Goal: Task Accomplishment & Management: Manage account settings

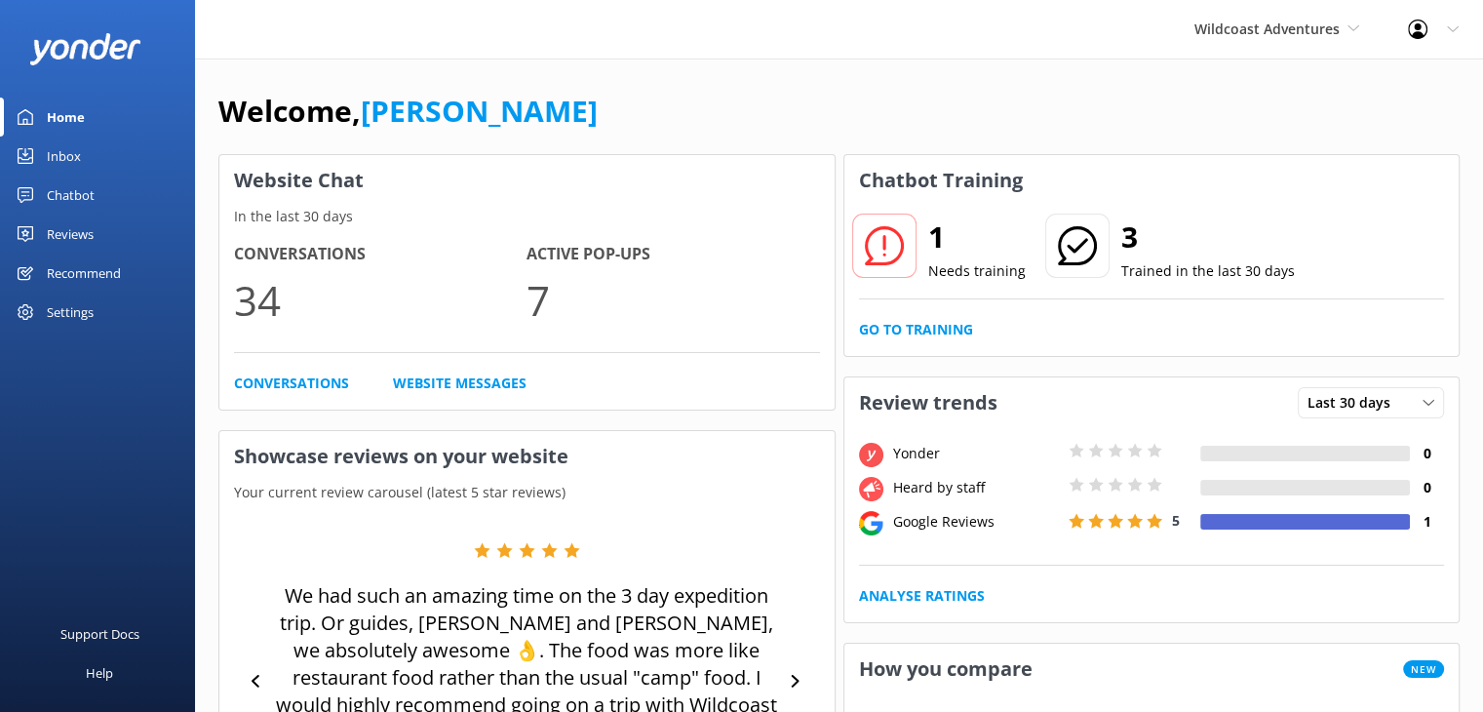
click at [73, 159] on div "Inbox" at bounding box center [64, 155] width 34 height 39
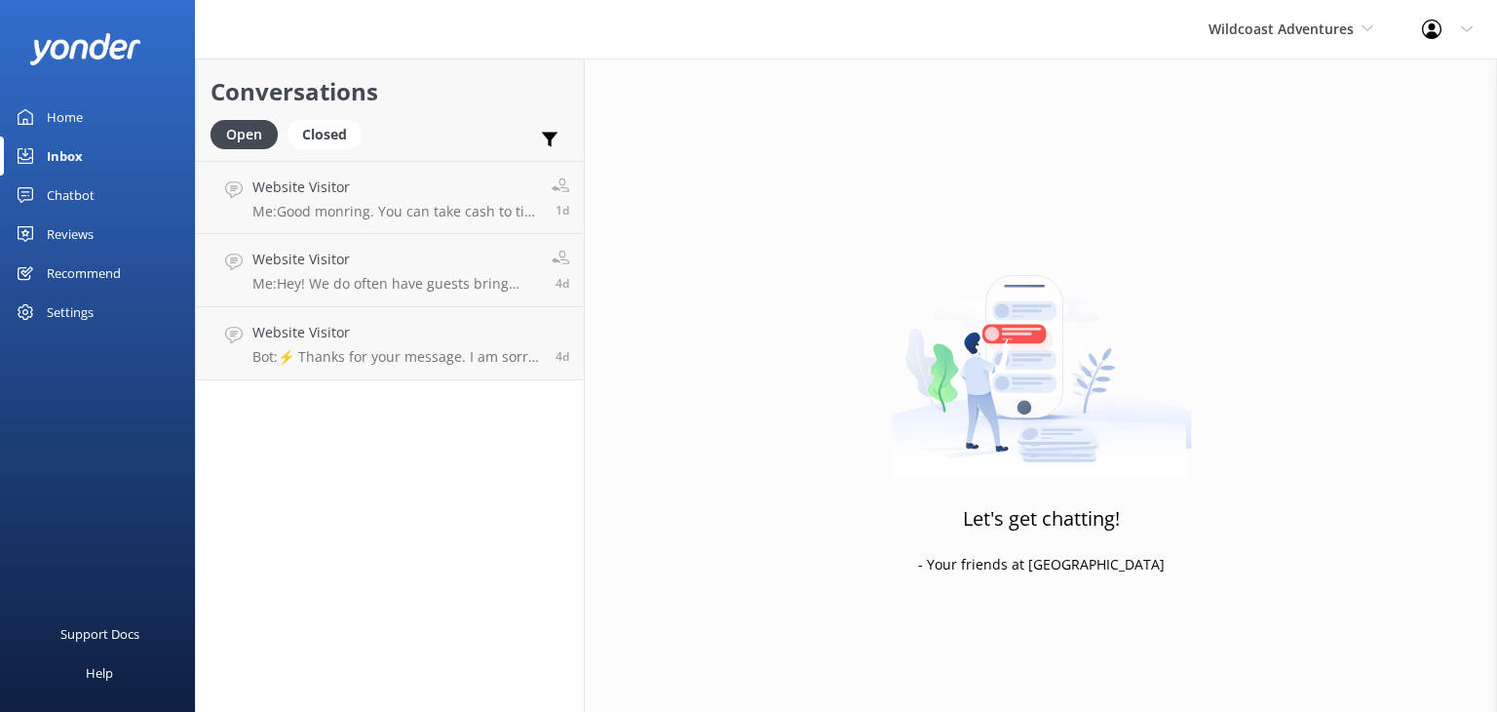
click at [55, 229] on div "Reviews" at bounding box center [70, 233] width 47 height 39
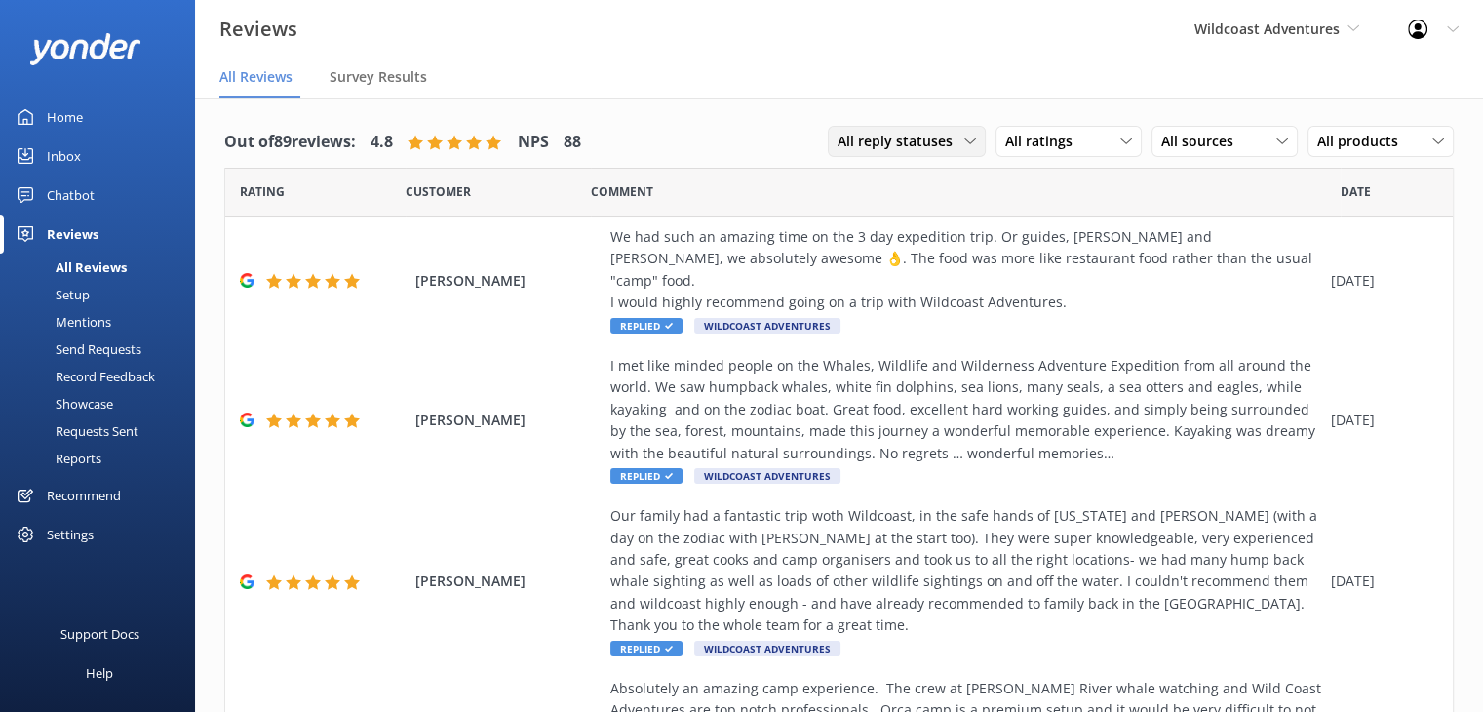
click at [888, 145] on span "All reply statuses" at bounding box center [900, 141] width 127 height 21
click at [883, 227] on div "Needs a reply" at bounding box center [875, 221] width 75 height 19
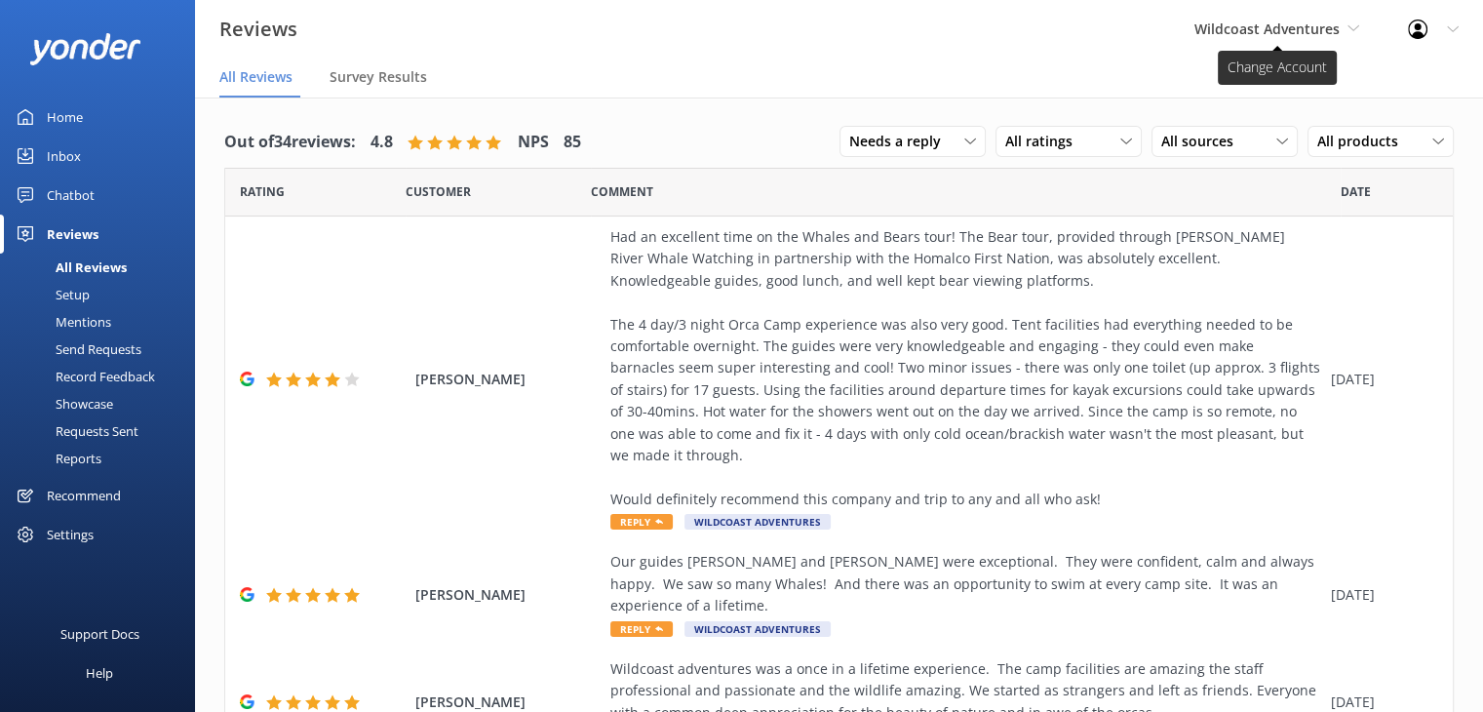
click at [1224, 19] on span "Wildcoast Adventures" at bounding box center [1276, 29] width 165 height 21
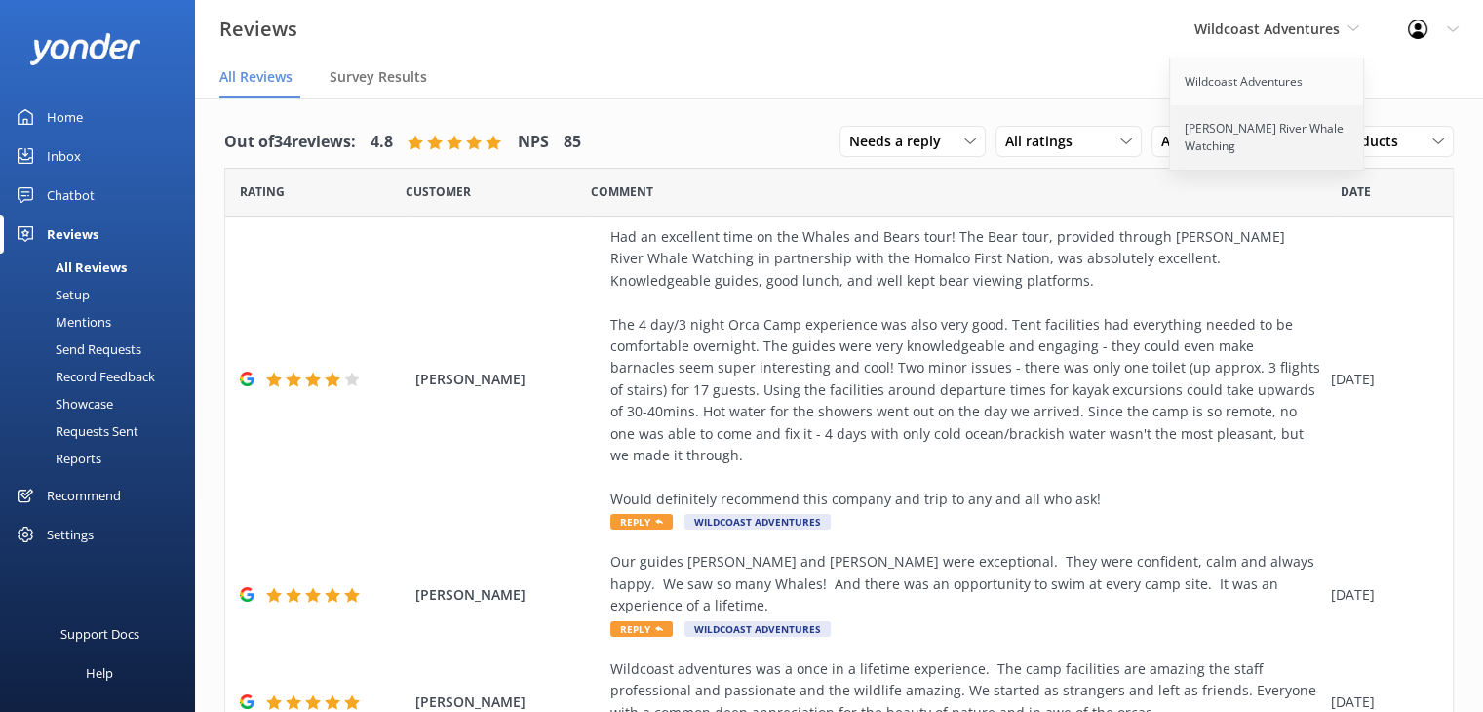
click at [1209, 135] on link "[PERSON_NAME] River Whale Watching" at bounding box center [1267, 137] width 195 height 64
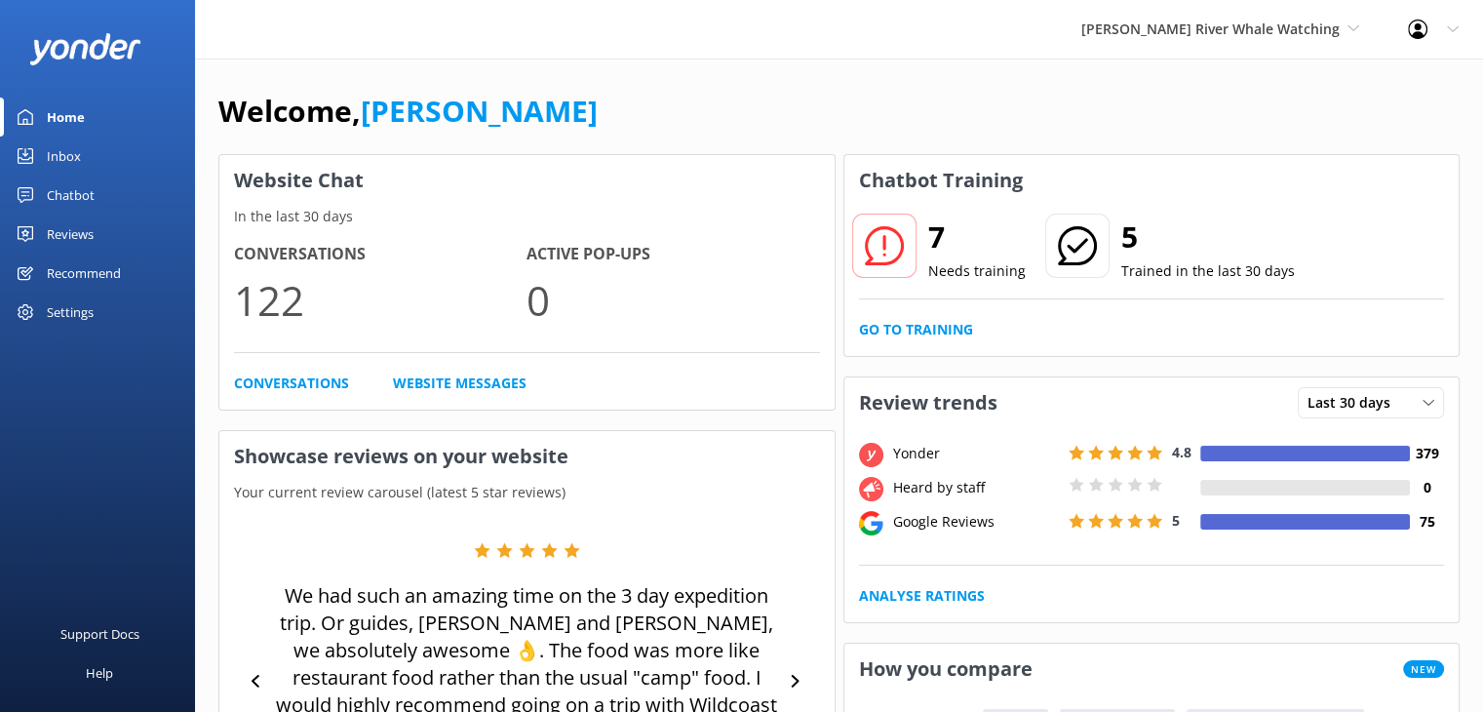
click at [45, 238] on link "Reviews" at bounding box center [97, 233] width 195 height 39
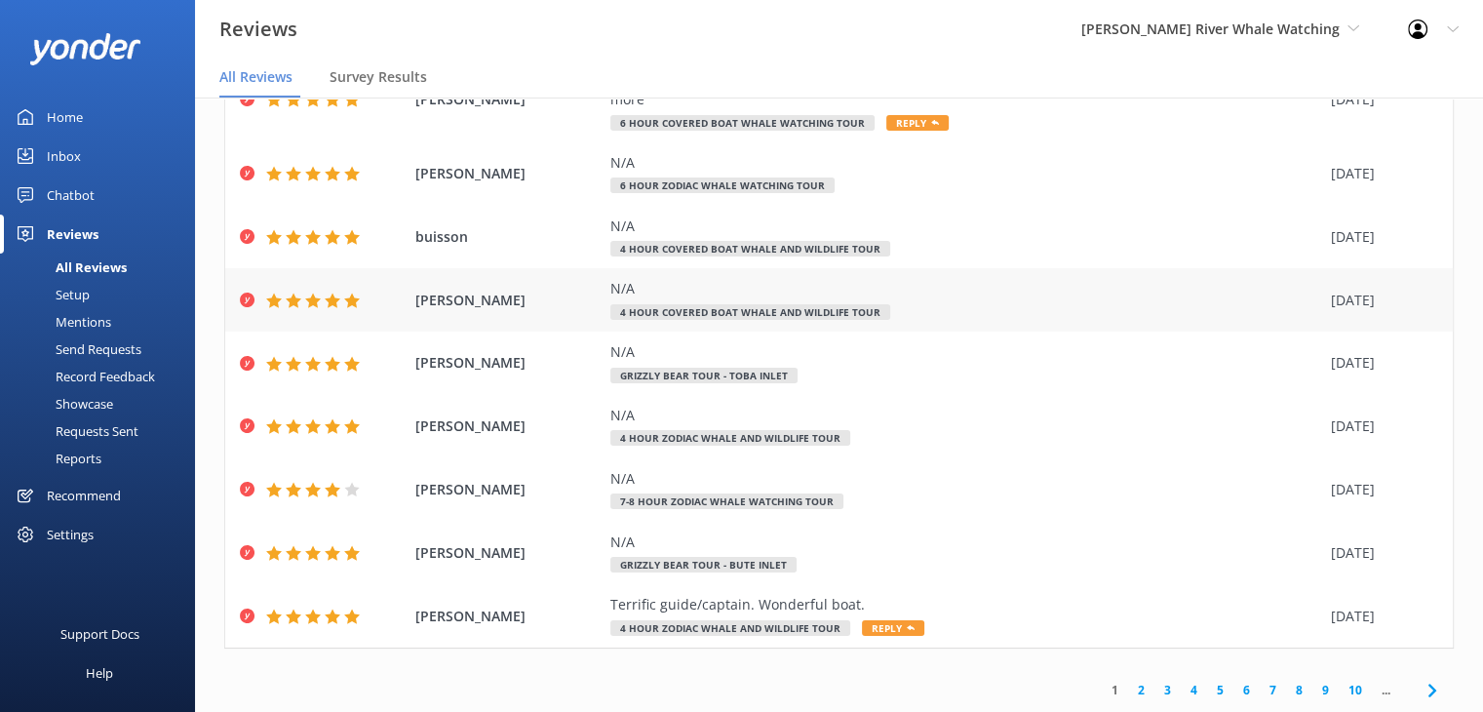
scroll to position [331, 0]
click at [1128, 691] on link "2" at bounding box center [1141, 689] width 26 height 19
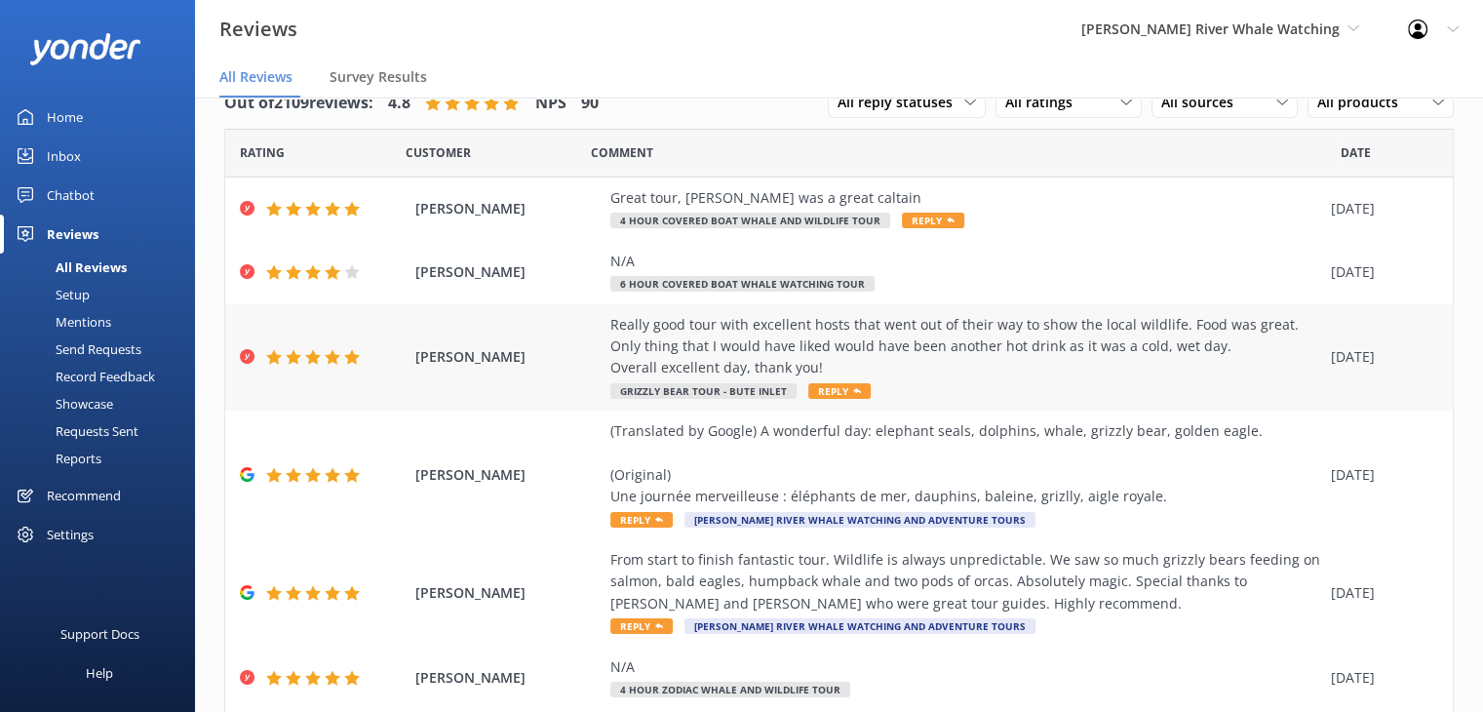
scroll to position [463, 0]
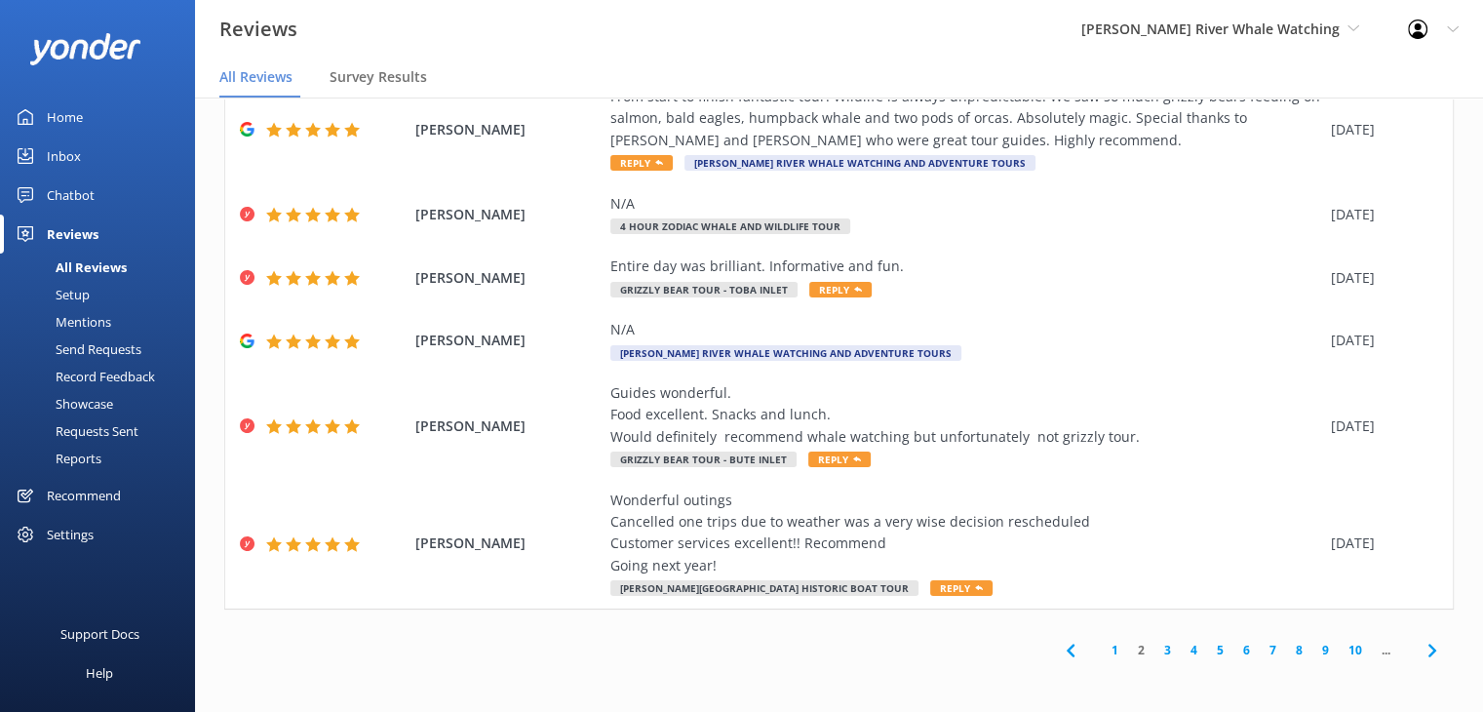
click at [1154, 650] on link "3" at bounding box center [1167, 650] width 26 height 19
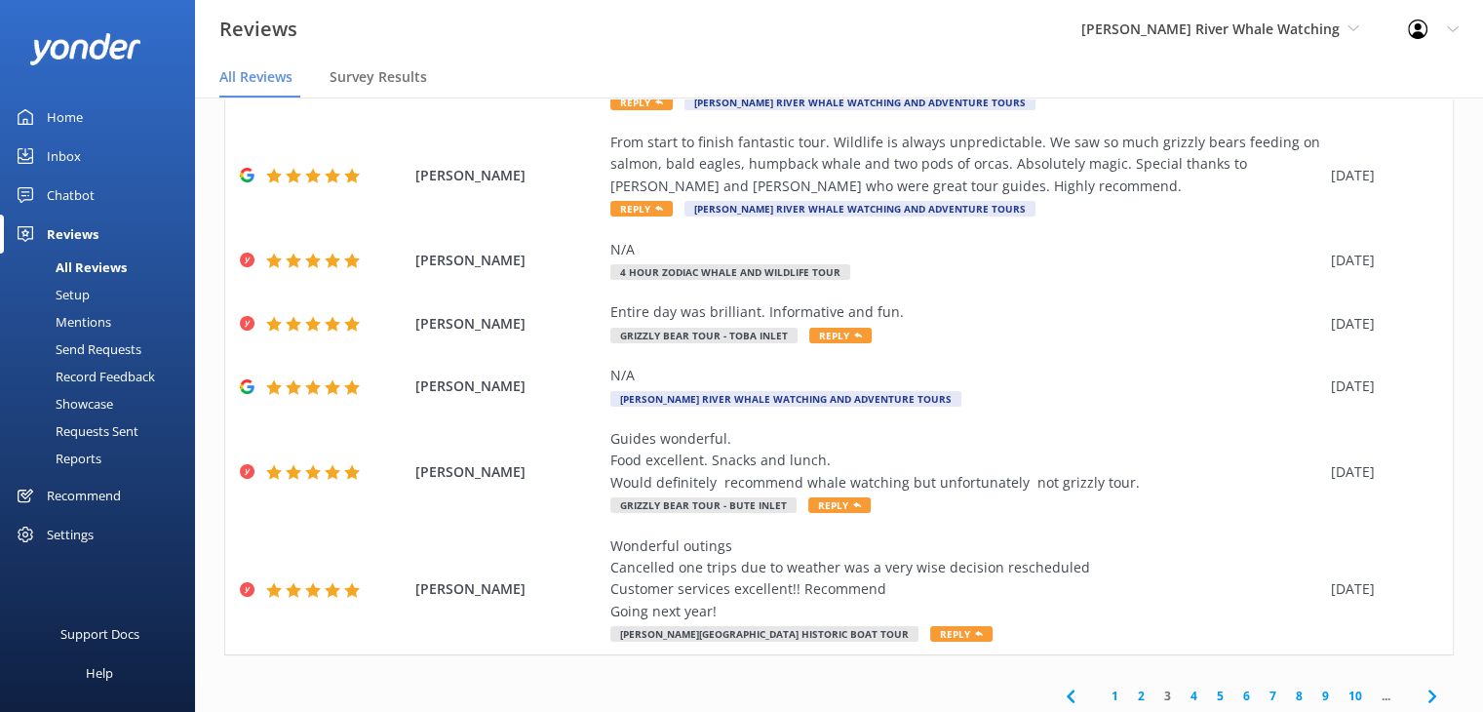
scroll to position [463, 0]
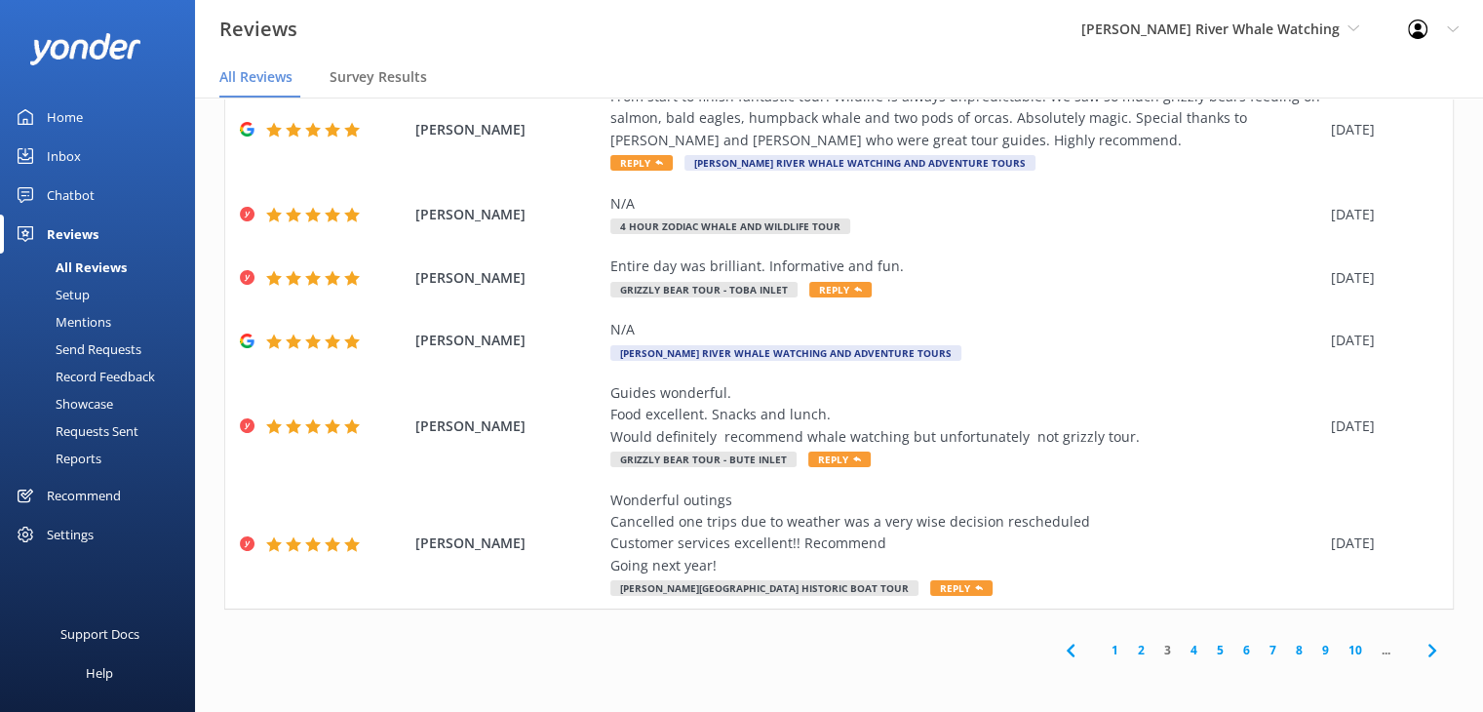
click at [1188, 652] on link "4" at bounding box center [1194, 650] width 26 height 19
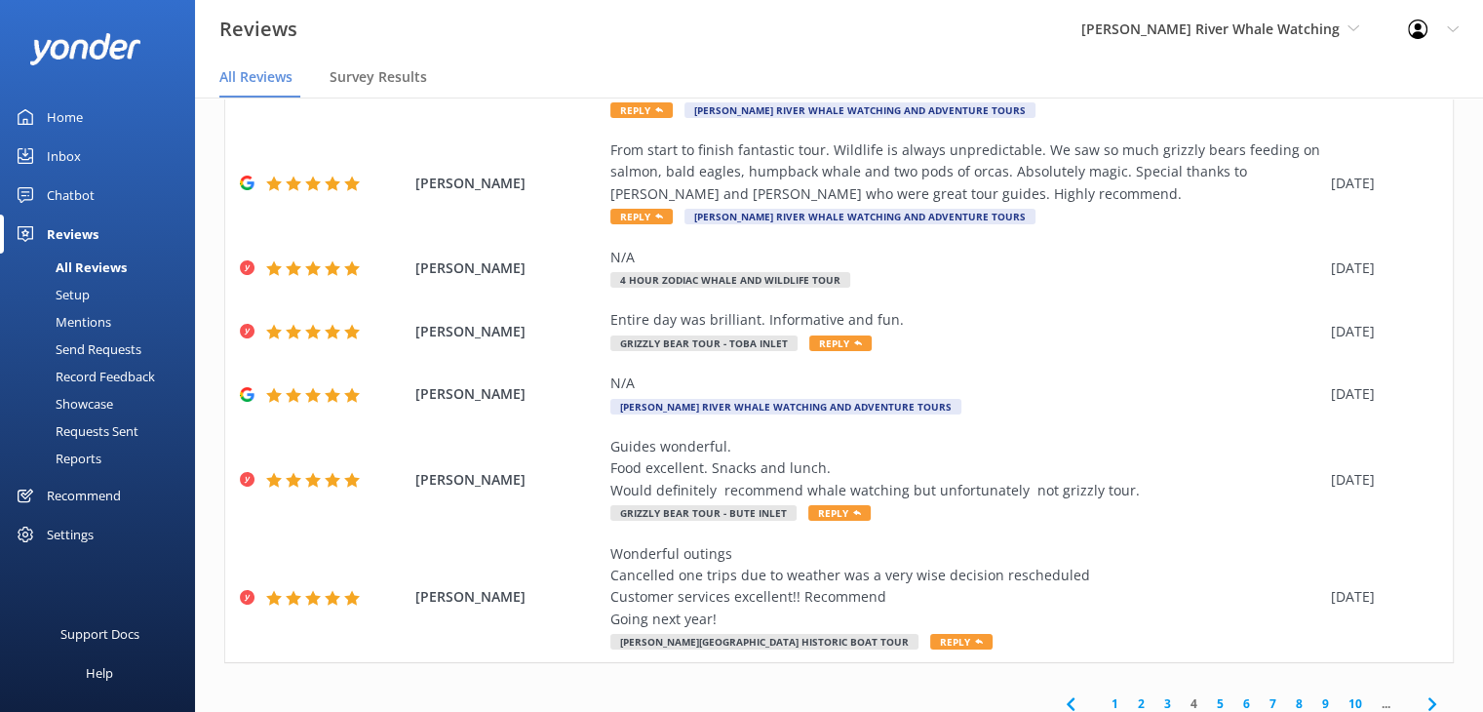
scroll to position [463, 0]
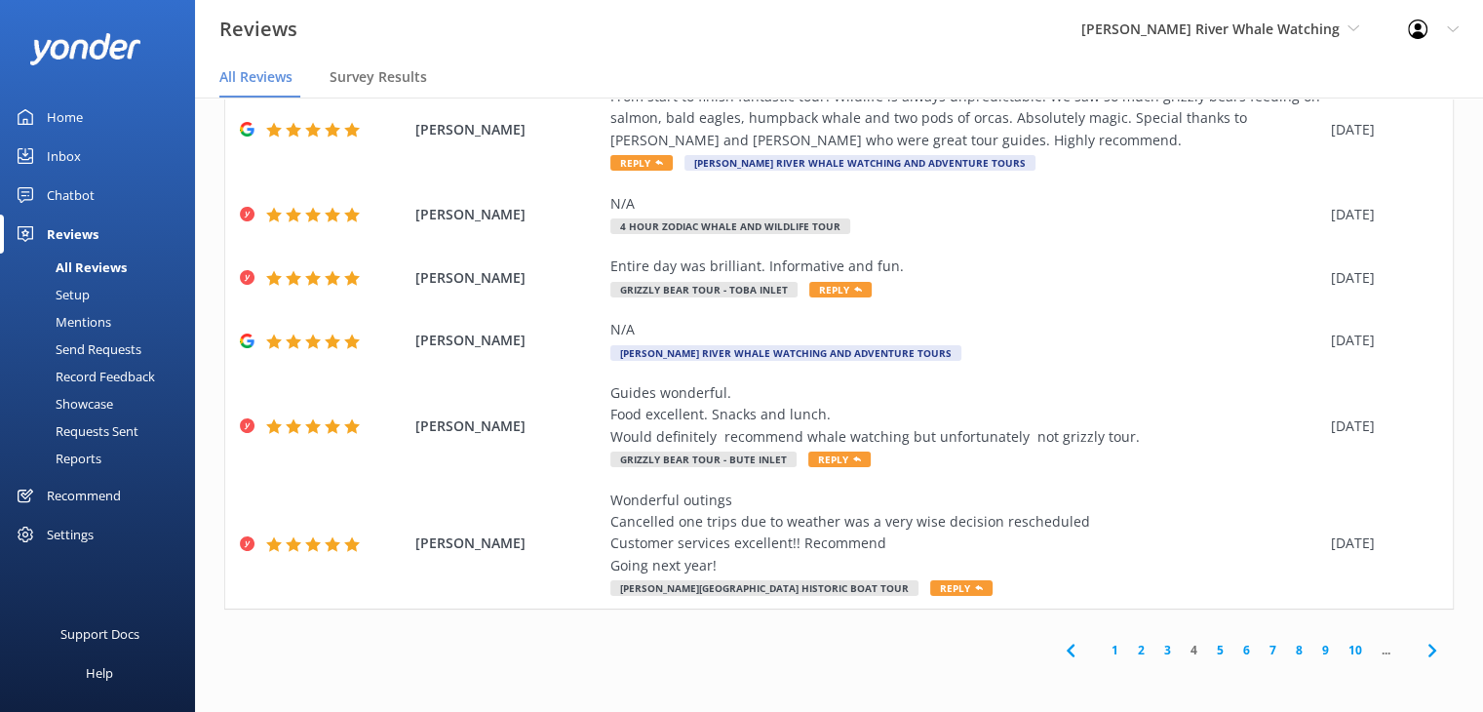
click at [1207, 652] on link "5" at bounding box center [1220, 650] width 26 height 19
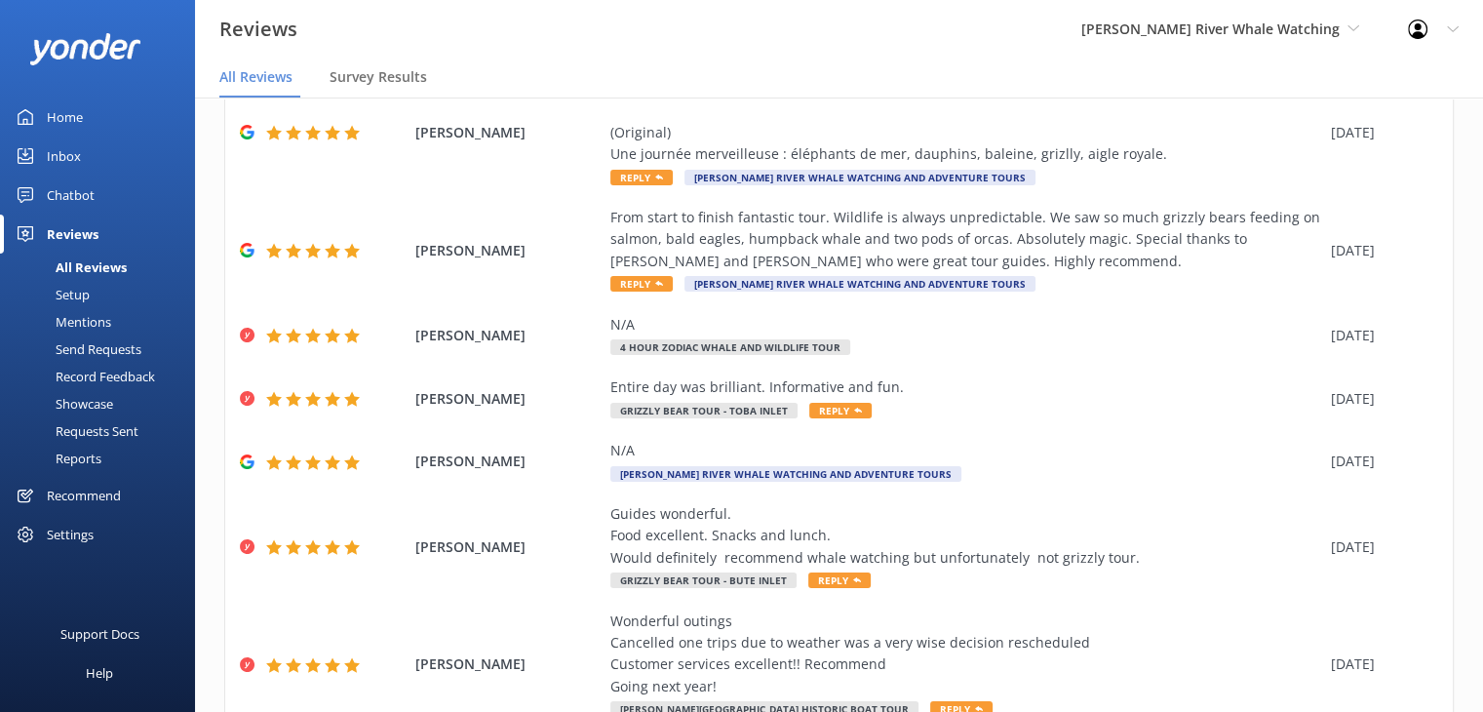
scroll to position [463, 0]
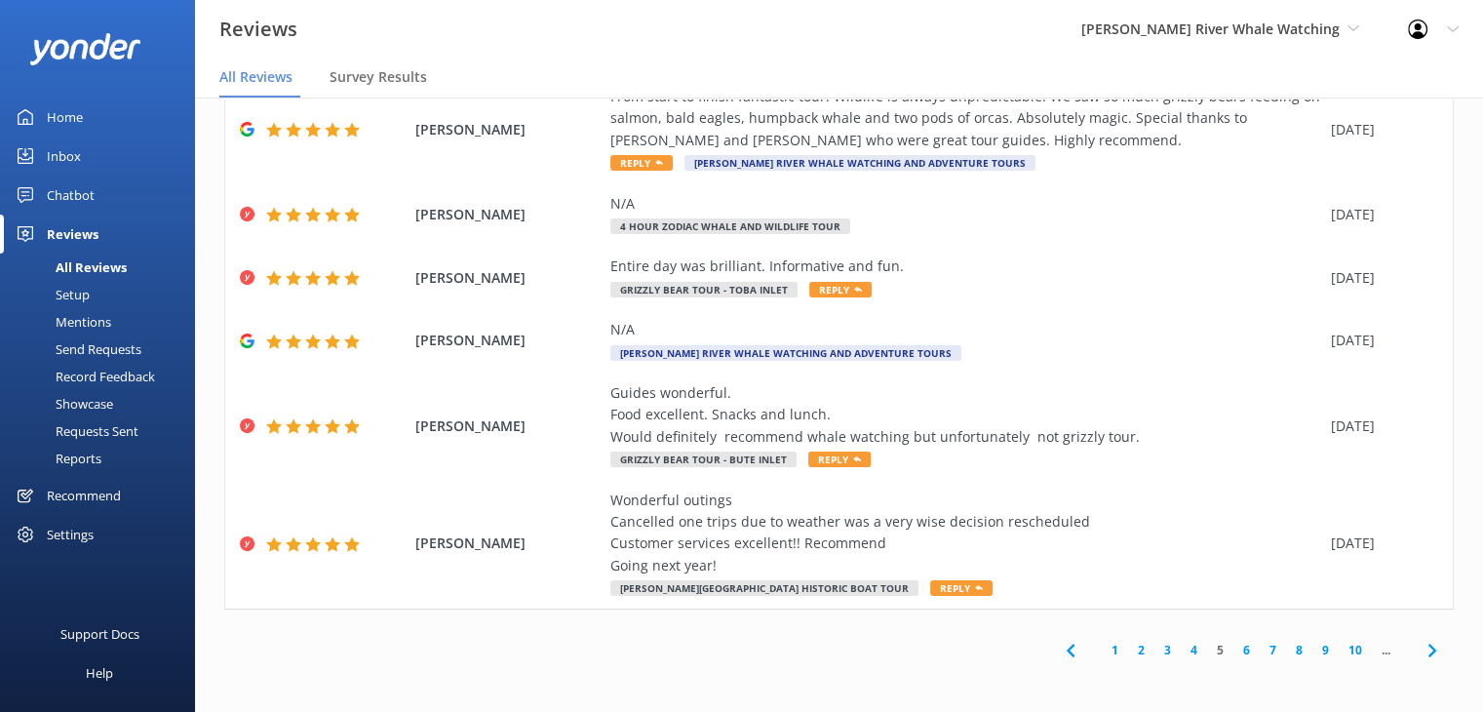
click at [1233, 647] on link "6" at bounding box center [1246, 650] width 26 height 19
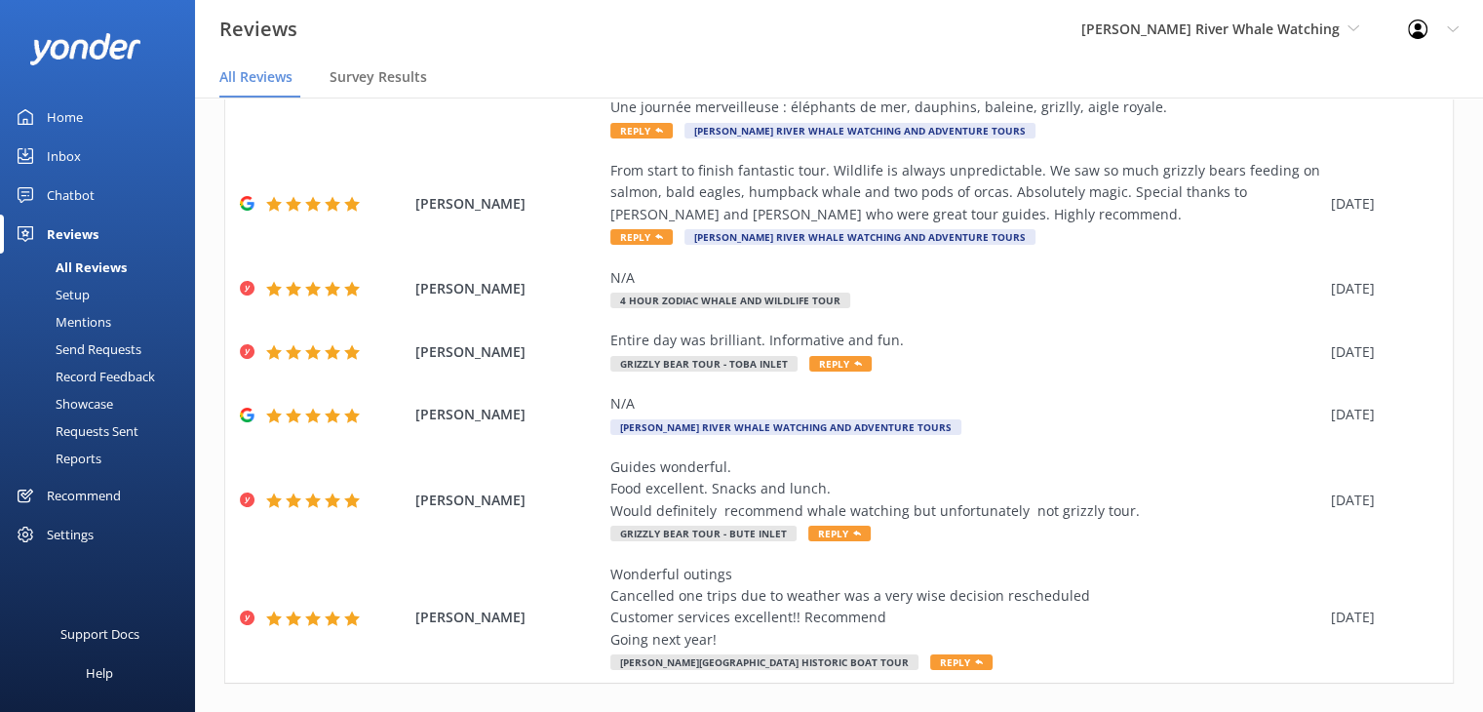
scroll to position [463, 0]
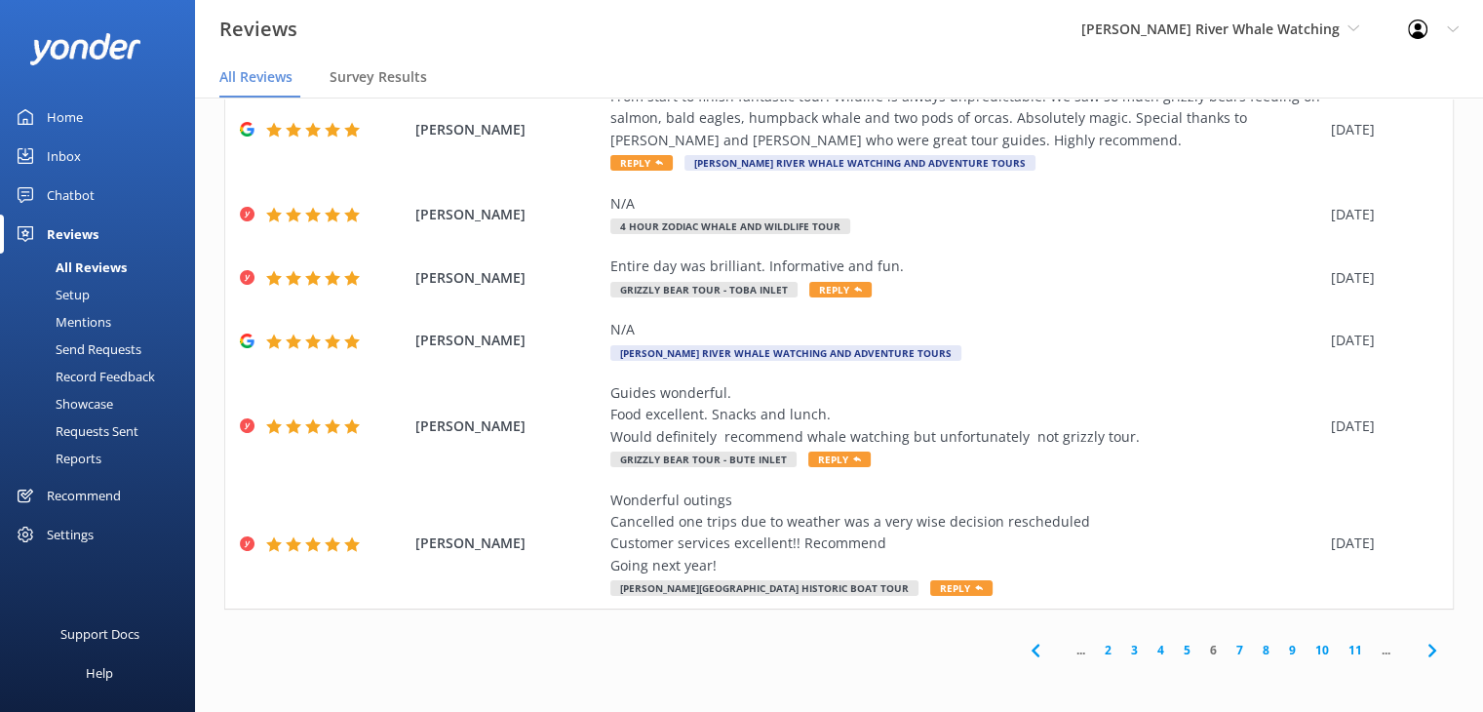
click at [1228, 652] on link "7" at bounding box center [1239, 650] width 26 height 19
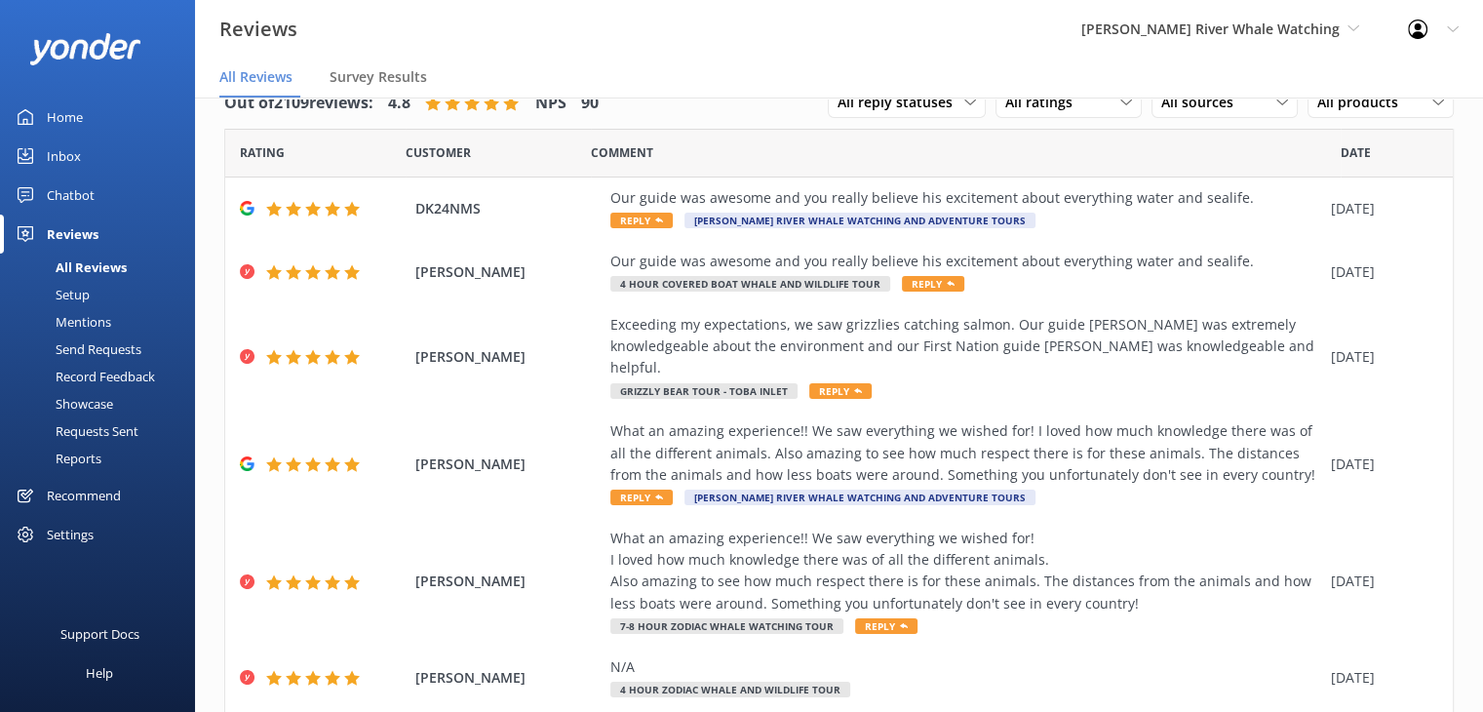
scroll to position [375, 0]
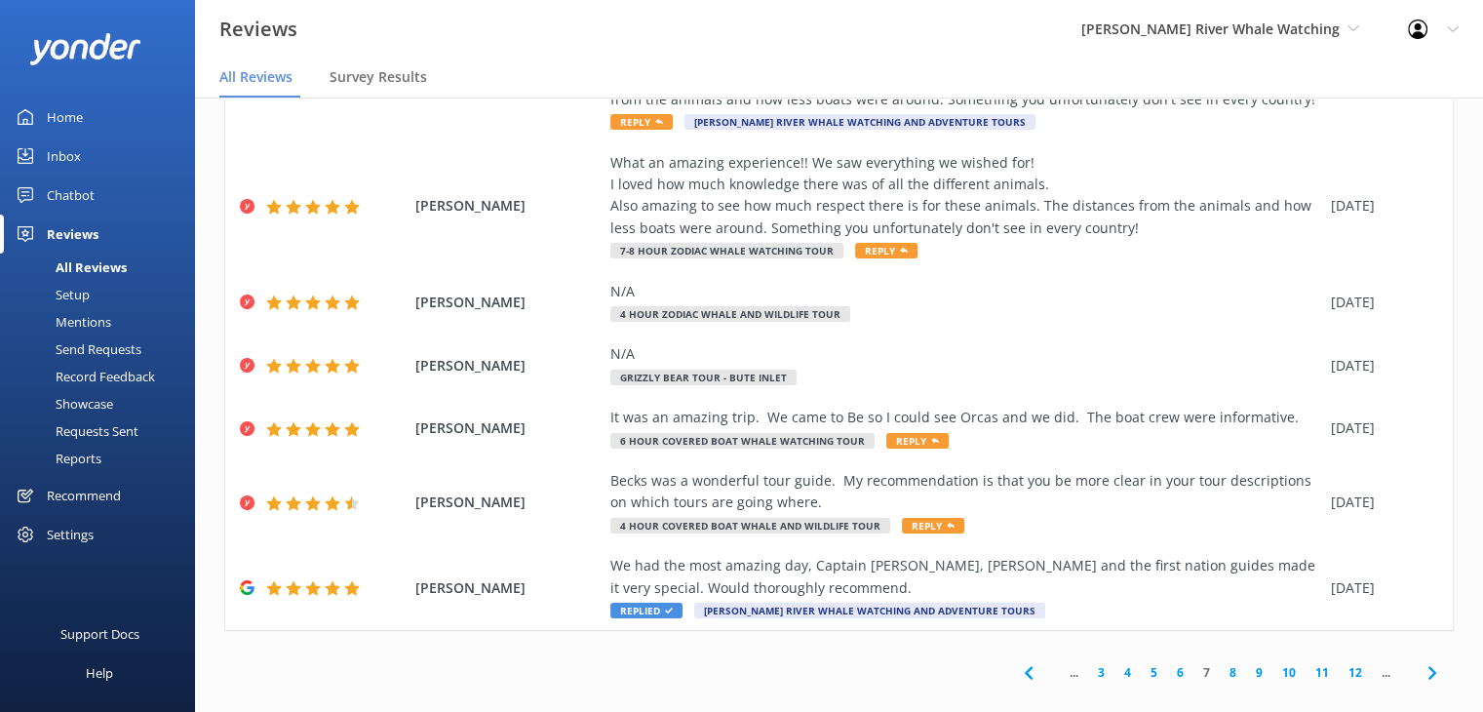
click at [1220, 663] on link "8" at bounding box center [1233, 672] width 26 height 19
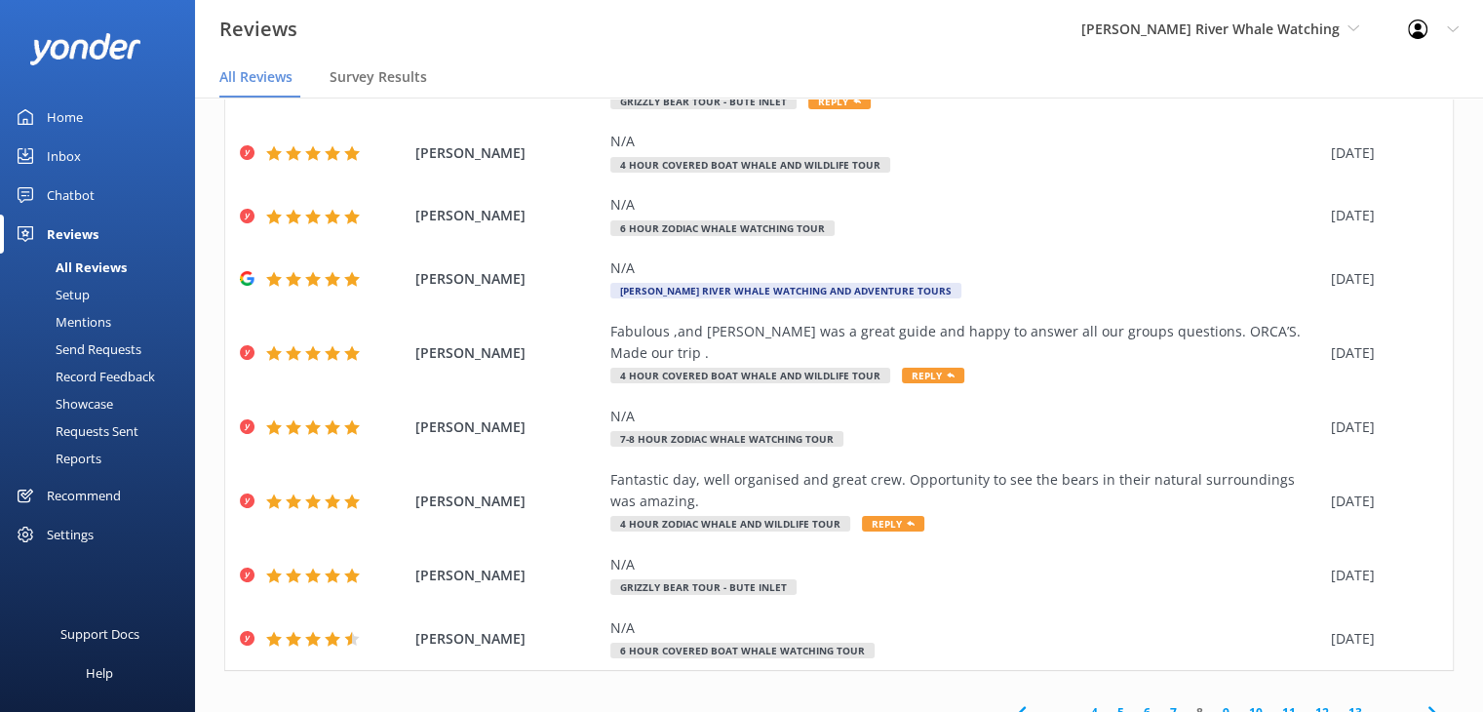
scroll to position [266, 0]
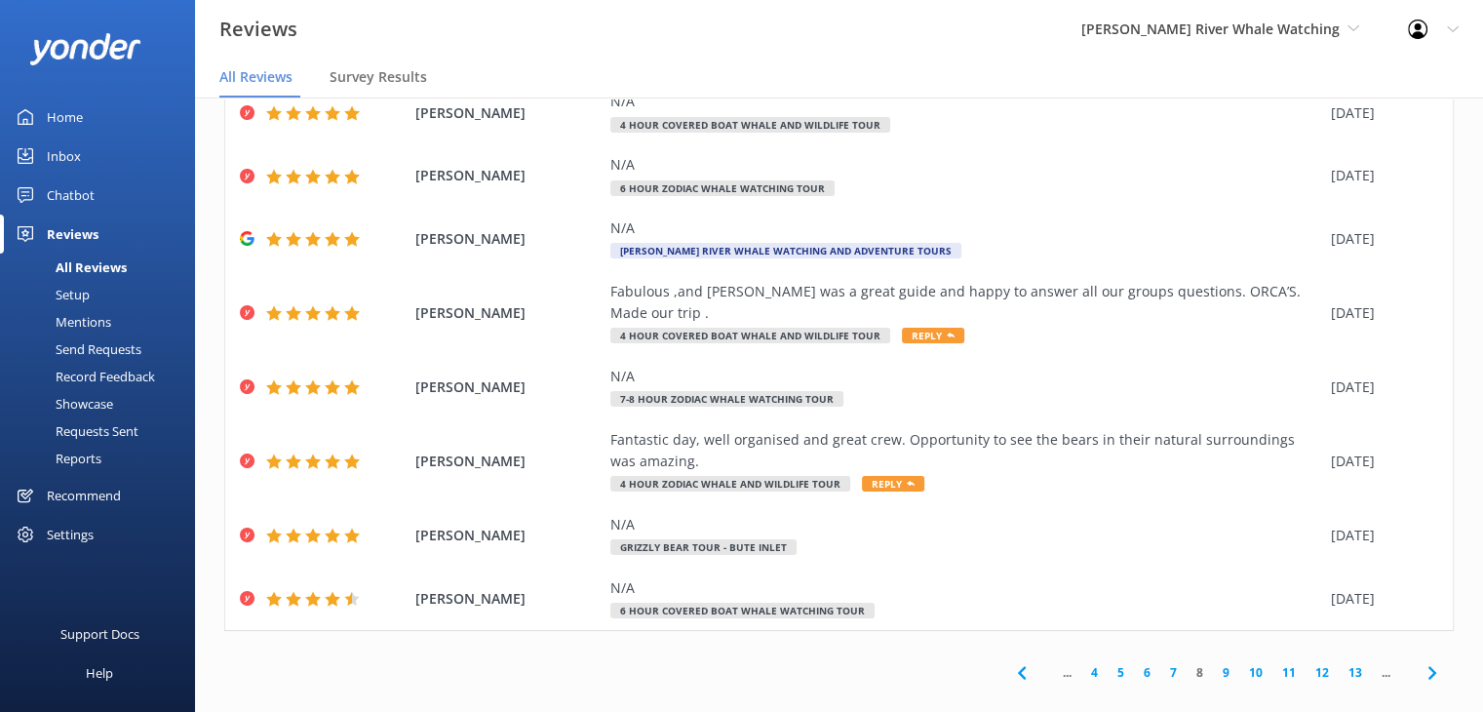
click at [1213, 663] on link "9" at bounding box center [1226, 672] width 26 height 19
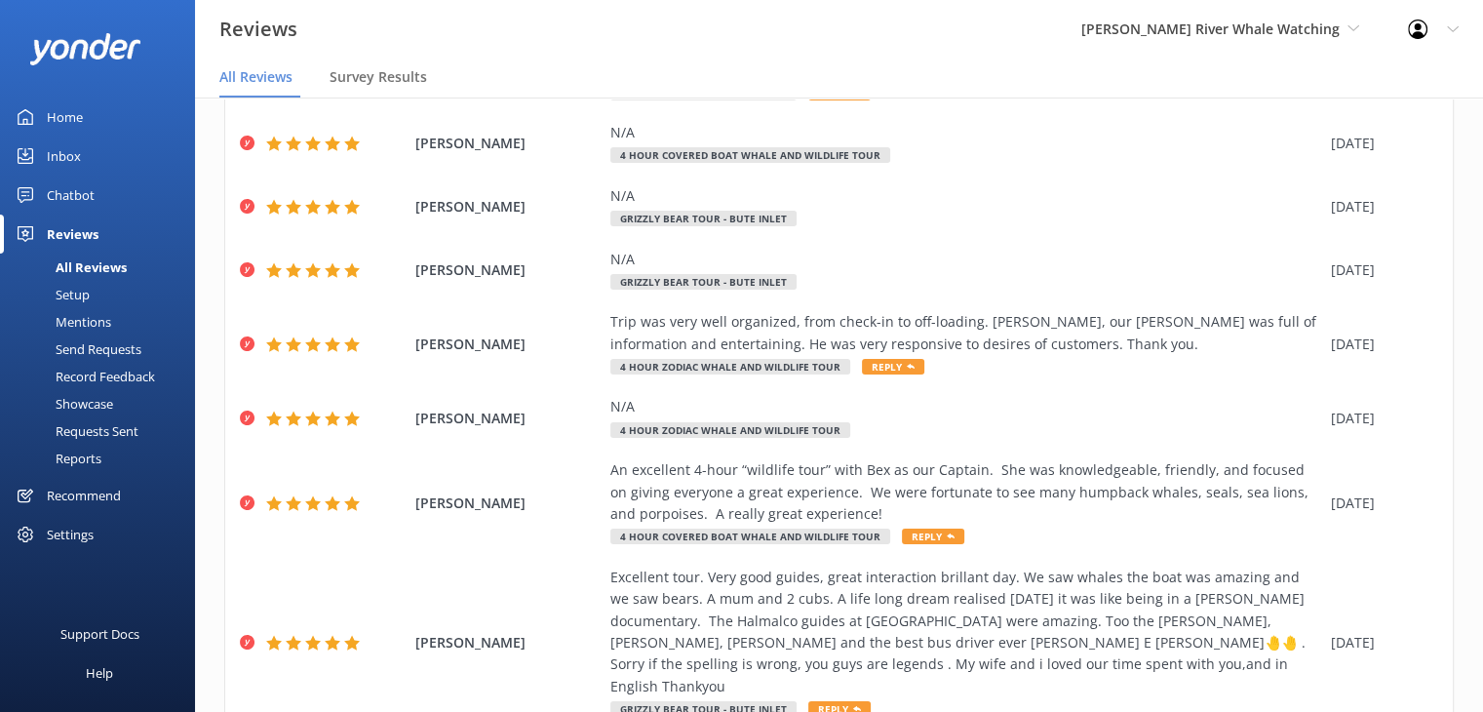
scroll to position [375, 0]
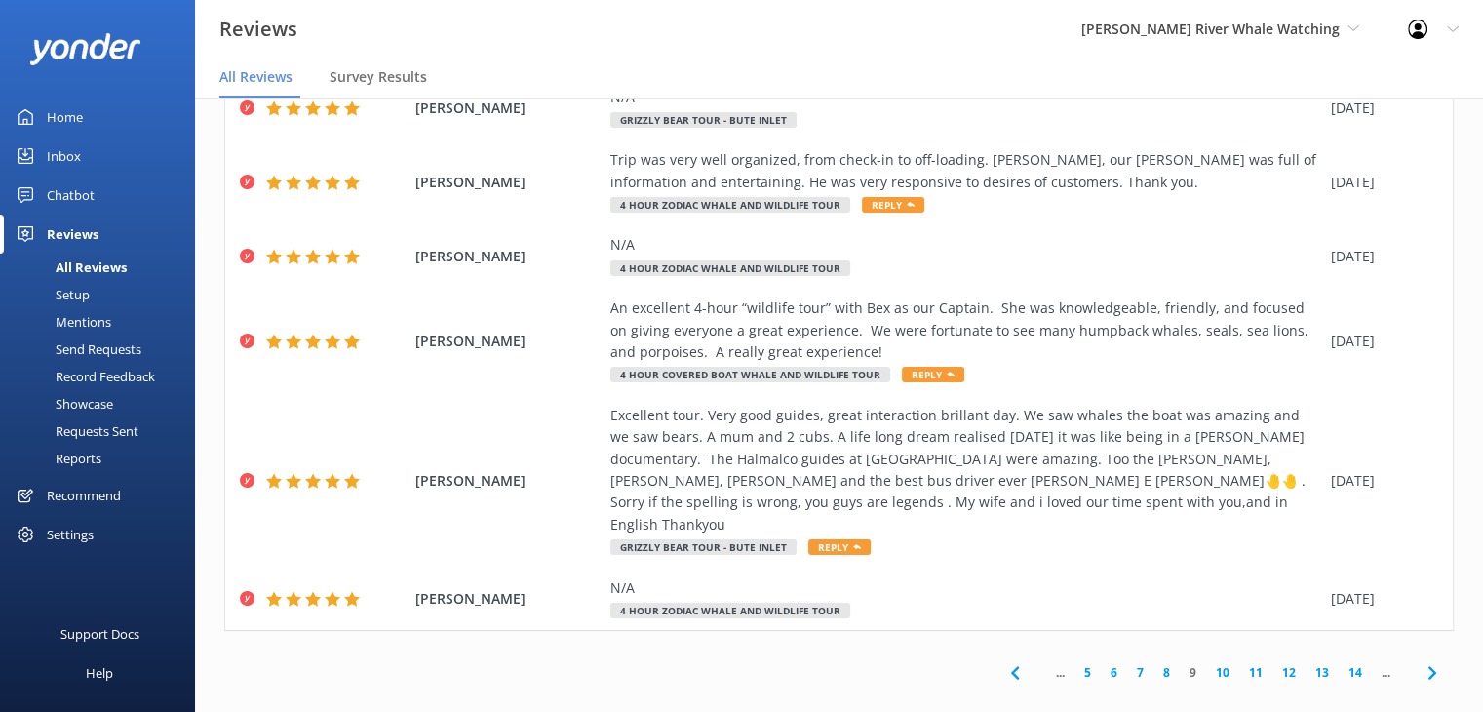
click at [1206, 663] on link "10" at bounding box center [1222, 672] width 33 height 19
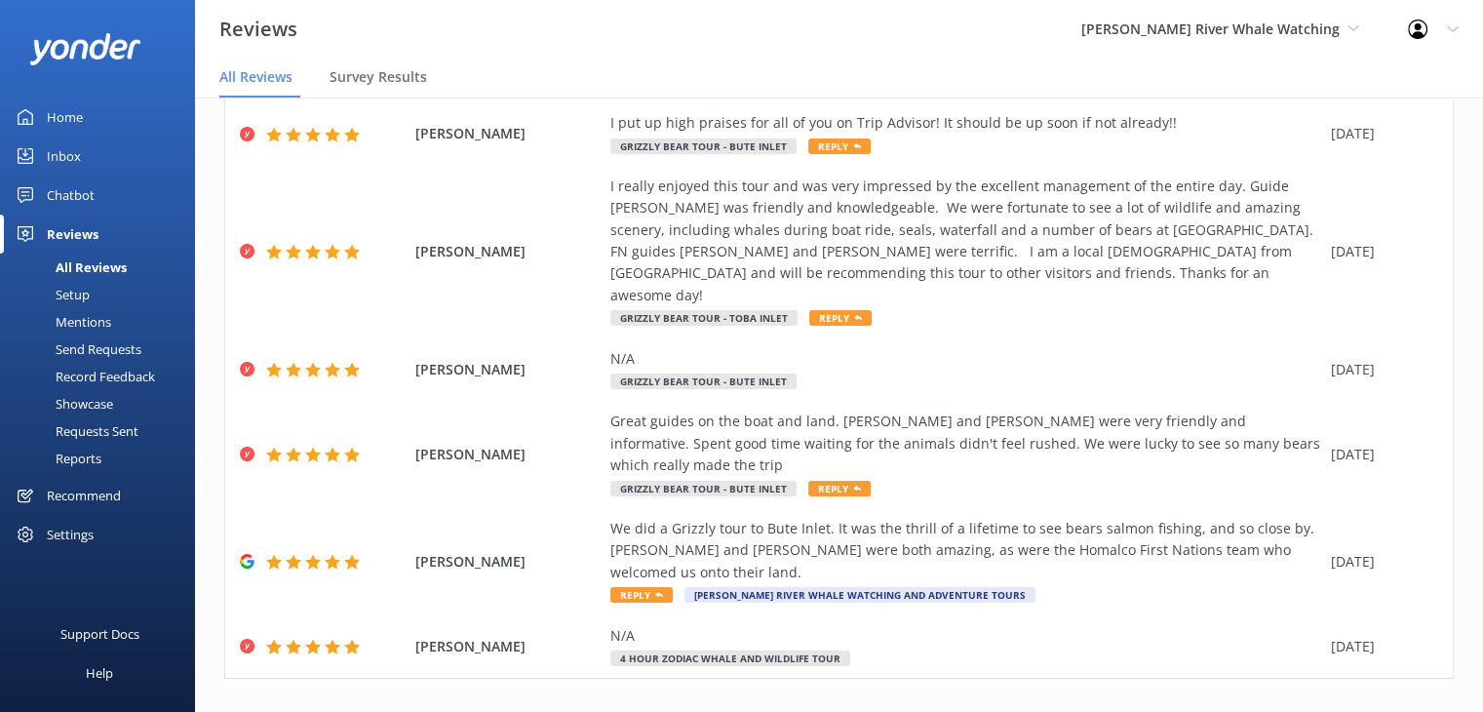
scroll to position [335, 0]
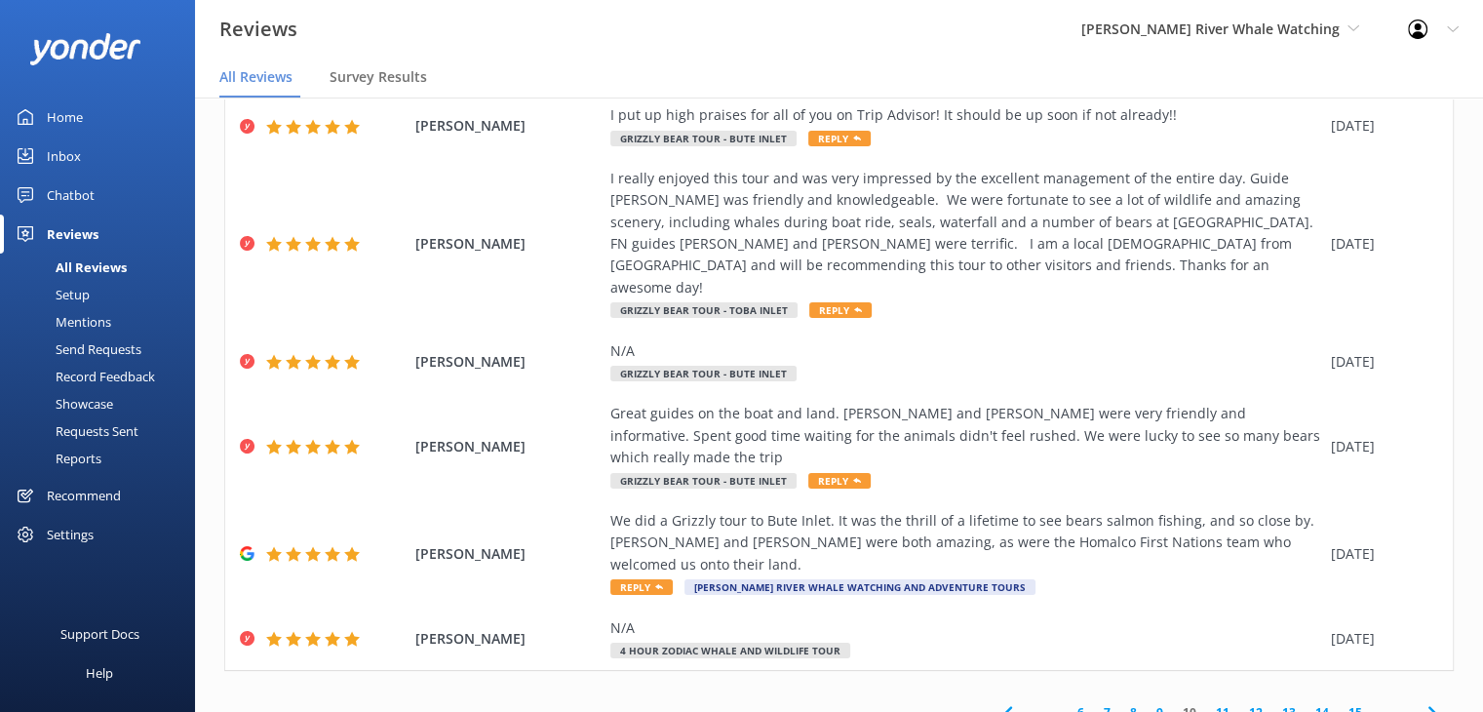
click at [1206, 703] on link "11" at bounding box center [1222, 712] width 33 height 19
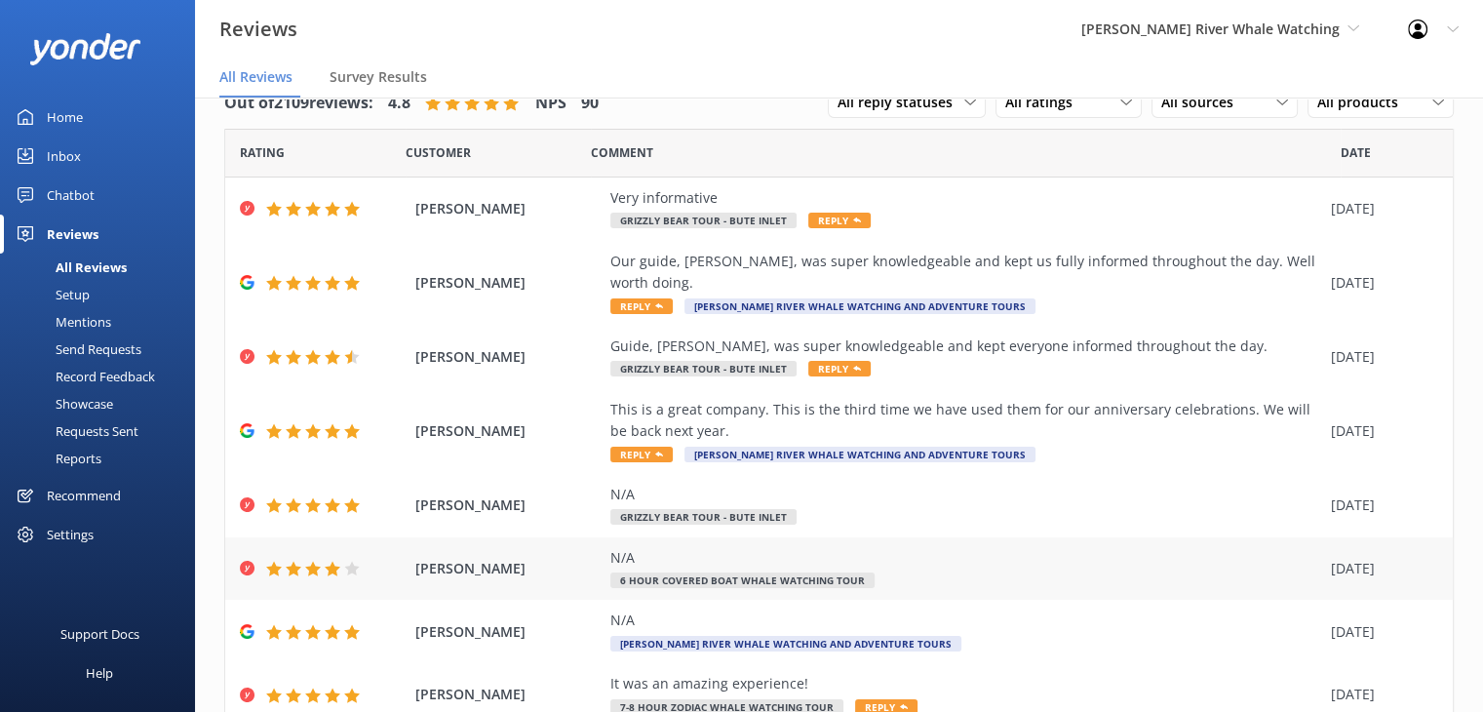
scroll to position [245, 0]
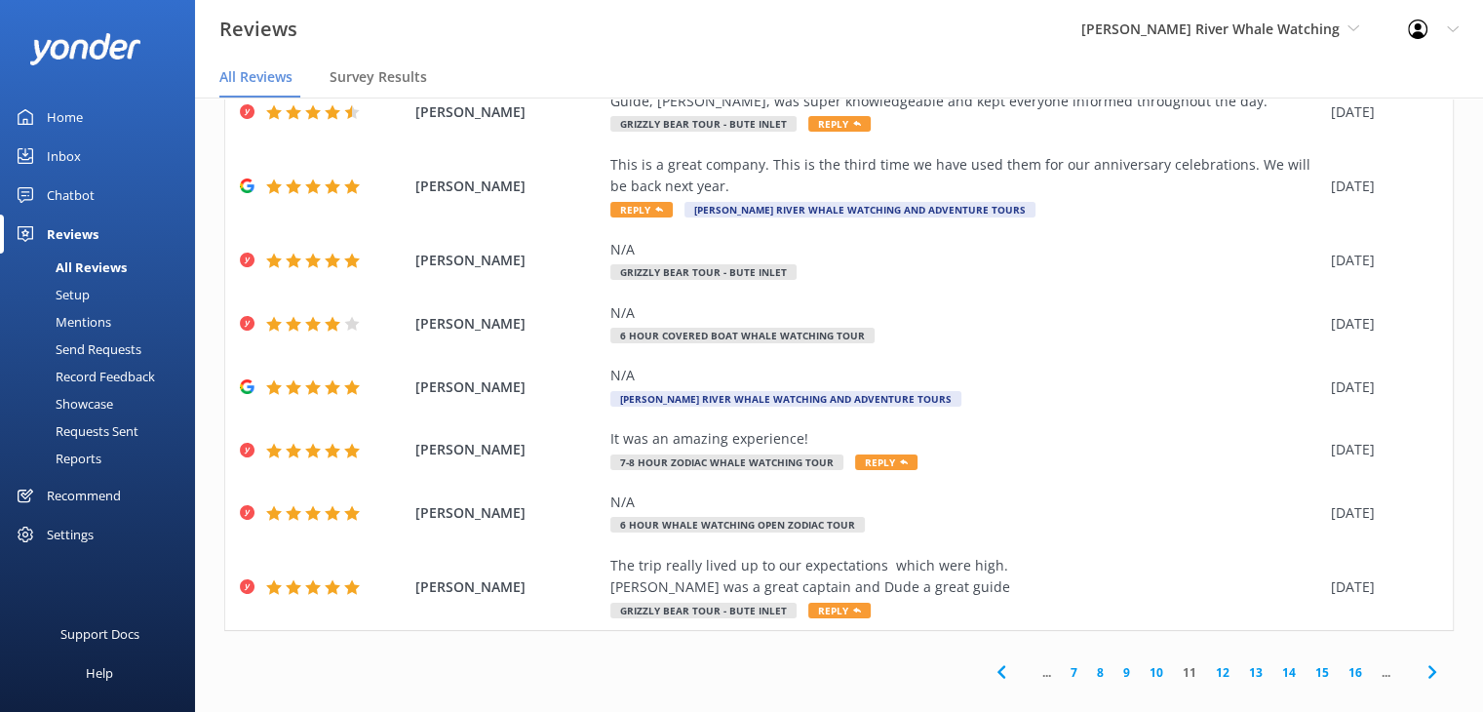
click at [1209, 663] on link "12" at bounding box center [1222, 672] width 33 height 19
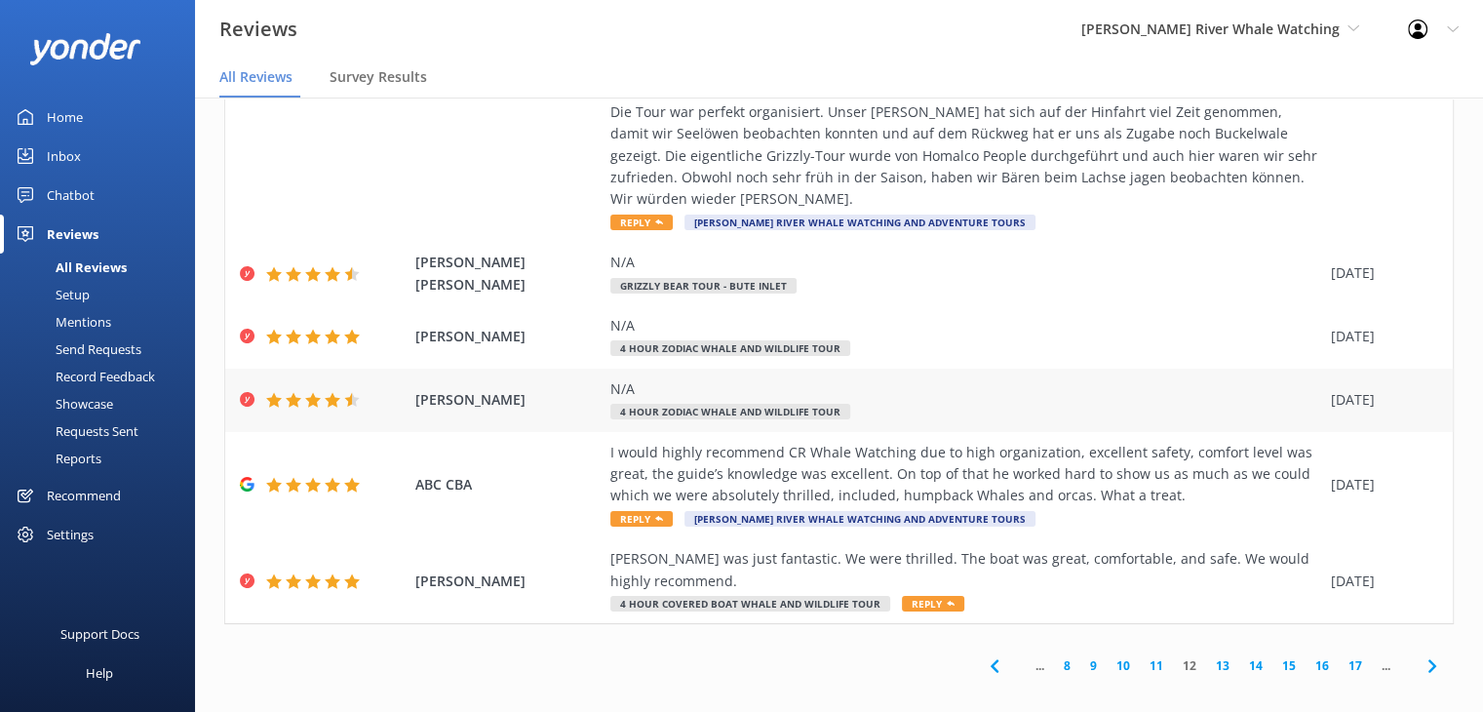
scroll to position [507, 0]
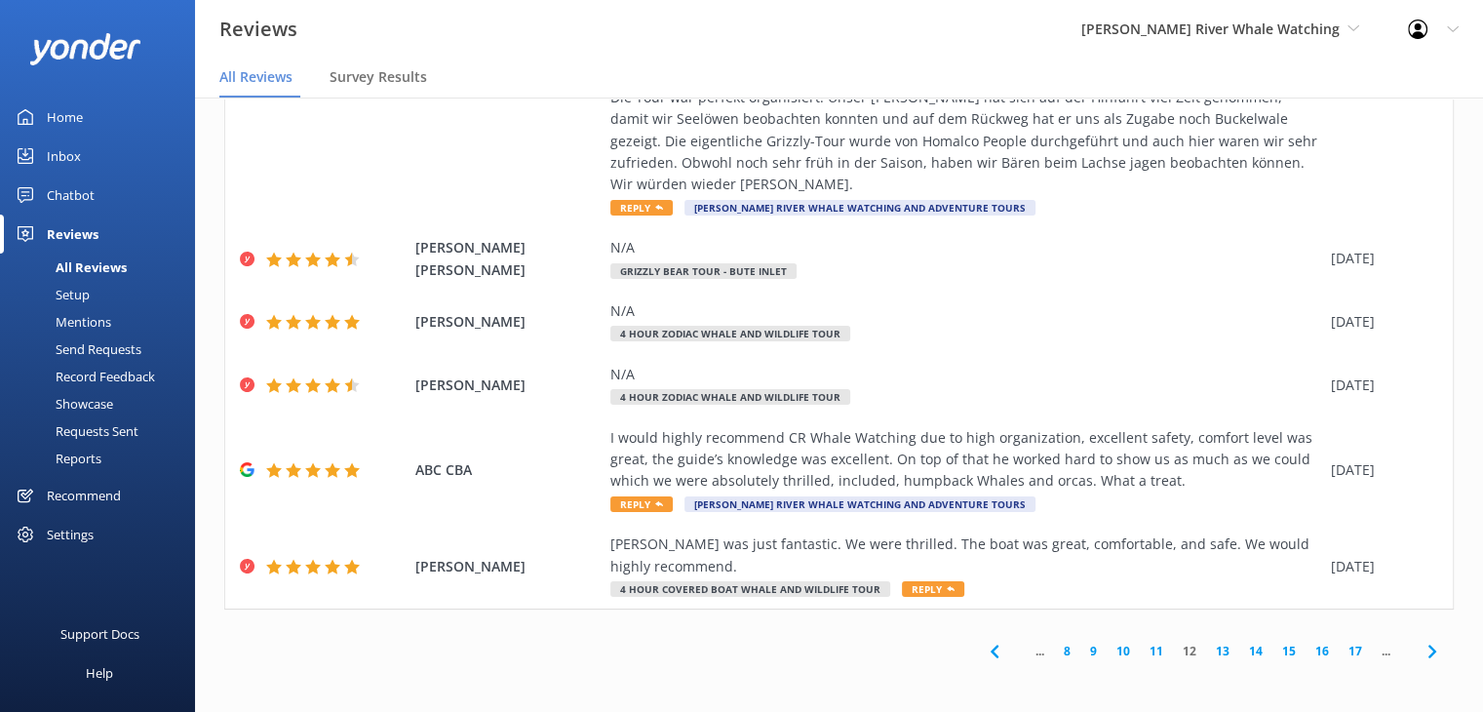
click at [1208, 659] on link "13" at bounding box center [1222, 650] width 33 height 19
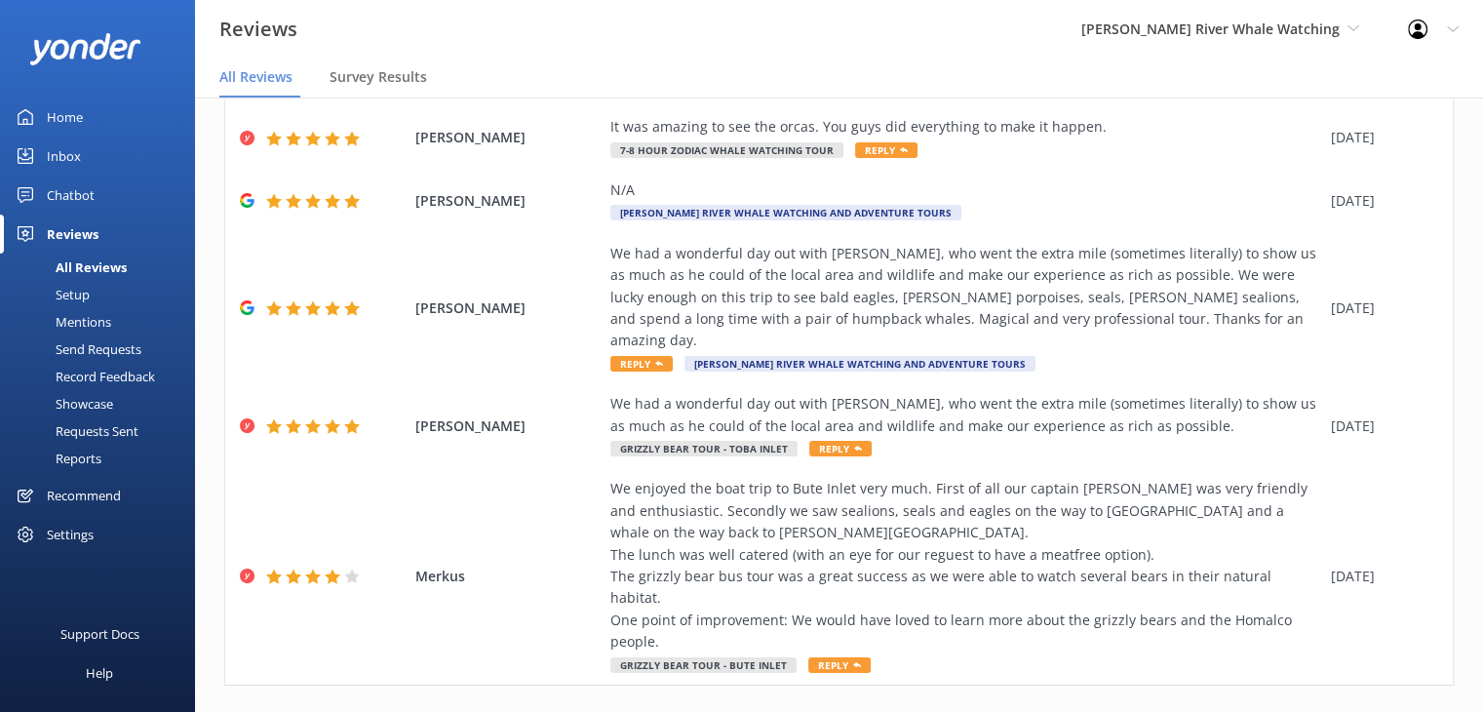
scroll to position [441, 0]
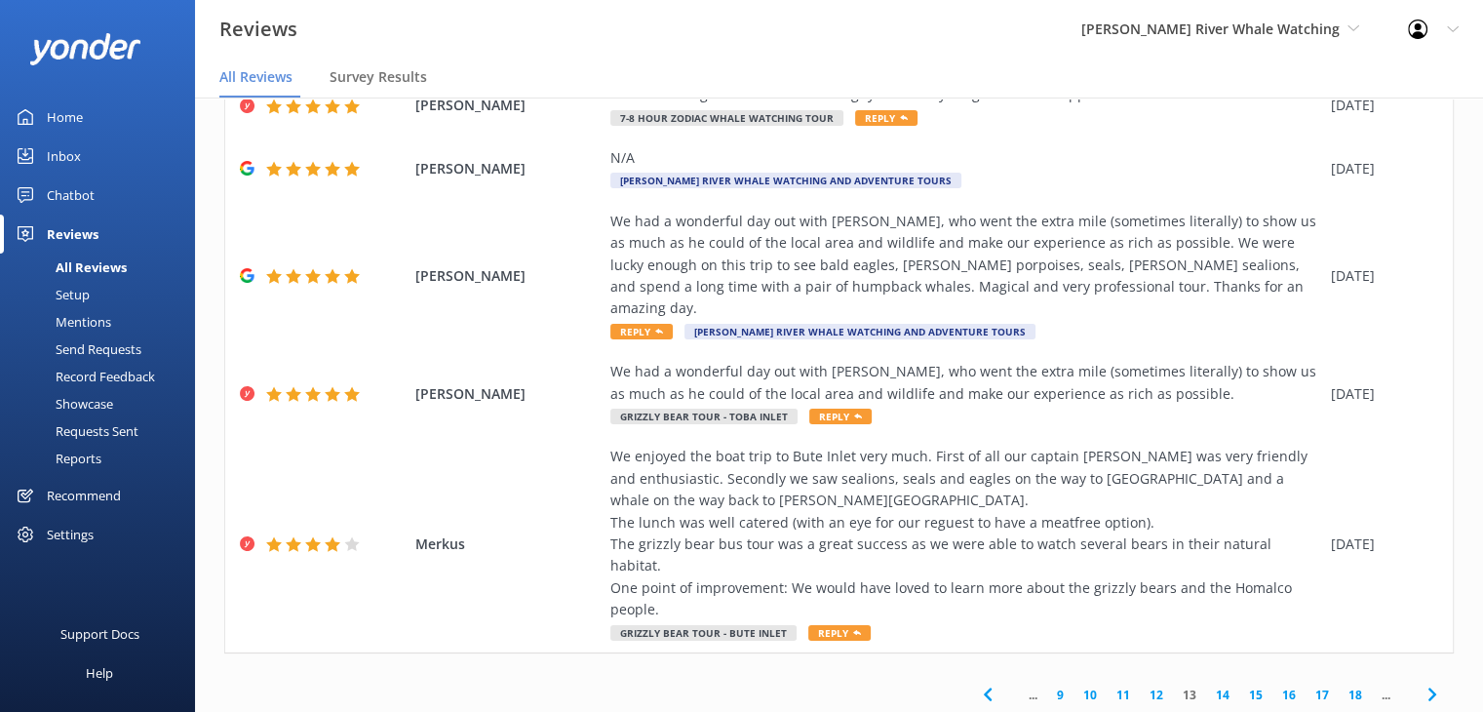
click at [1201, 673] on div "... 9 10 11 12 13 14 15 16 17 18 ..." at bounding box center [1209, 695] width 488 height 44
click at [1206, 685] on link "14" at bounding box center [1222, 694] width 33 height 19
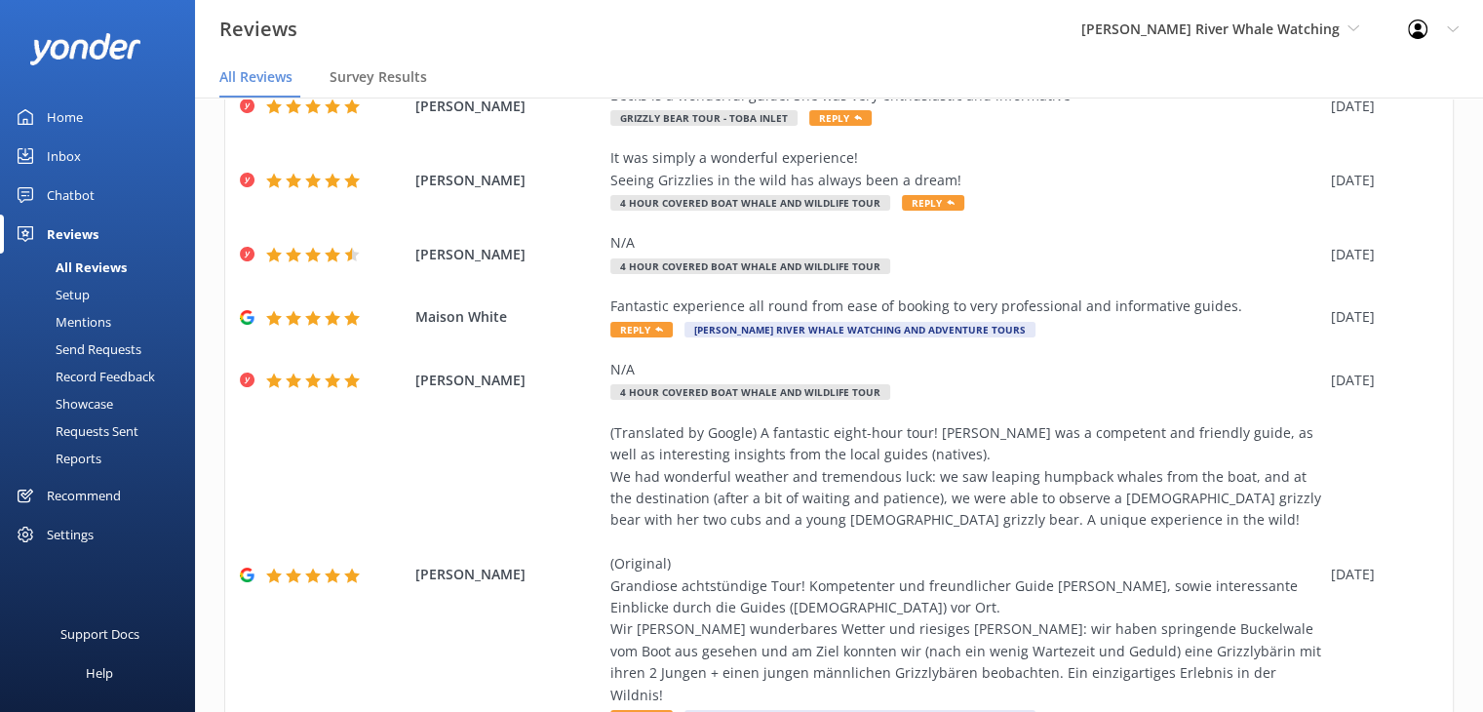
scroll to position [485, 0]
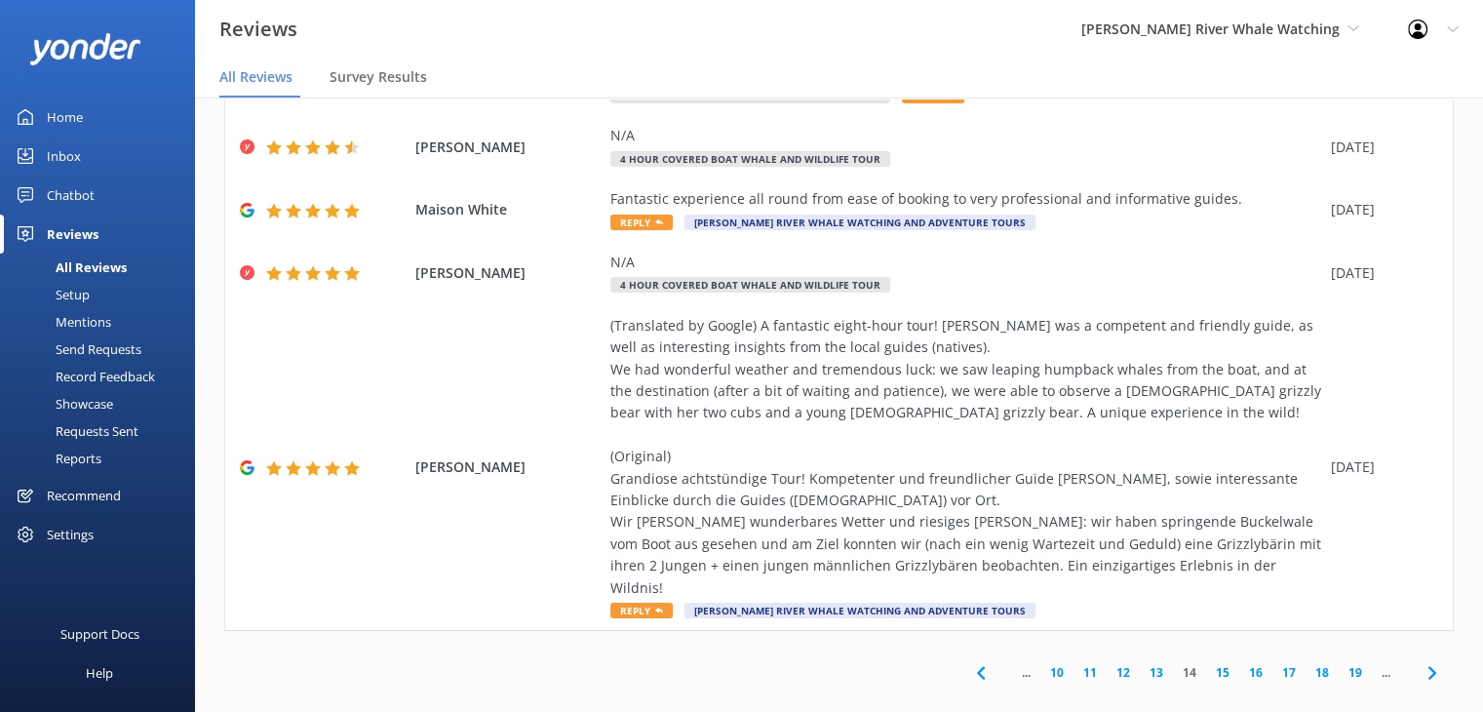
click at [1206, 663] on link "15" at bounding box center [1222, 672] width 33 height 19
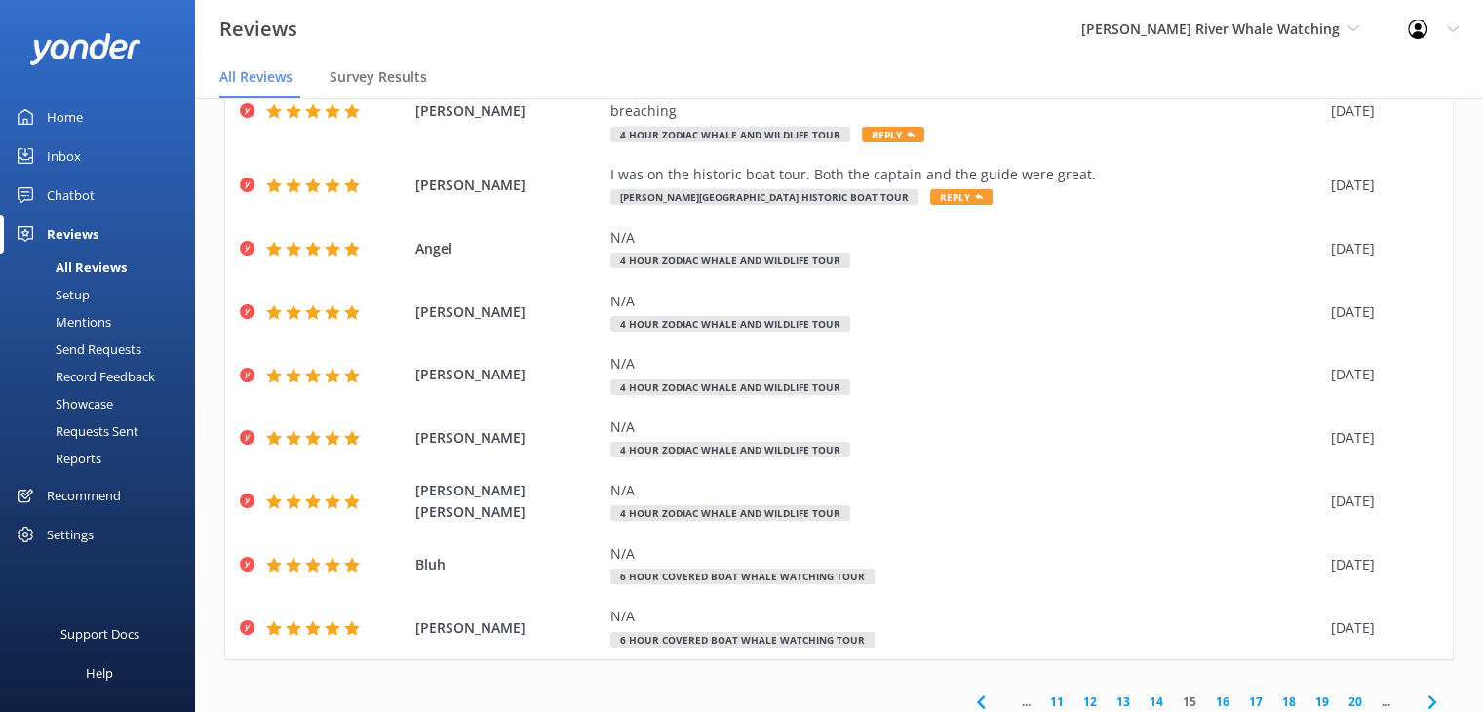
scroll to position [201, 0]
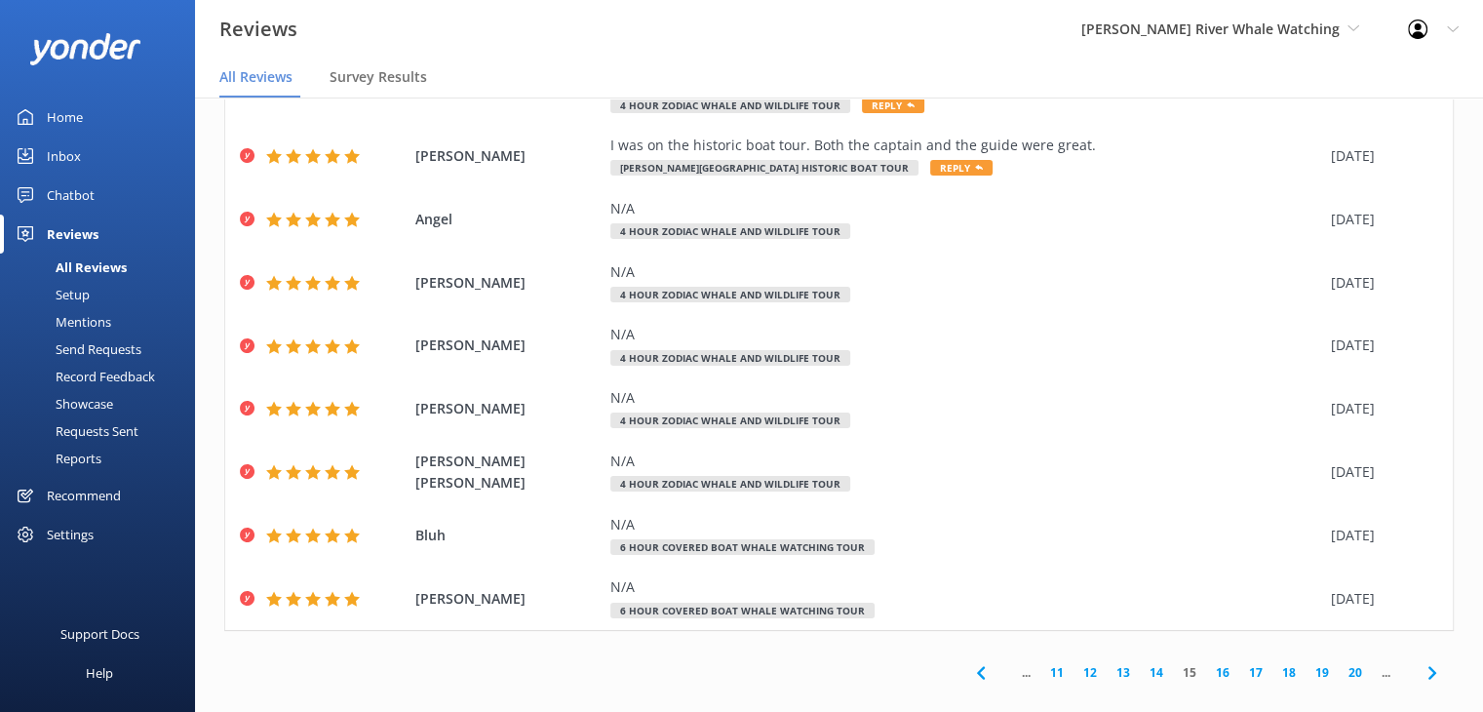
click at [1206, 663] on link "16" at bounding box center [1222, 672] width 33 height 19
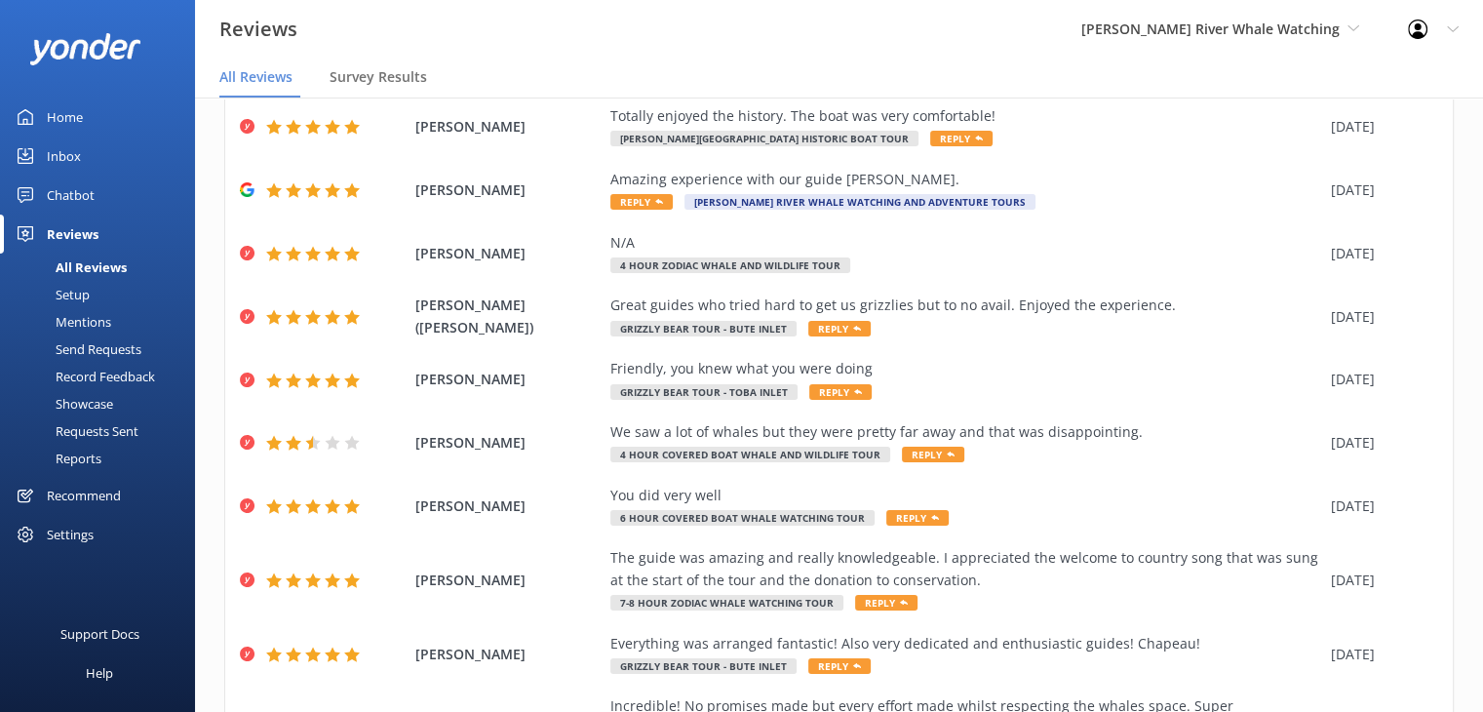
scroll to position [266, 0]
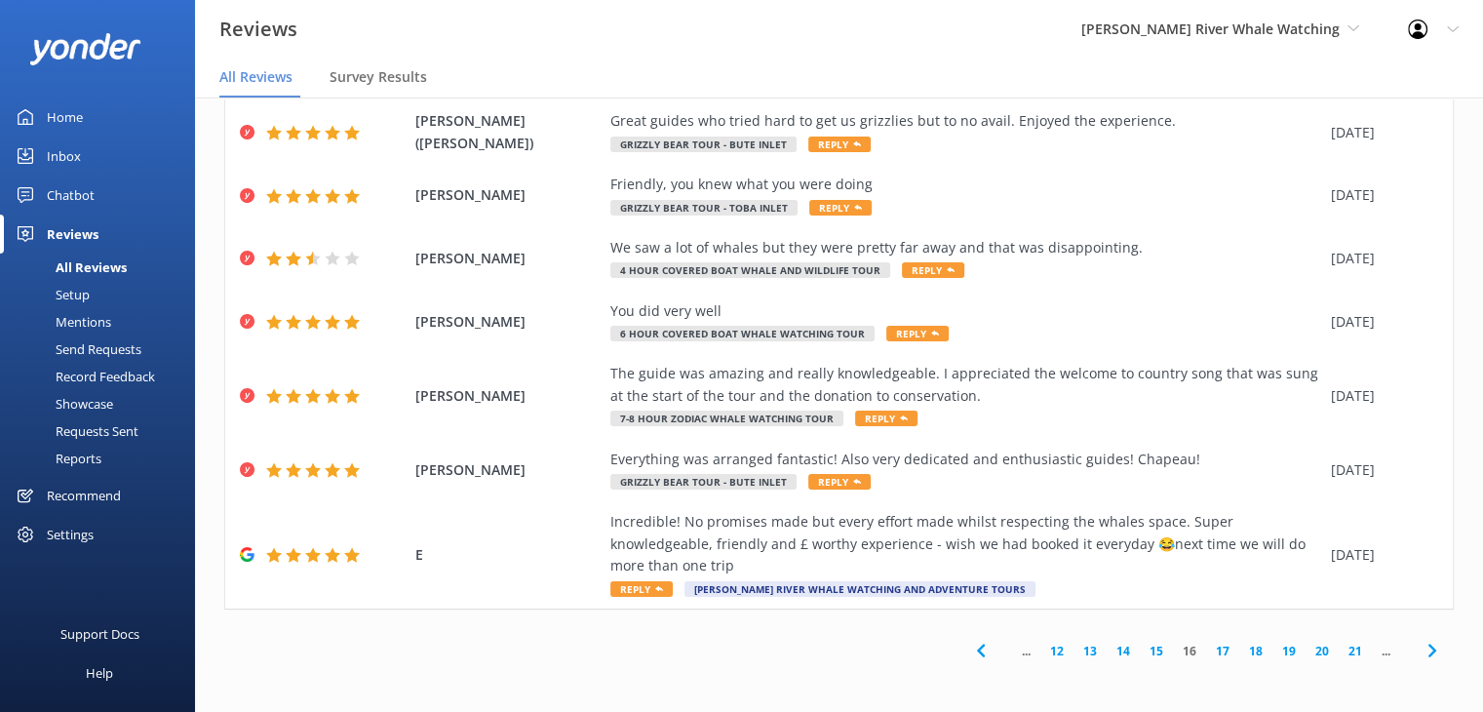
click at [1208, 652] on link "17" at bounding box center [1222, 650] width 33 height 19
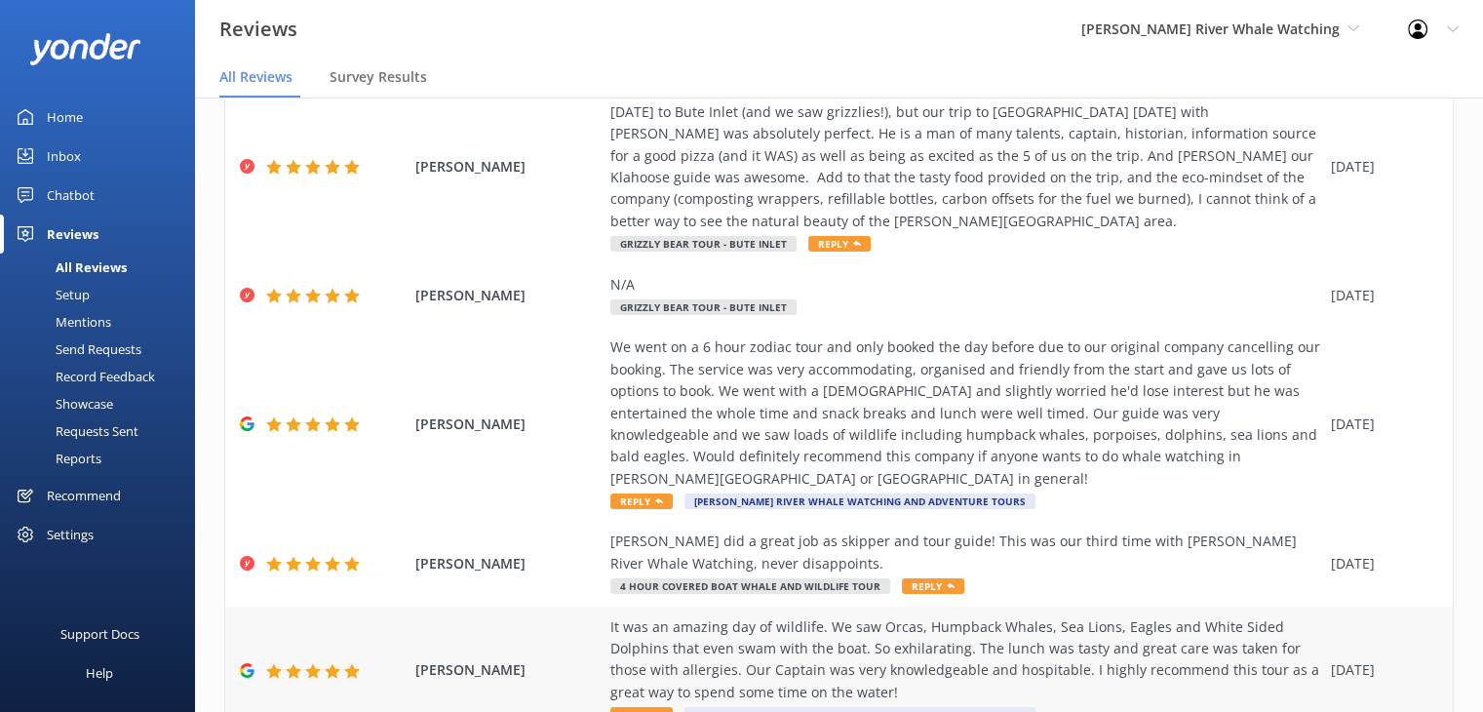
scroll to position [681, 0]
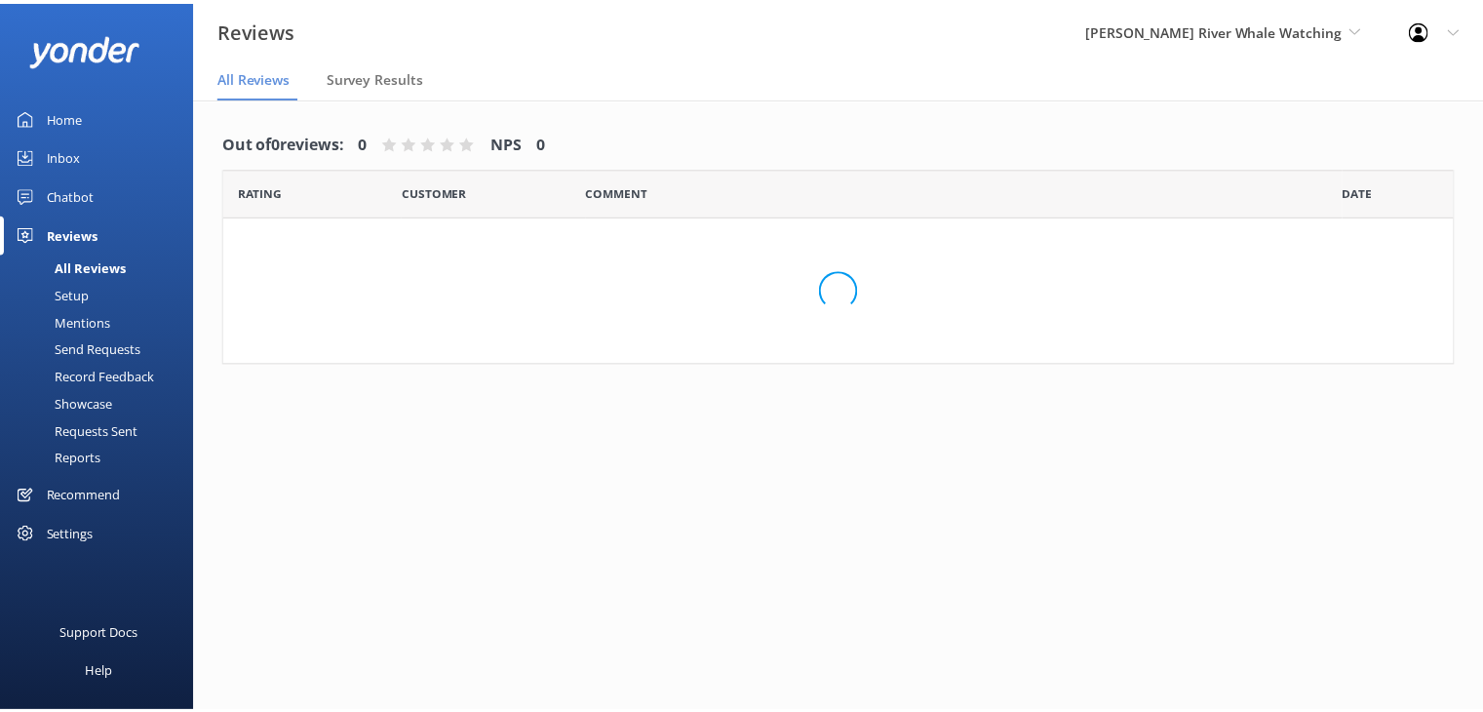
scroll to position [39, 0]
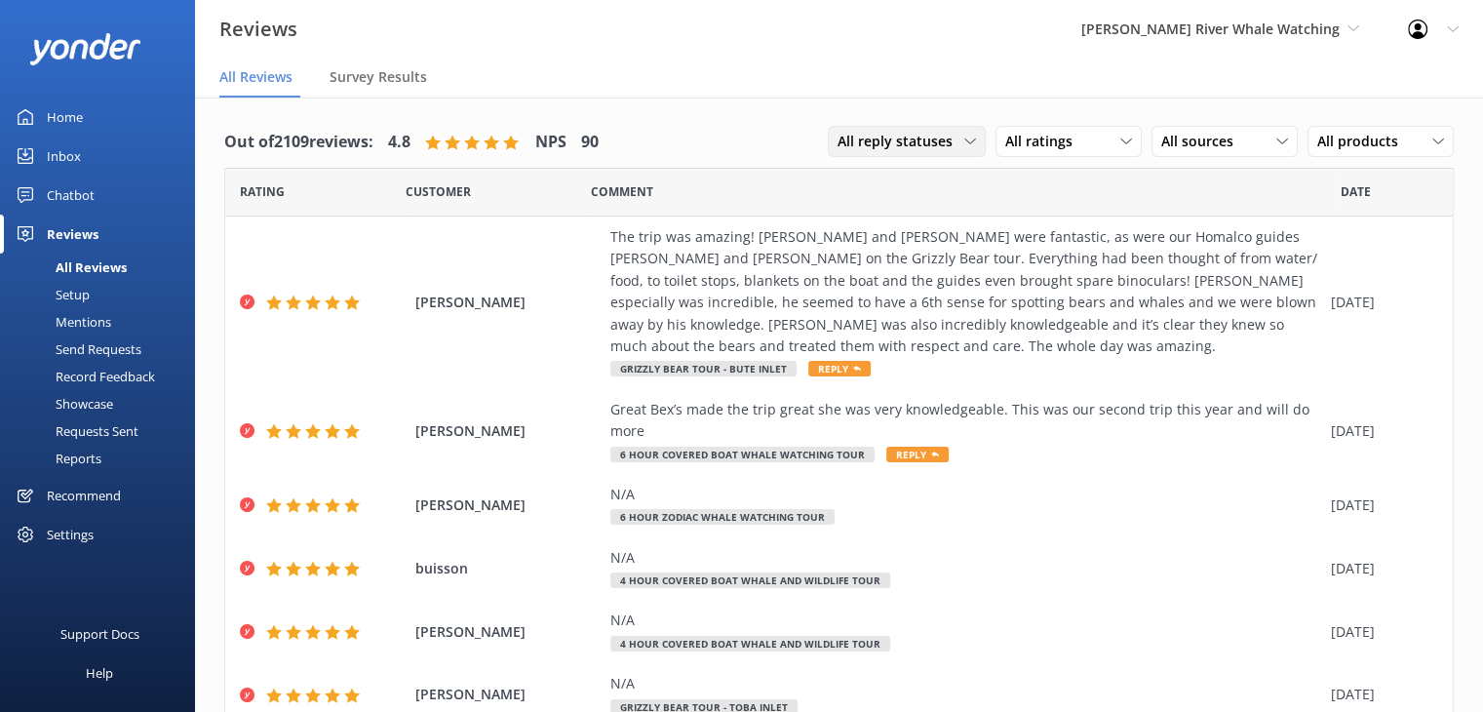
click at [904, 149] on span "All reply statuses" at bounding box center [900, 141] width 127 height 21
click at [875, 226] on div "Needs a reply" at bounding box center [875, 221] width 75 height 19
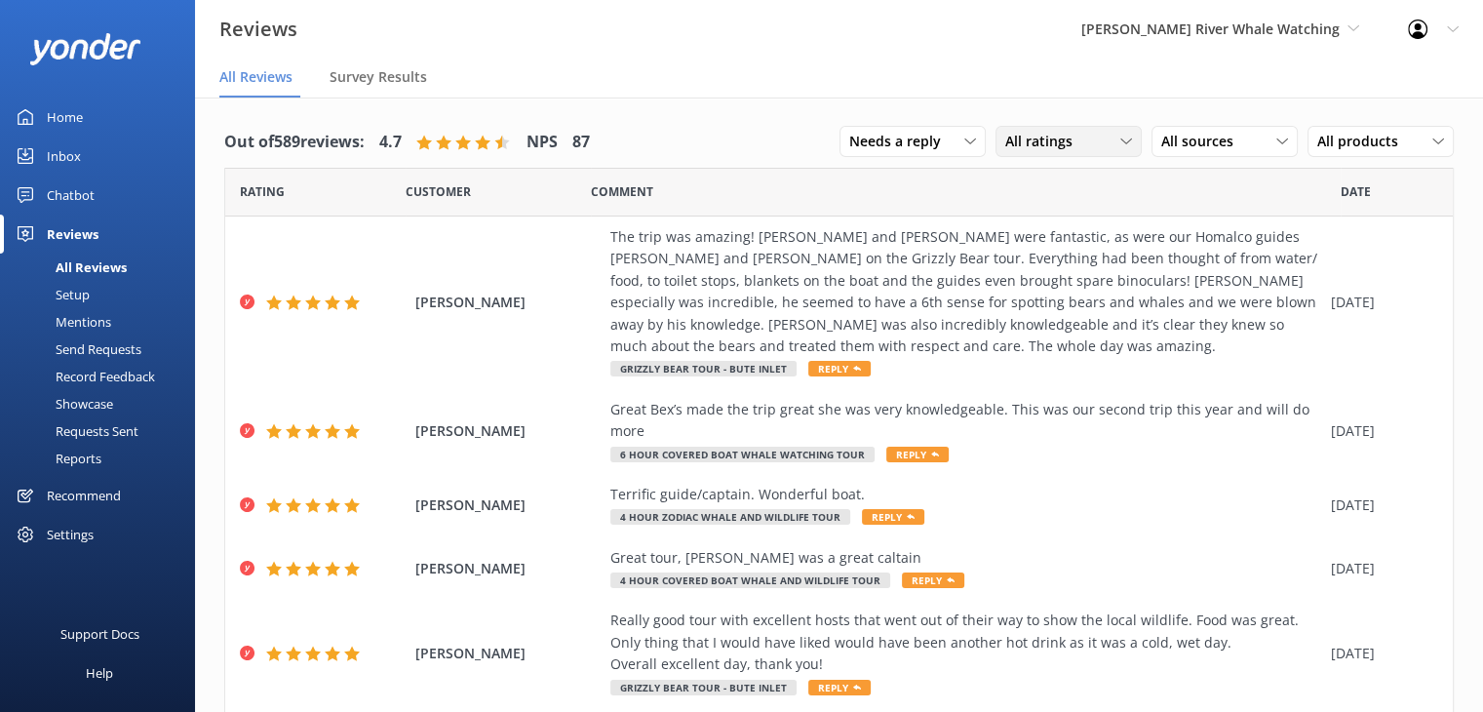
click at [1091, 148] on div "All ratings" at bounding box center [1068, 141] width 136 height 21
click at [1059, 297] on div "Detractors" at bounding box center [1069, 300] width 90 height 19
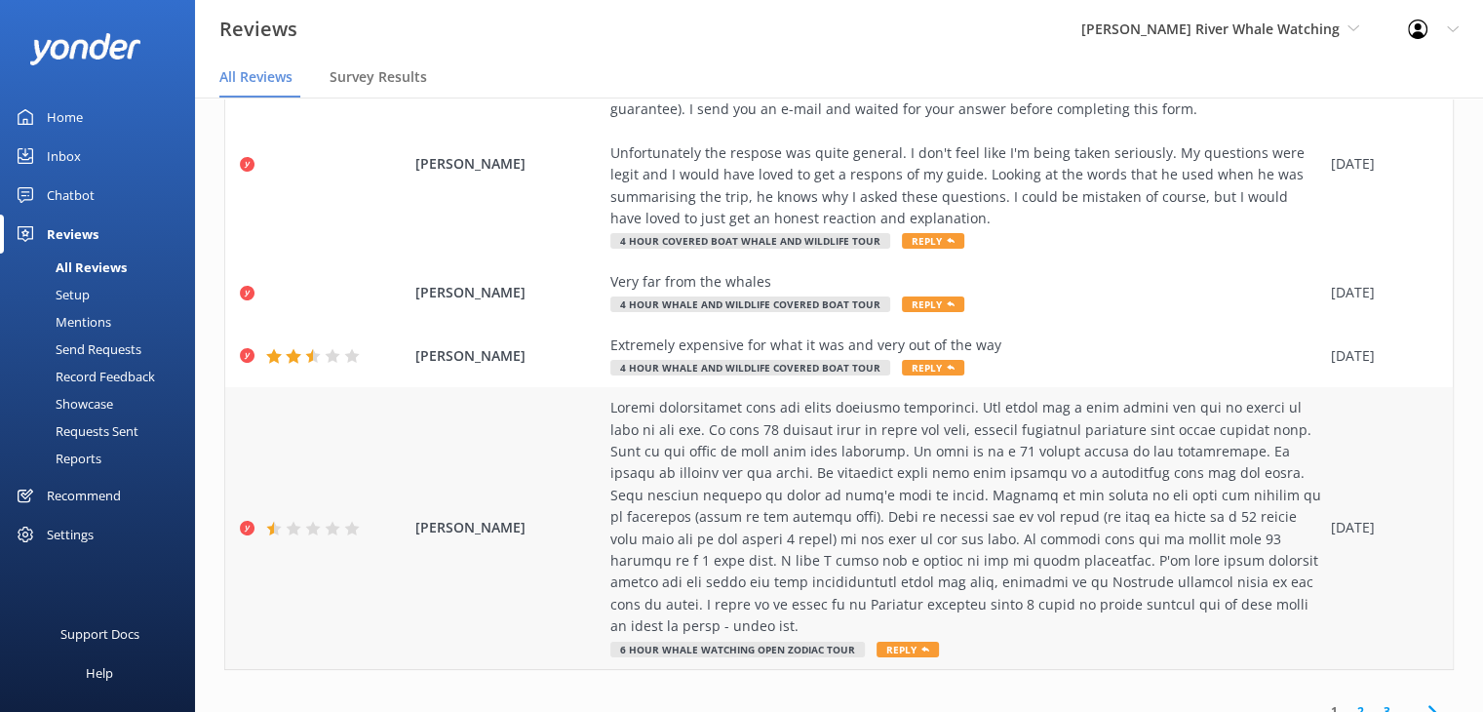
scroll to position [39, 0]
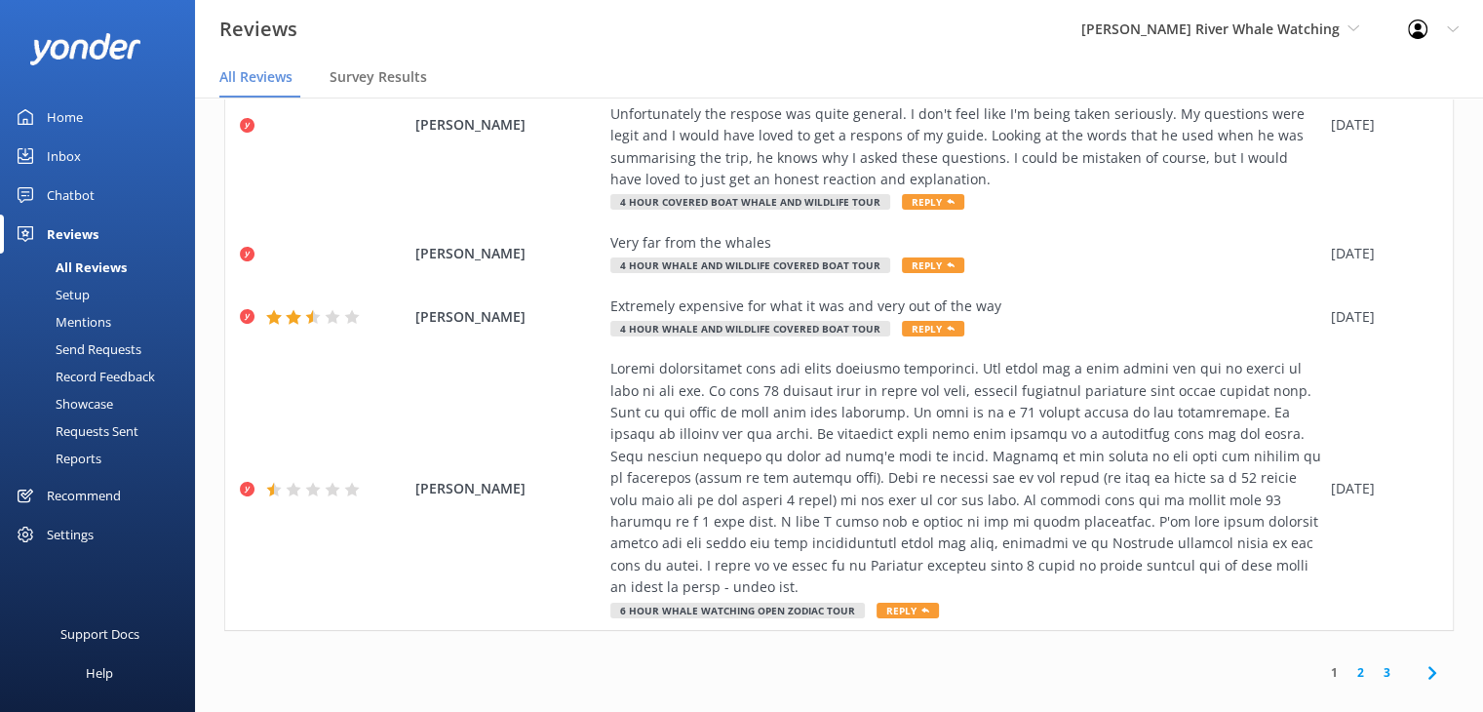
click at [1349, 663] on link "2" at bounding box center [1360, 672] width 26 height 19
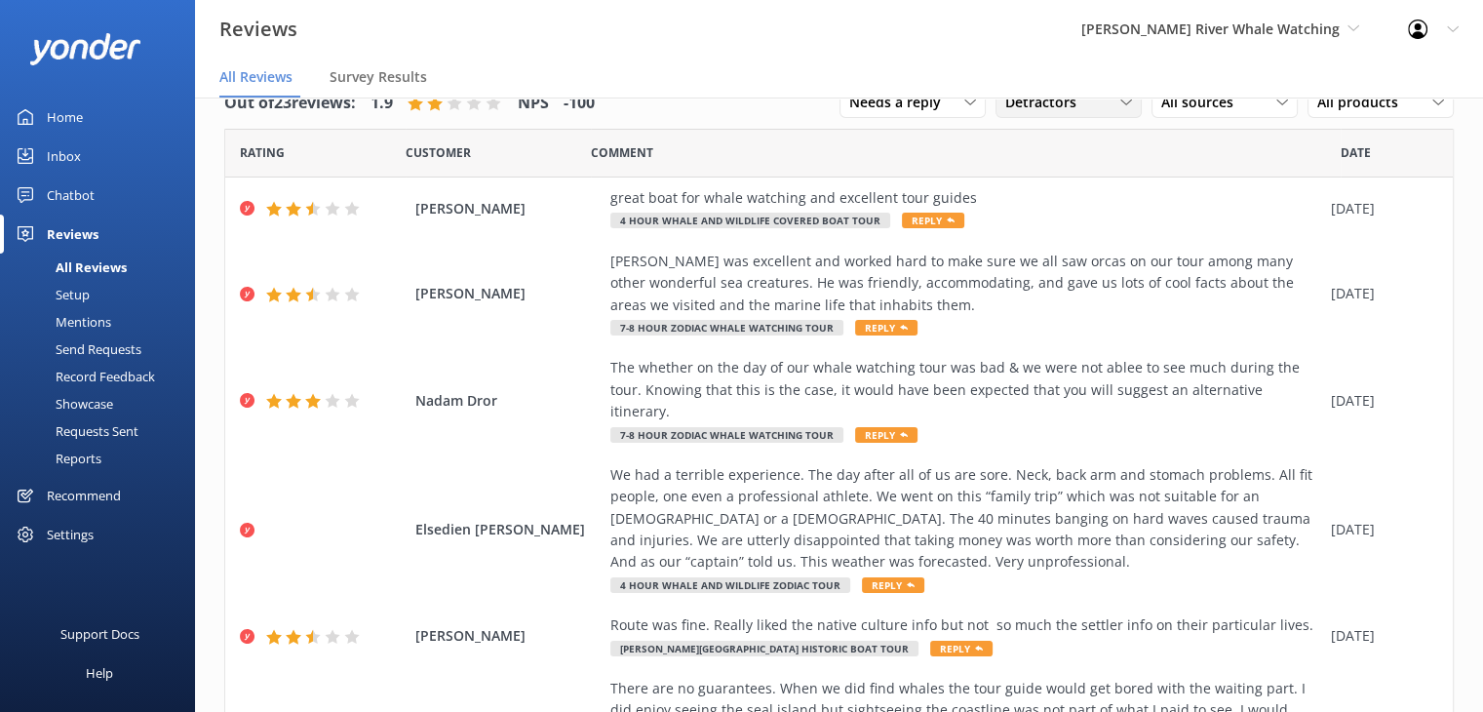
click at [1018, 107] on span "Detractors" at bounding box center [1046, 102] width 83 height 21
click at [1014, 151] on div "All ratings" at bounding box center [1034, 142] width 57 height 19
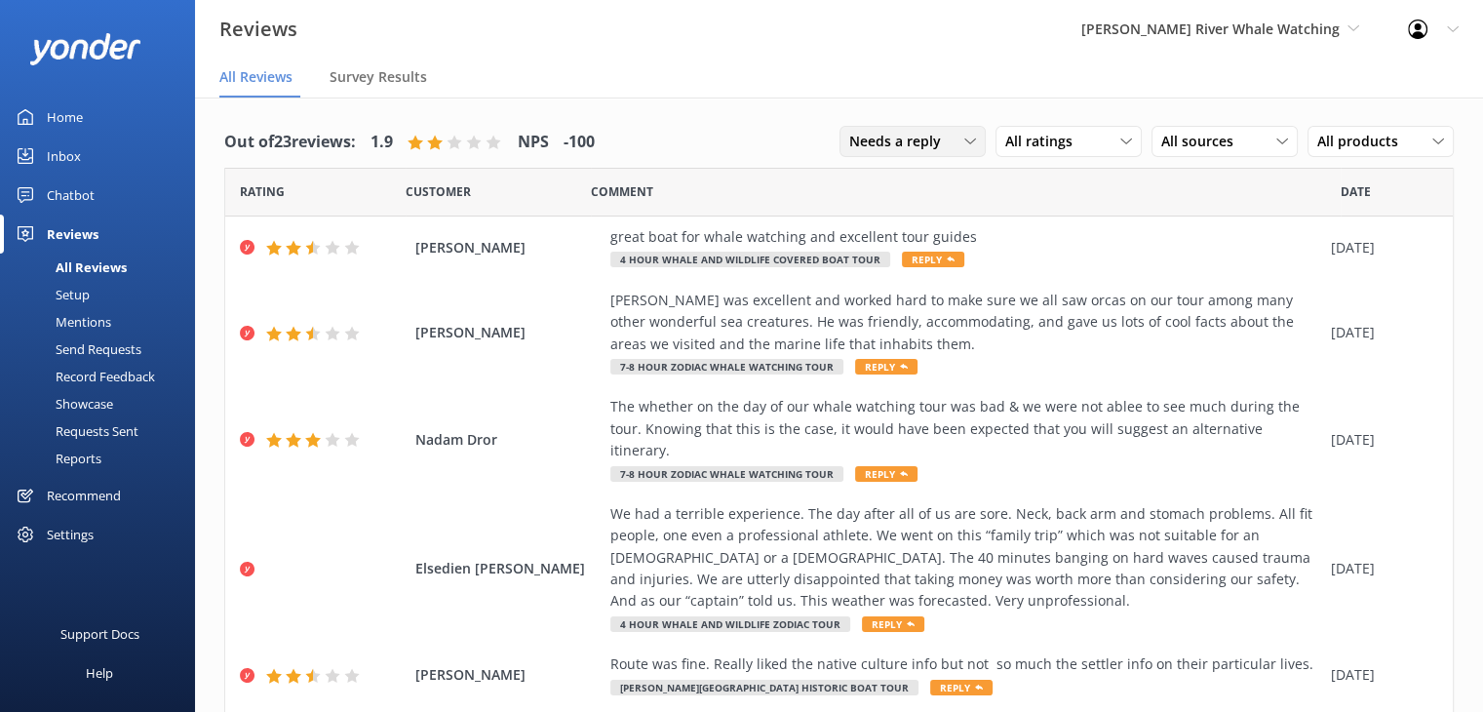
click at [924, 145] on span "Needs a reply" at bounding box center [900, 141] width 103 height 21
click at [262, 79] on span "All Reviews" at bounding box center [255, 76] width 73 height 19
click at [951, 151] on div "Needs a reply" at bounding box center [912, 141] width 136 height 21
click at [885, 189] on div "All reply statuses" at bounding box center [898, 181] width 96 height 19
click at [1050, 141] on span "All ratings" at bounding box center [1044, 141] width 79 height 21
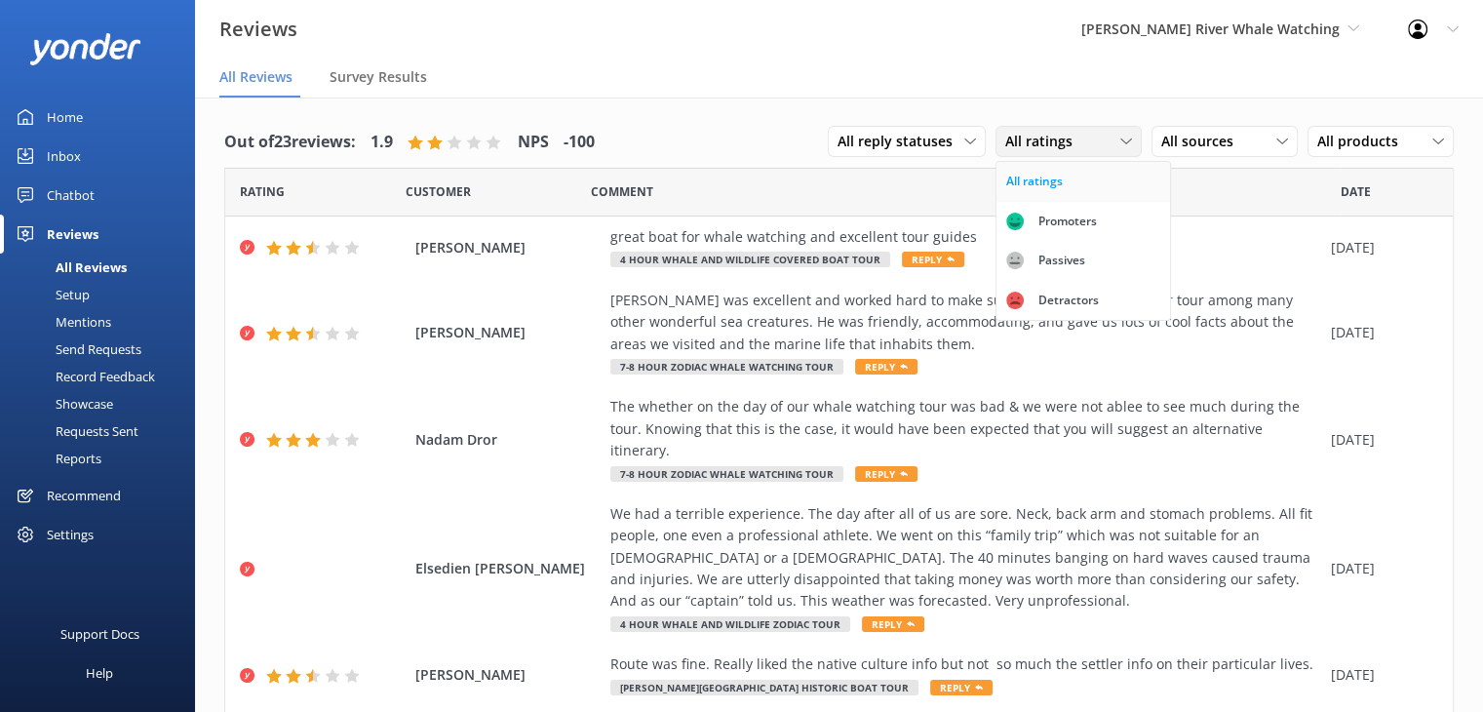
click at [1045, 193] on link "All ratings" at bounding box center [1083, 181] width 174 height 39
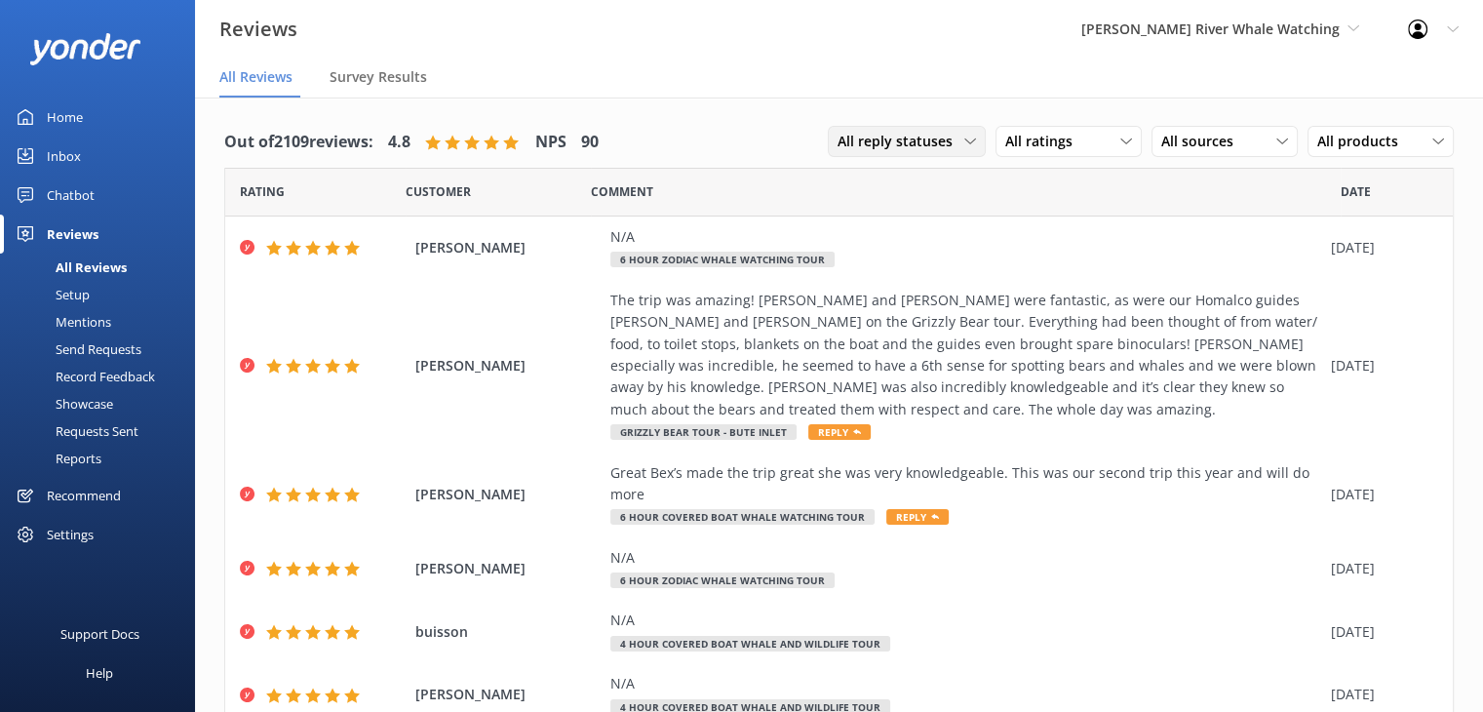
click at [885, 144] on span "All reply statuses" at bounding box center [900, 141] width 127 height 21
click at [873, 210] on link "Needs a reply" at bounding box center [916, 221] width 174 height 39
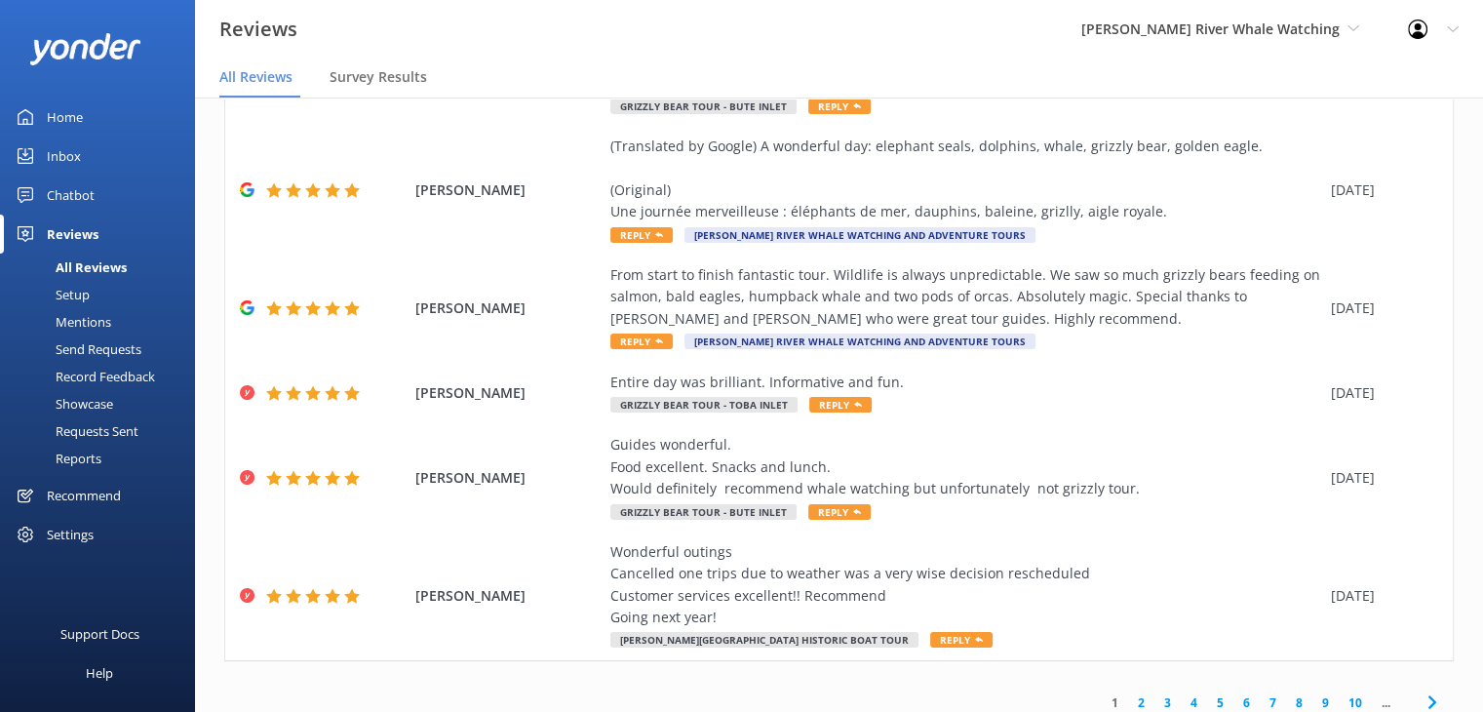
scroll to position [594, 0]
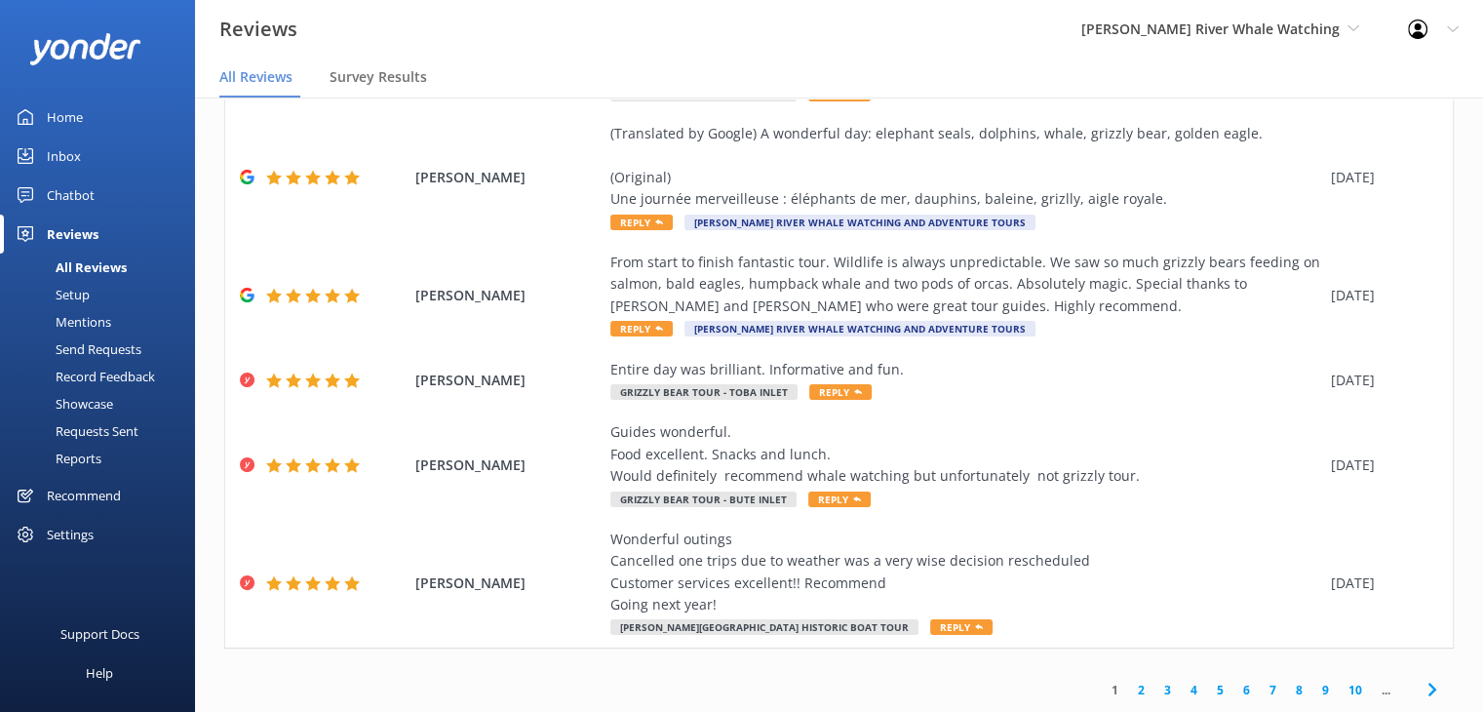
click at [1339, 691] on link "10" at bounding box center [1355, 689] width 33 height 19
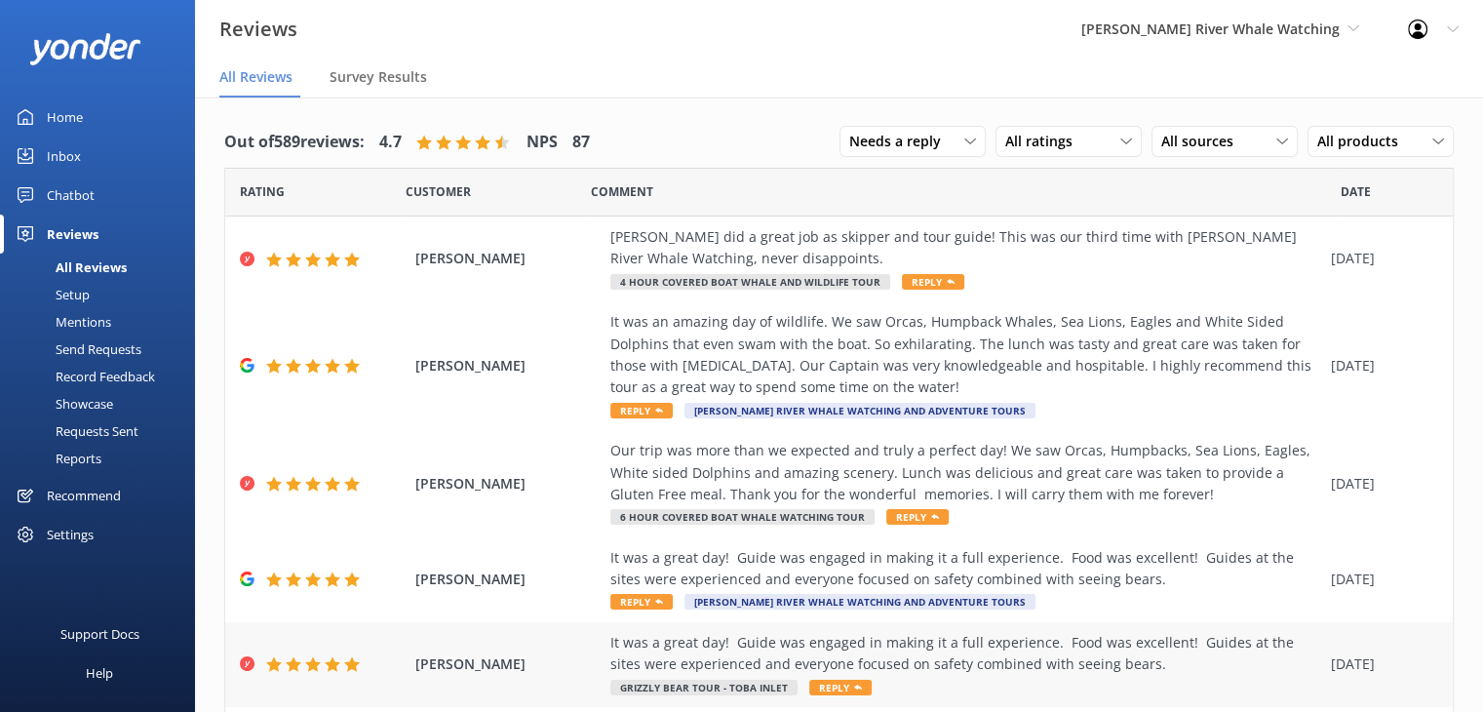
scroll to position [441, 0]
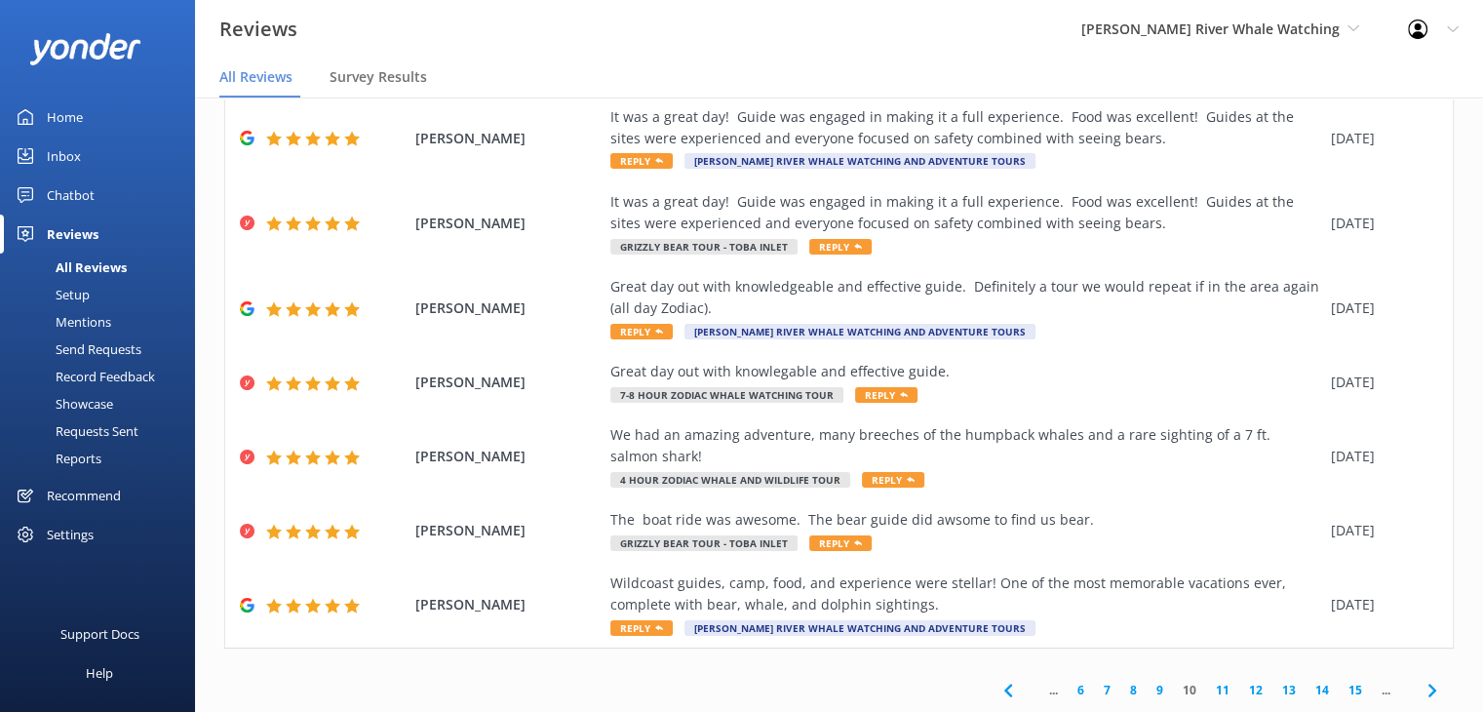
click at [1345, 685] on link "15" at bounding box center [1355, 689] width 33 height 19
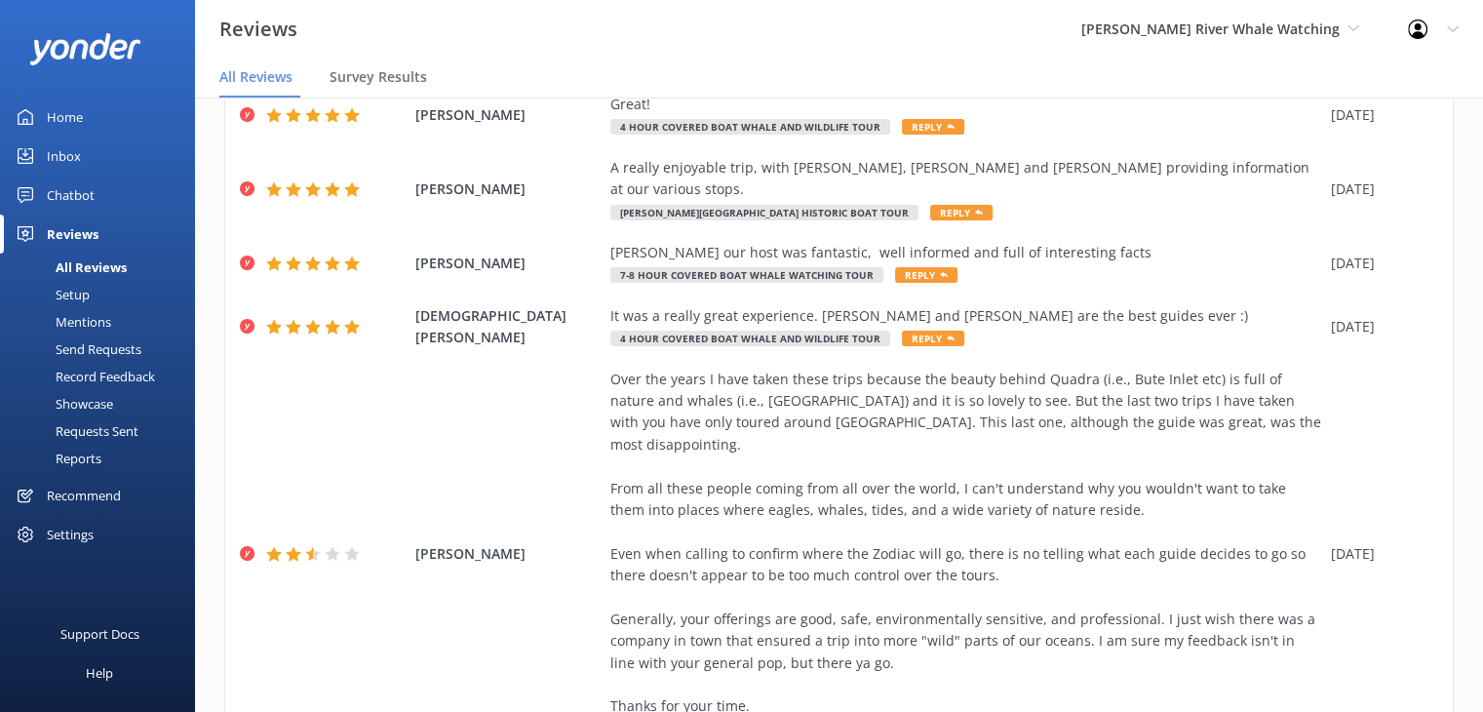
scroll to position [659, 0]
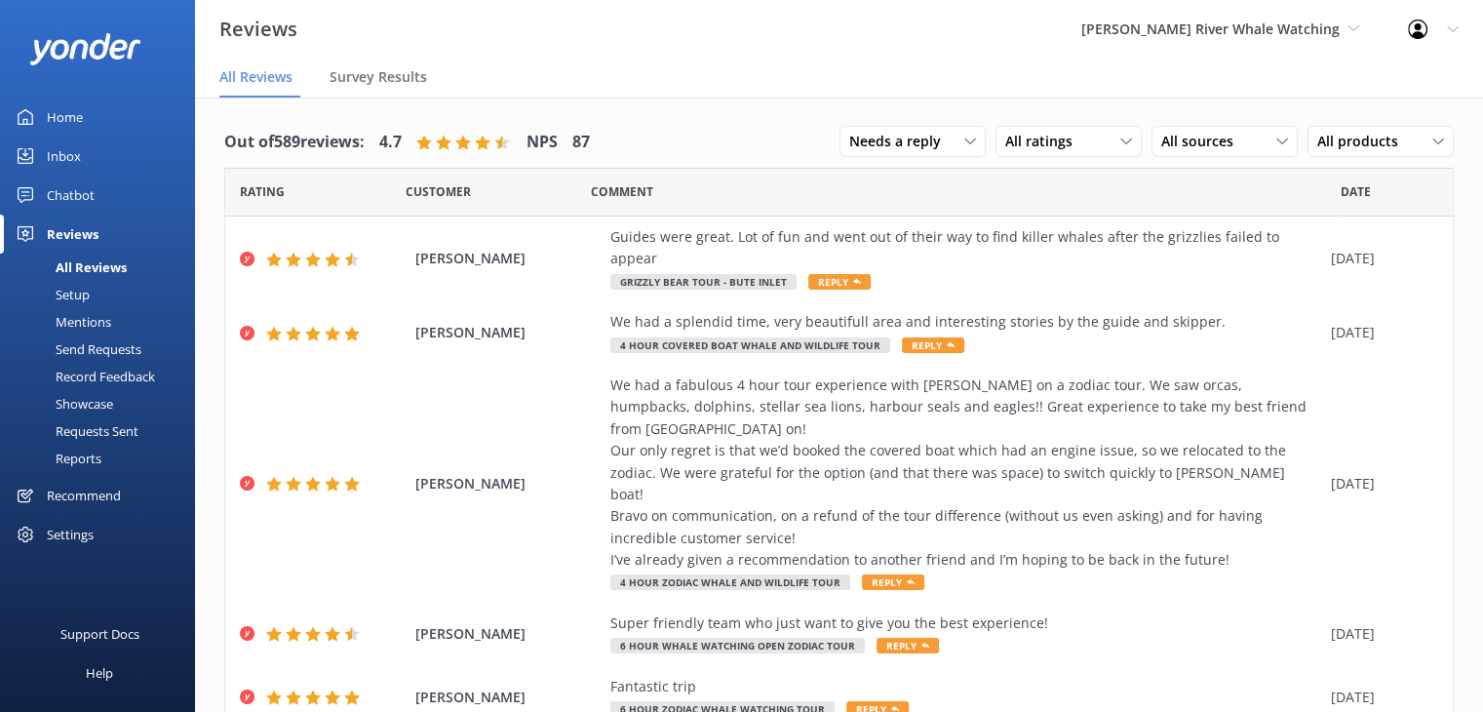
scroll to position [354, 0]
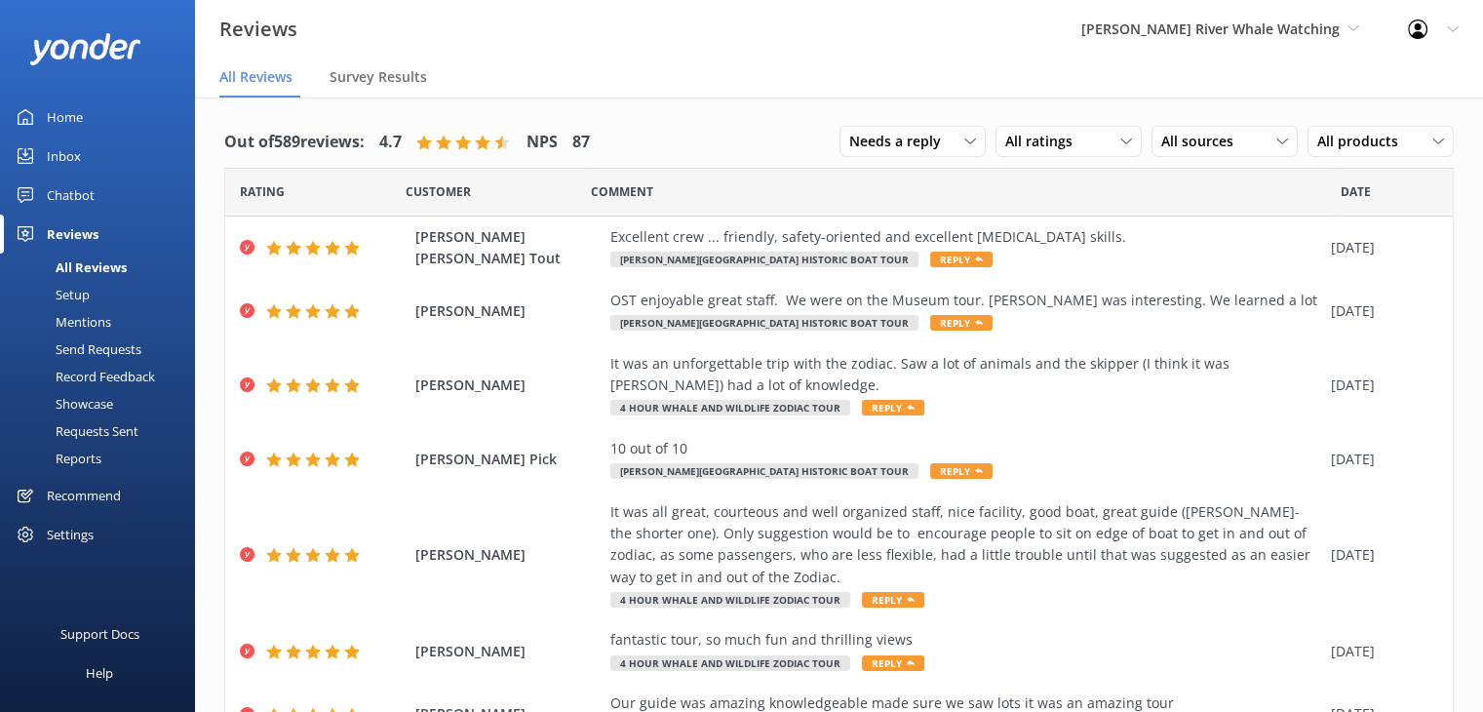
scroll to position [354, 0]
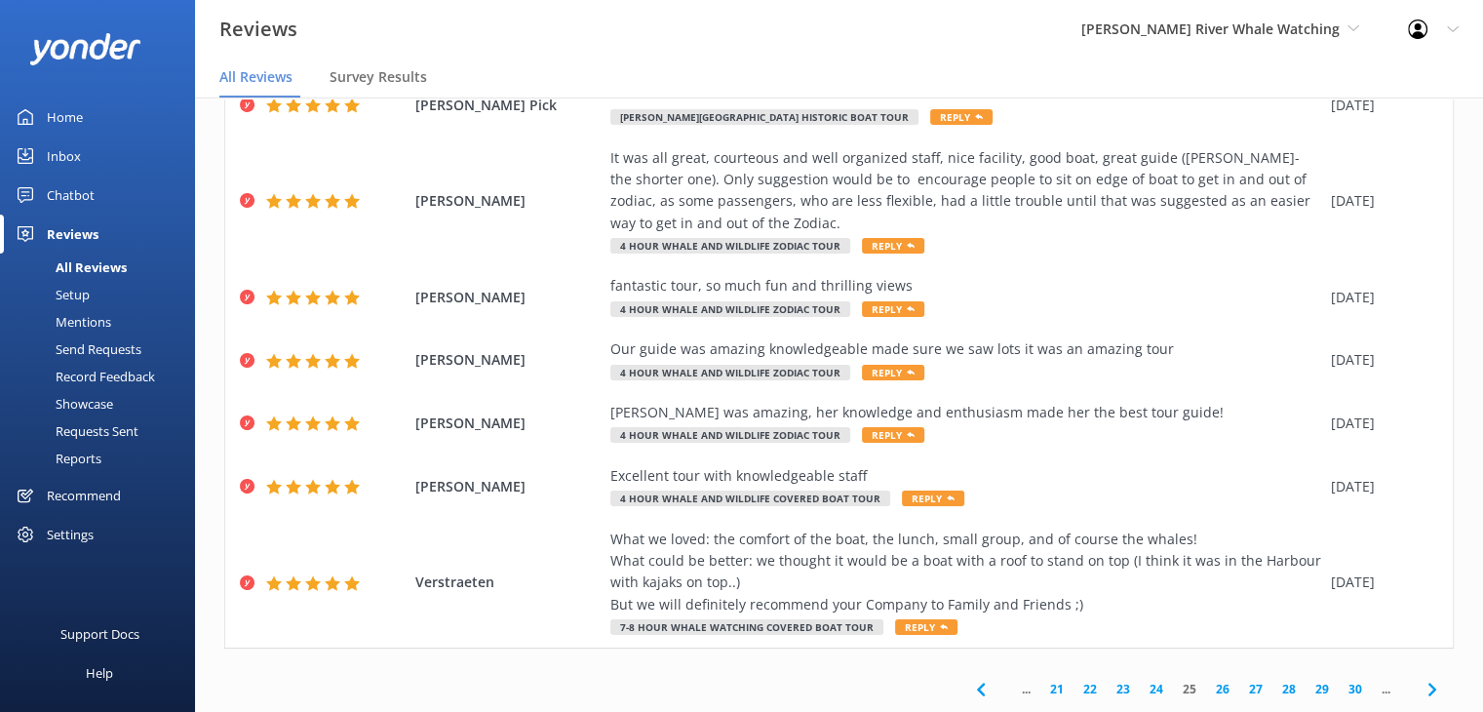
click at [1339, 686] on link "30" at bounding box center [1355, 688] width 33 height 19
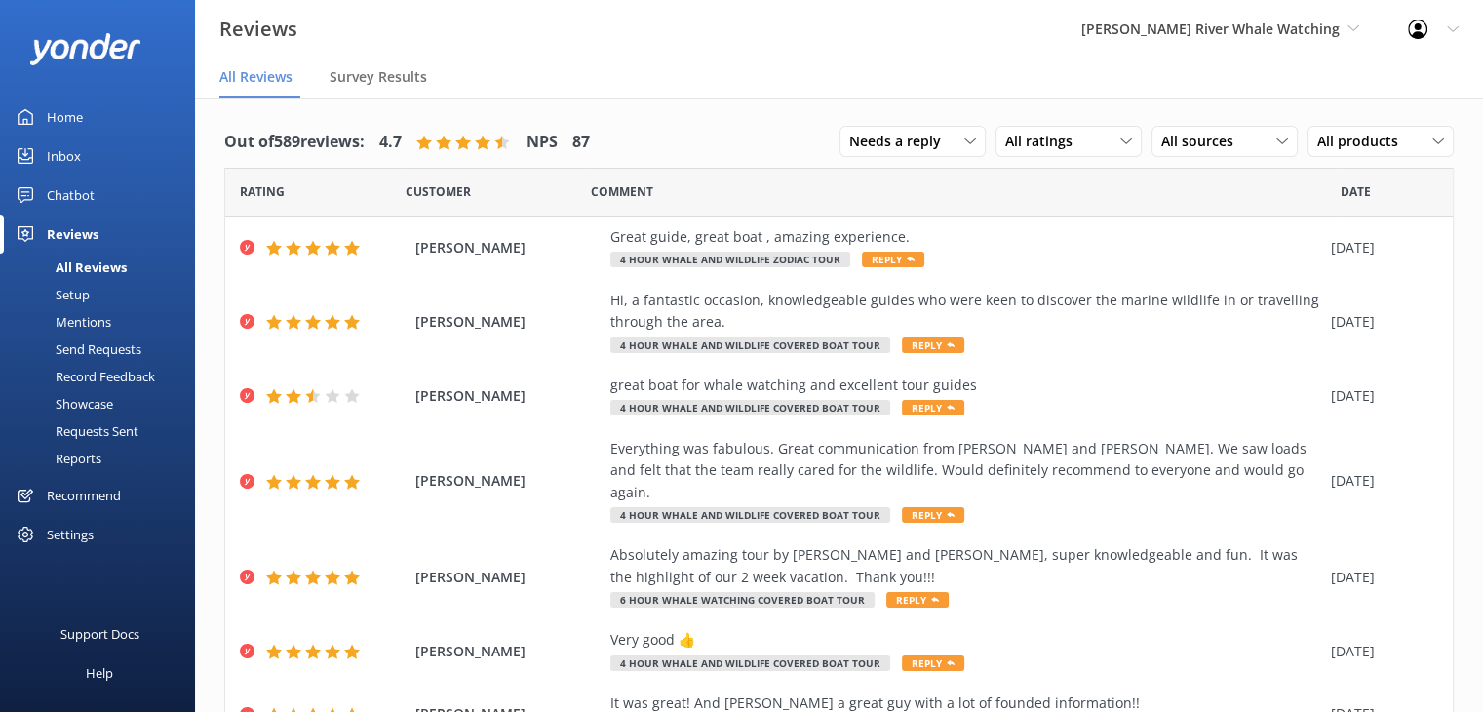
scroll to position [463, 0]
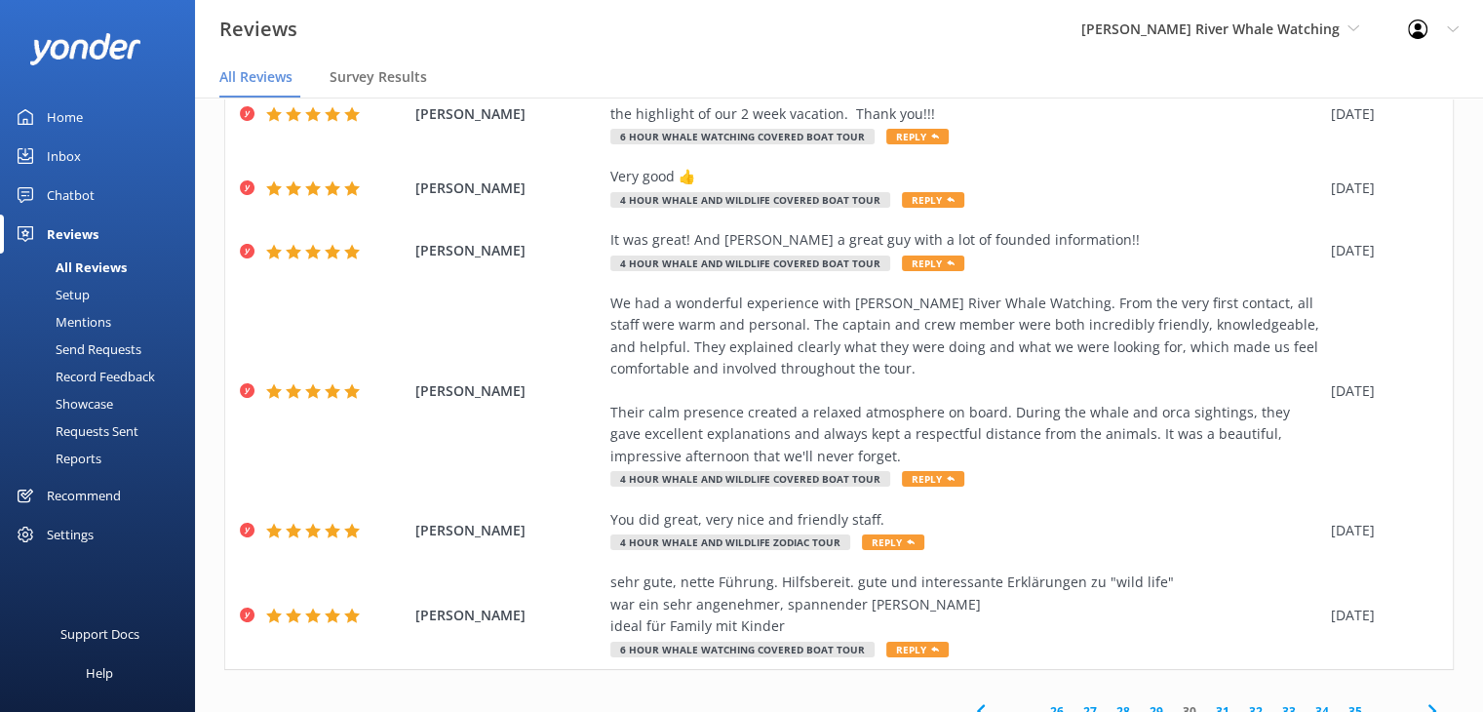
click at [1339, 702] on link "35" at bounding box center [1355, 711] width 33 height 19
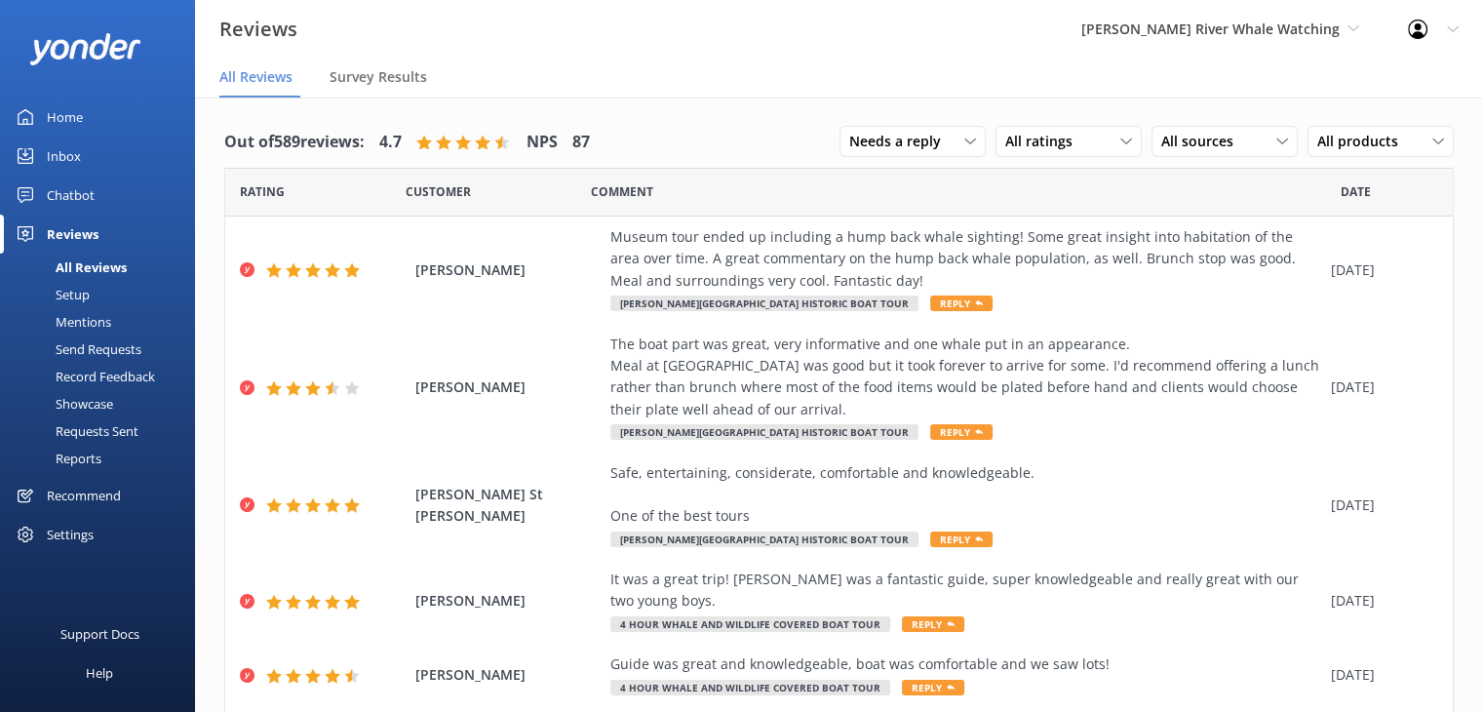
scroll to position [572, 0]
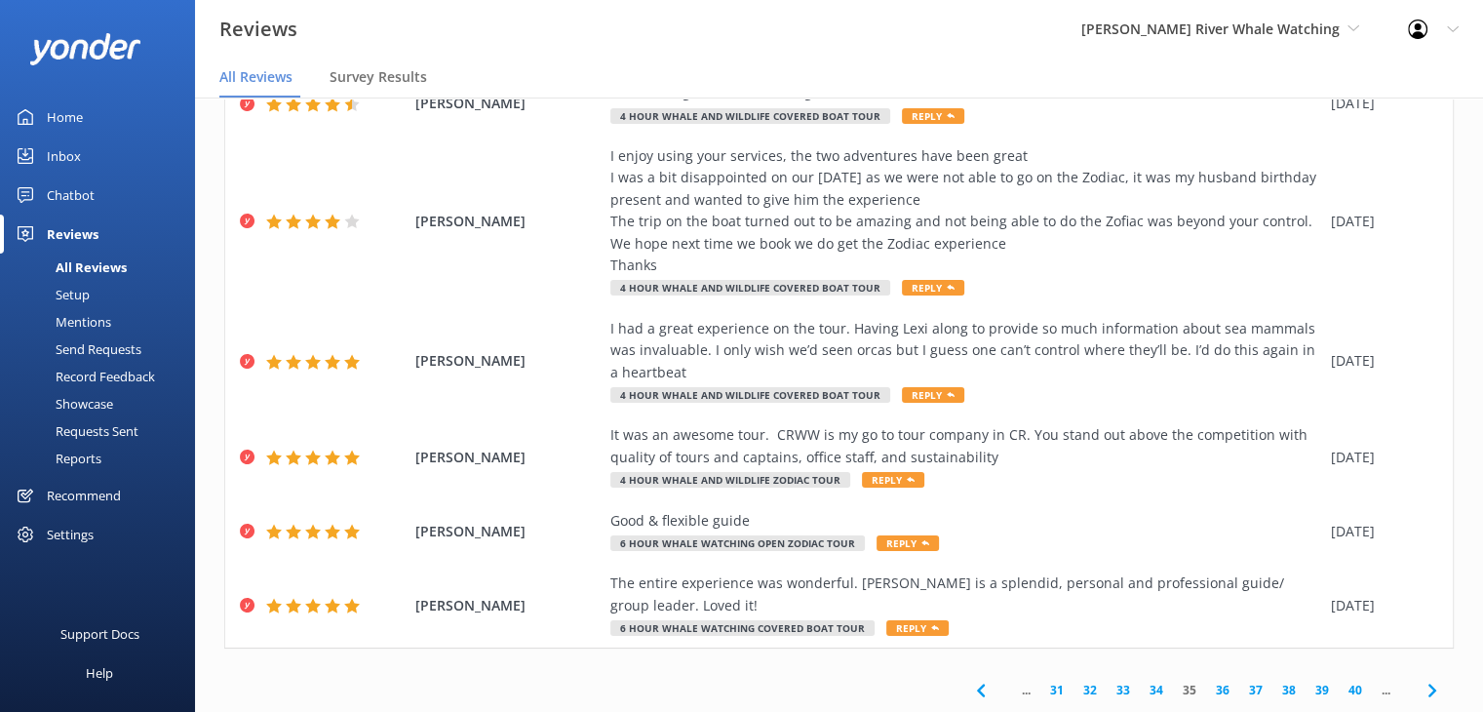
click at [1339, 687] on link "40" at bounding box center [1355, 689] width 33 height 19
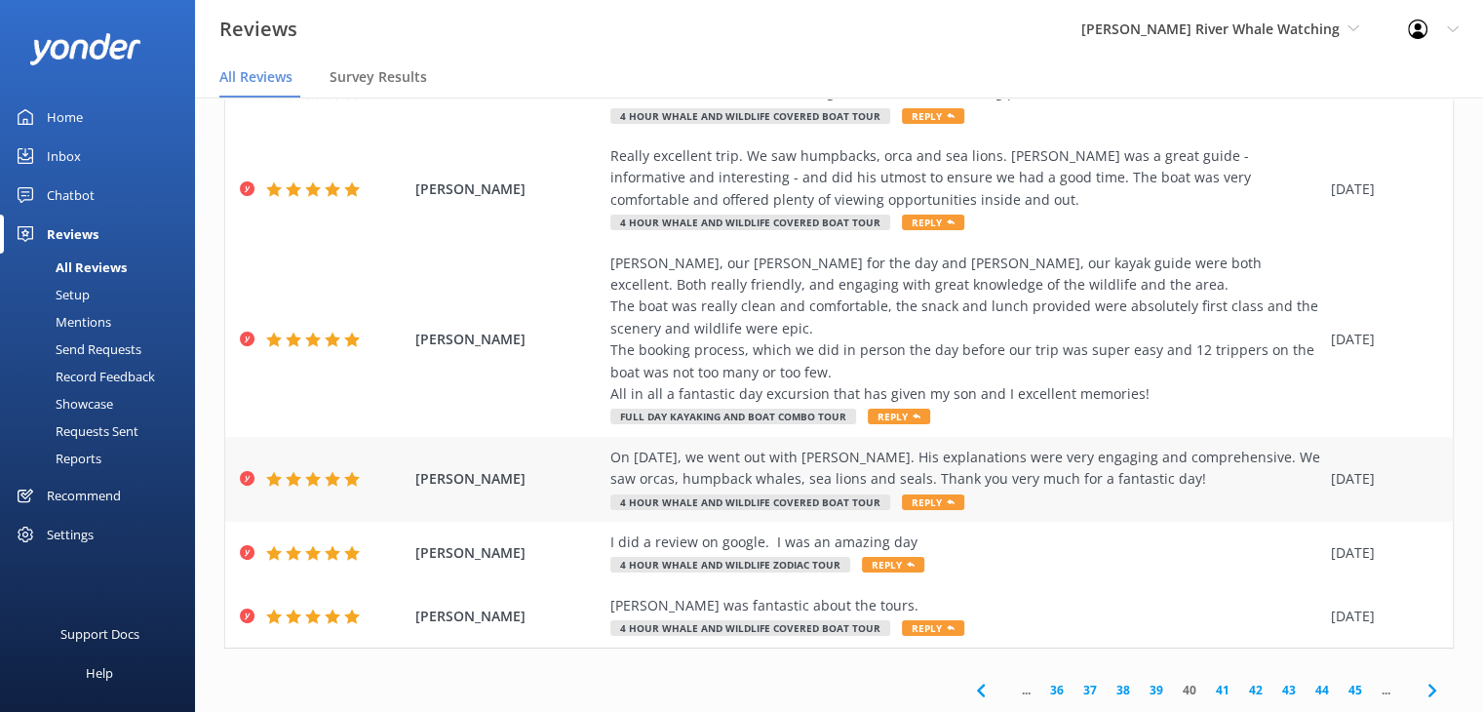
scroll to position [39, 0]
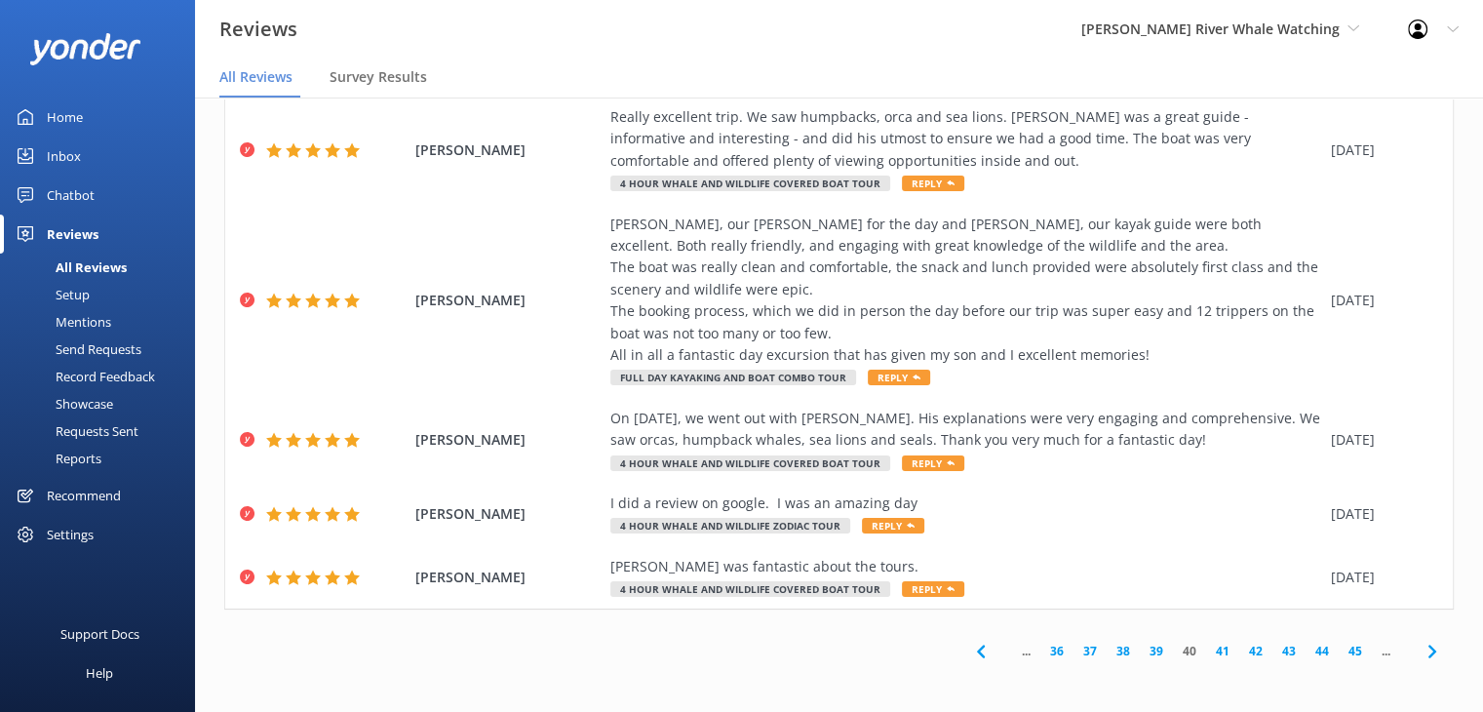
click at [1346, 647] on link "45" at bounding box center [1355, 650] width 33 height 19
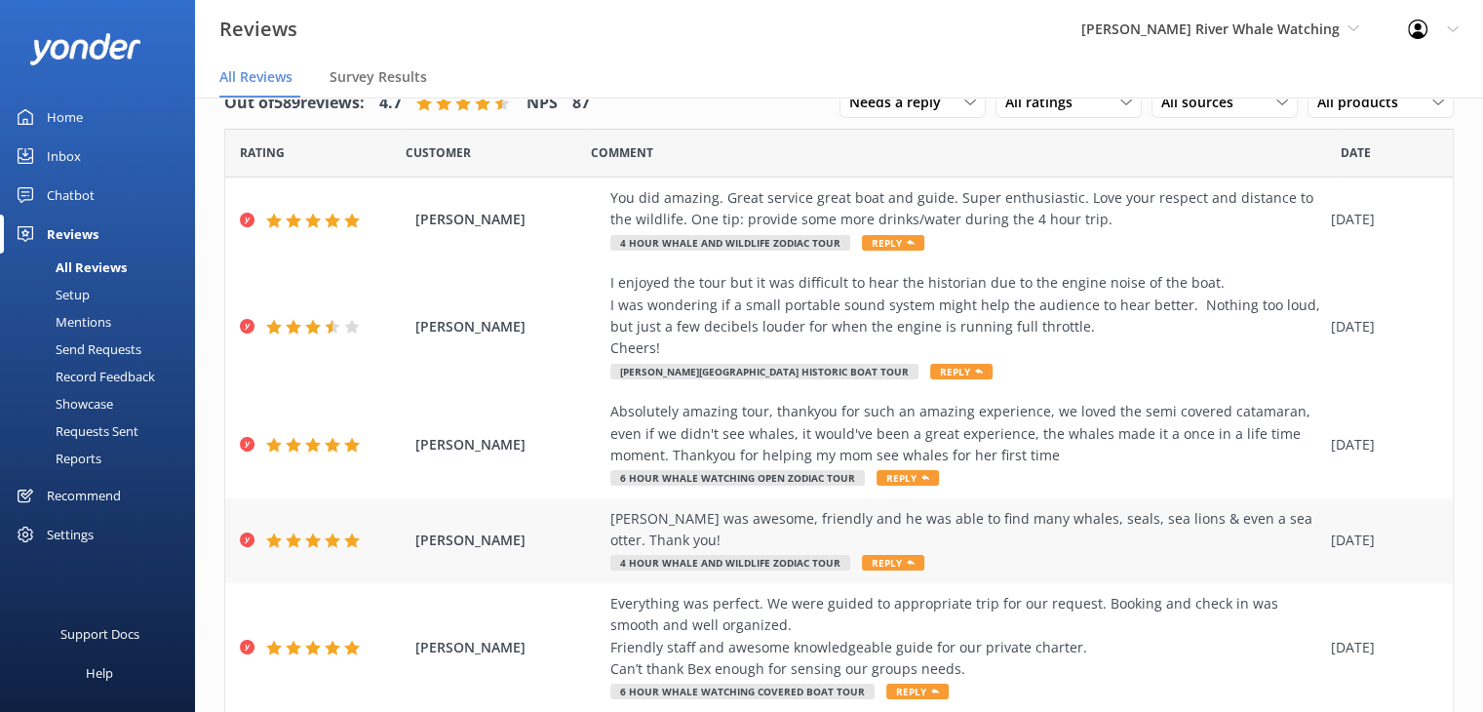
scroll to position [659, 0]
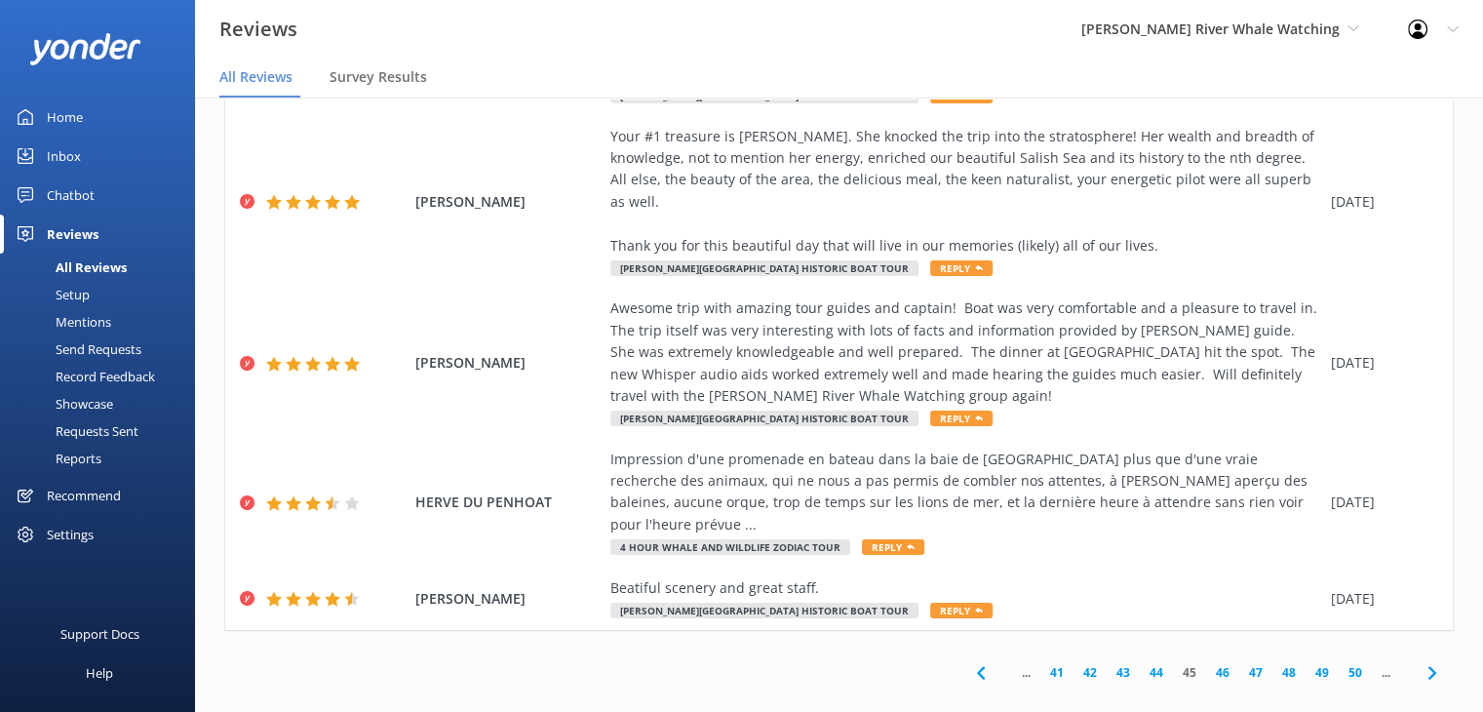
click at [1339, 663] on link "50" at bounding box center [1355, 672] width 33 height 19
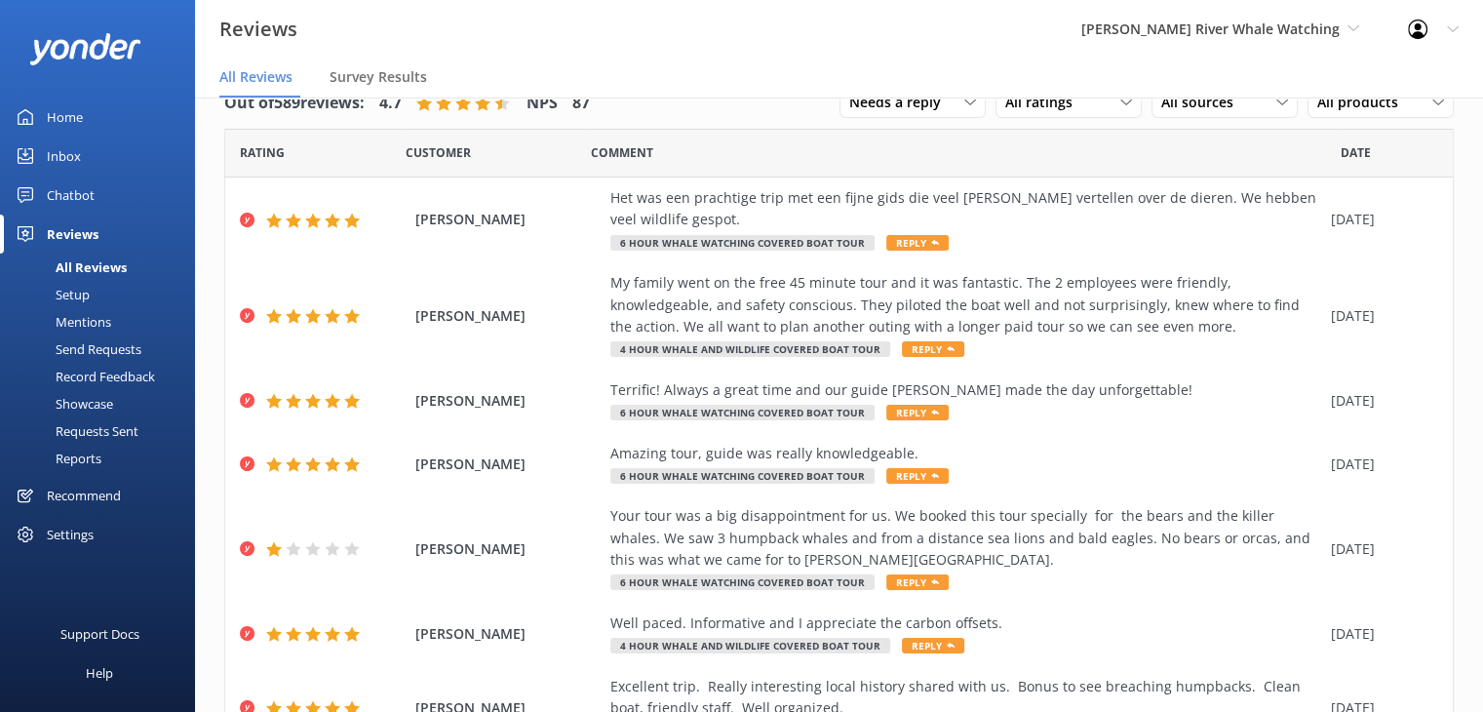
scroll to position [441, 0]
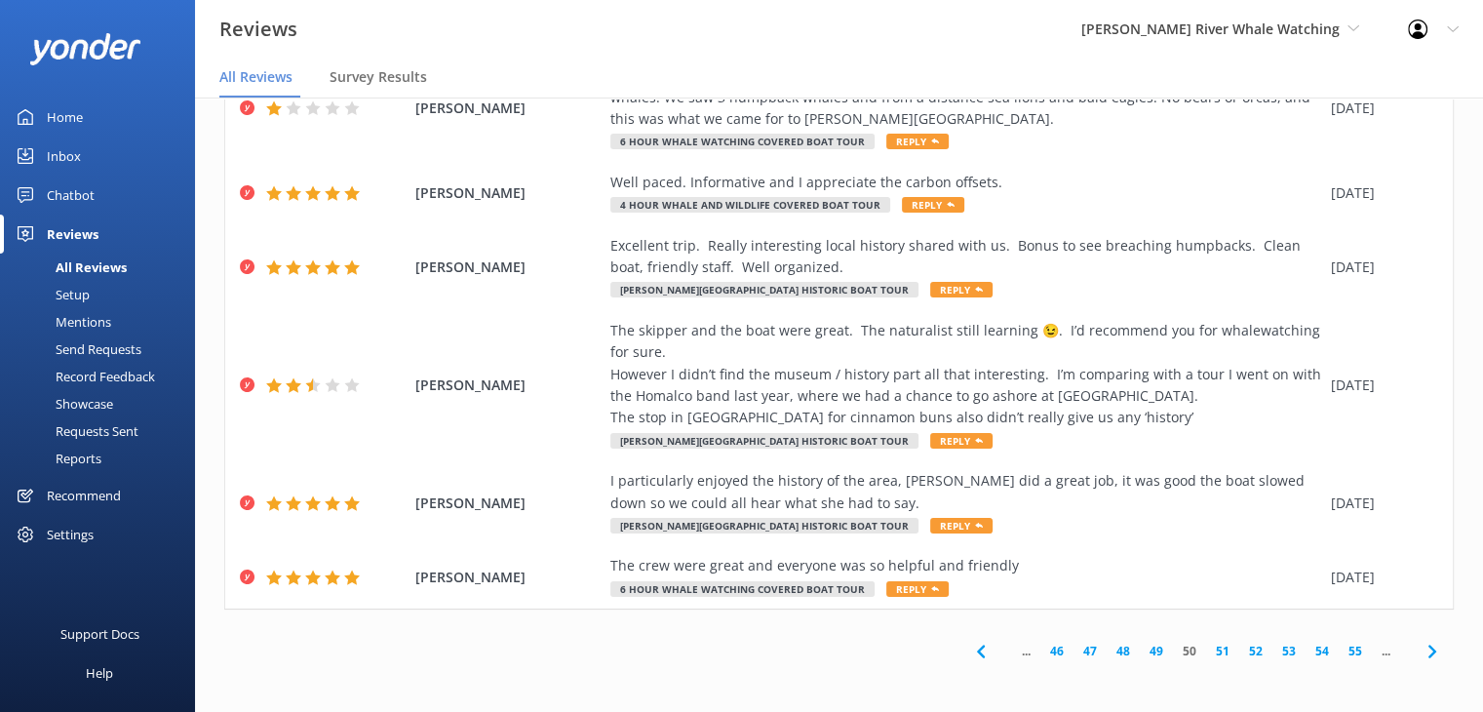
click at [1339, 640] on div "... 46 47 48 49 50 51 52 53 54 55 ..." at bounding box center [1205, 651] width 495 height 44
click at [1339, 656] on link "55" at bounding box center [1355, 650] width 33 height 19
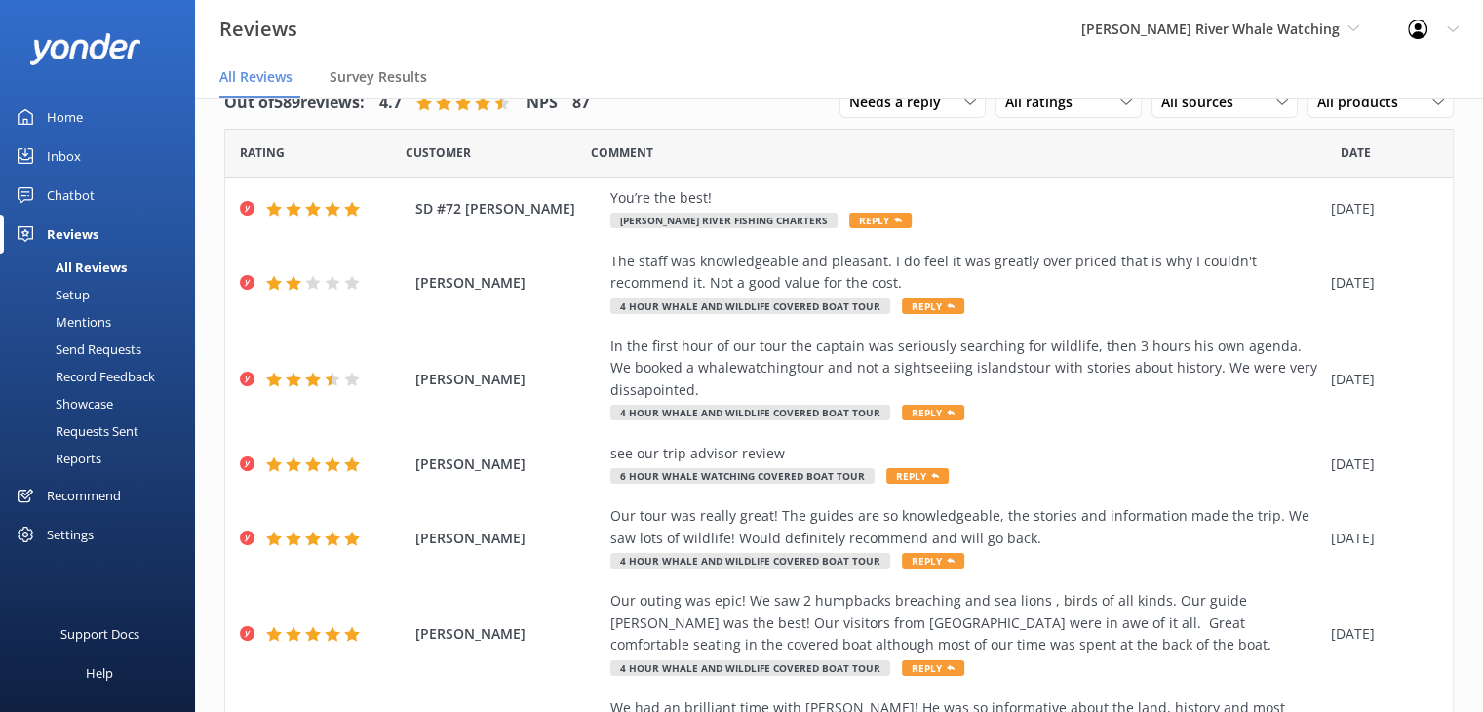
scroll to position [398, 0]
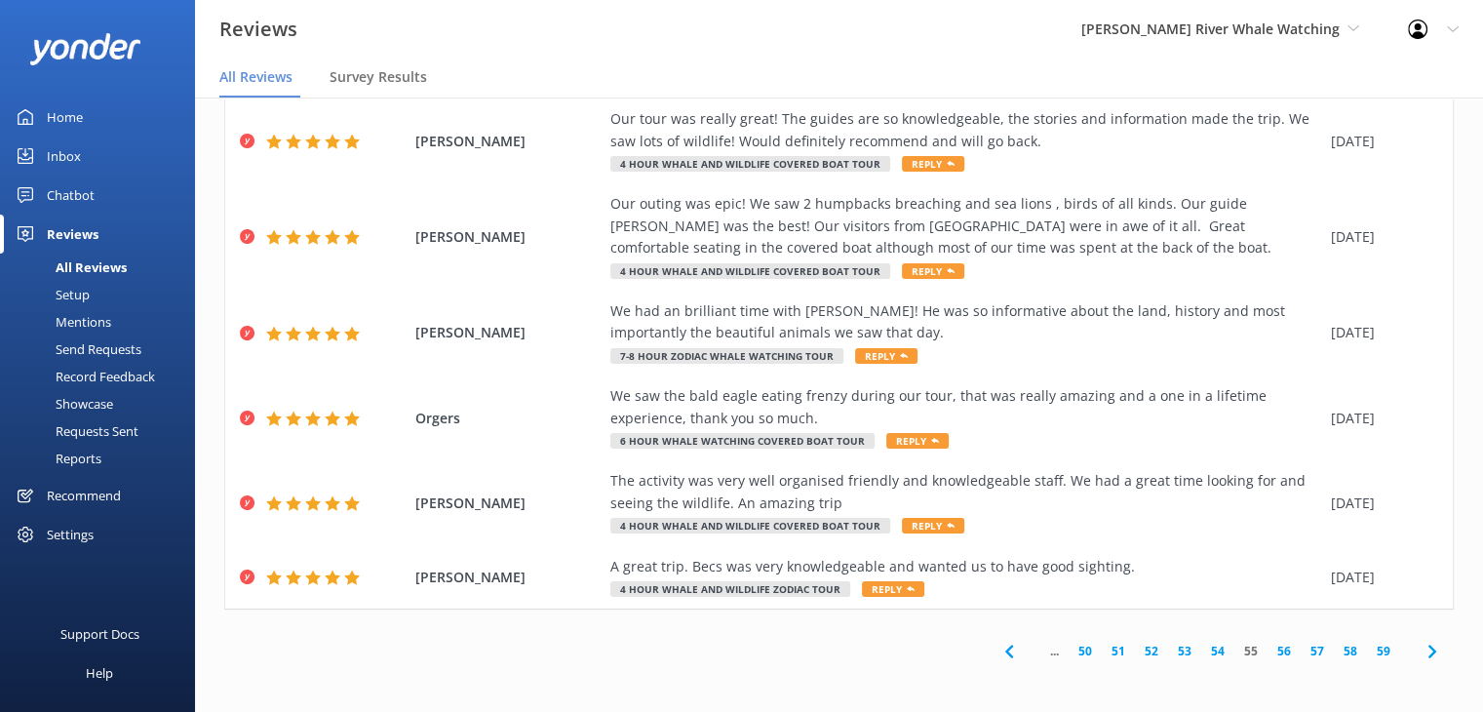
click at [1369, 658] on link "59" at bounding box center [1383, 650] width 33 height 19
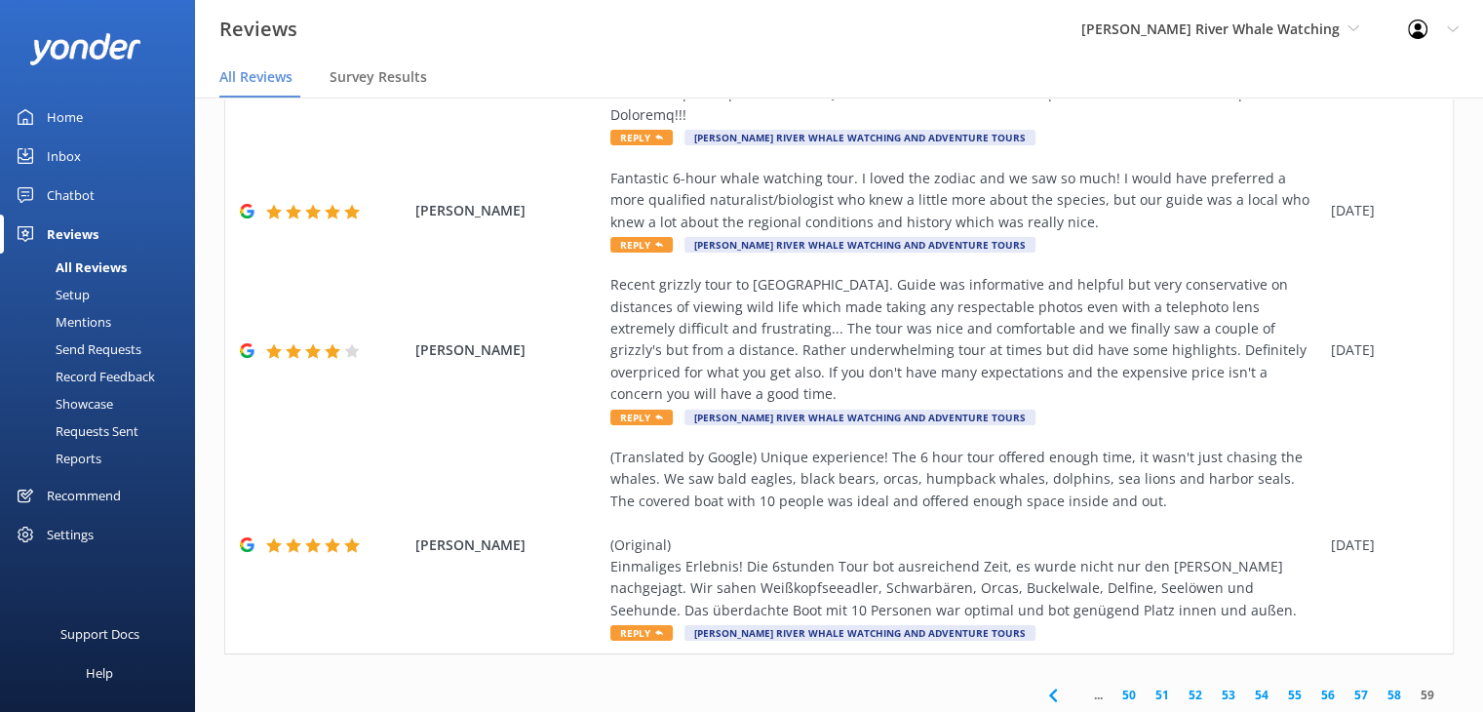
scroll to position [835, 0]
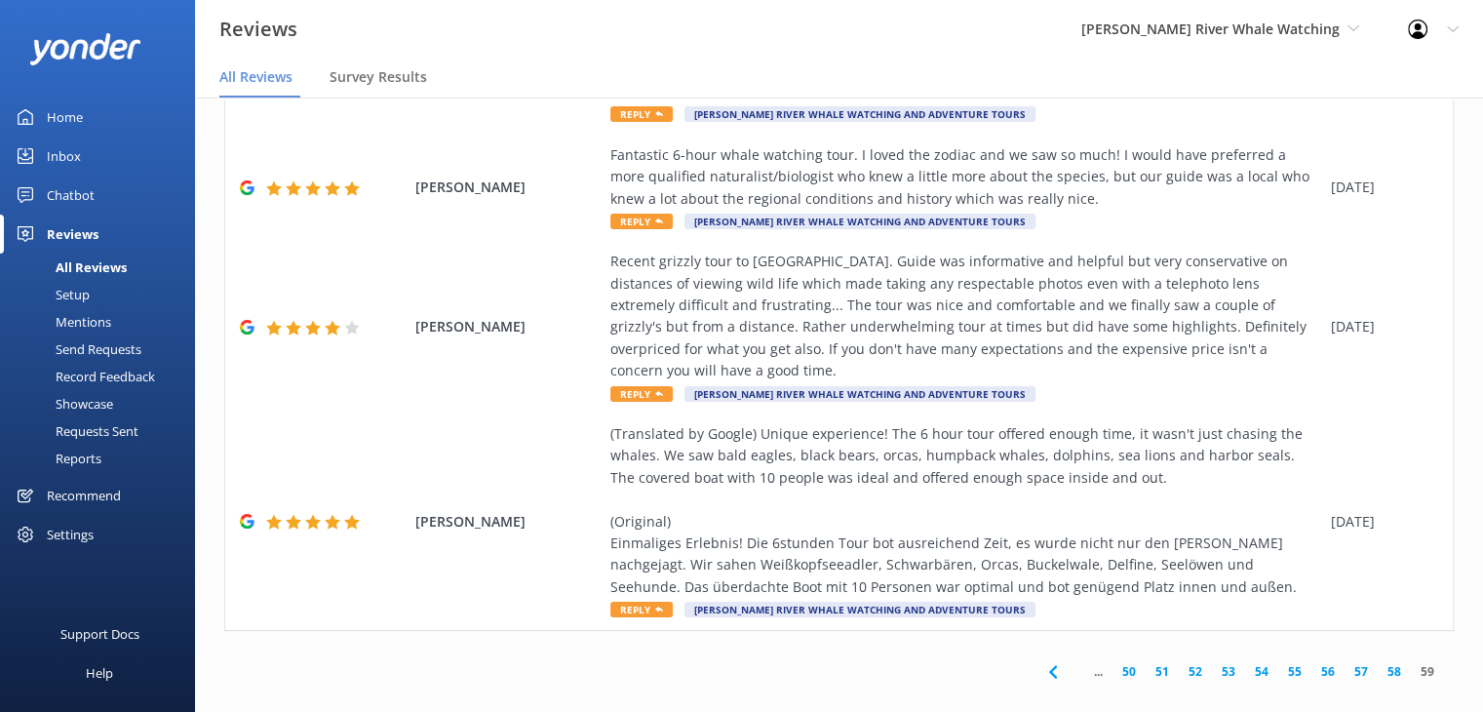
click at [1122, 662] on link "50" at bounding box center [1128, 671] width 33 height 19
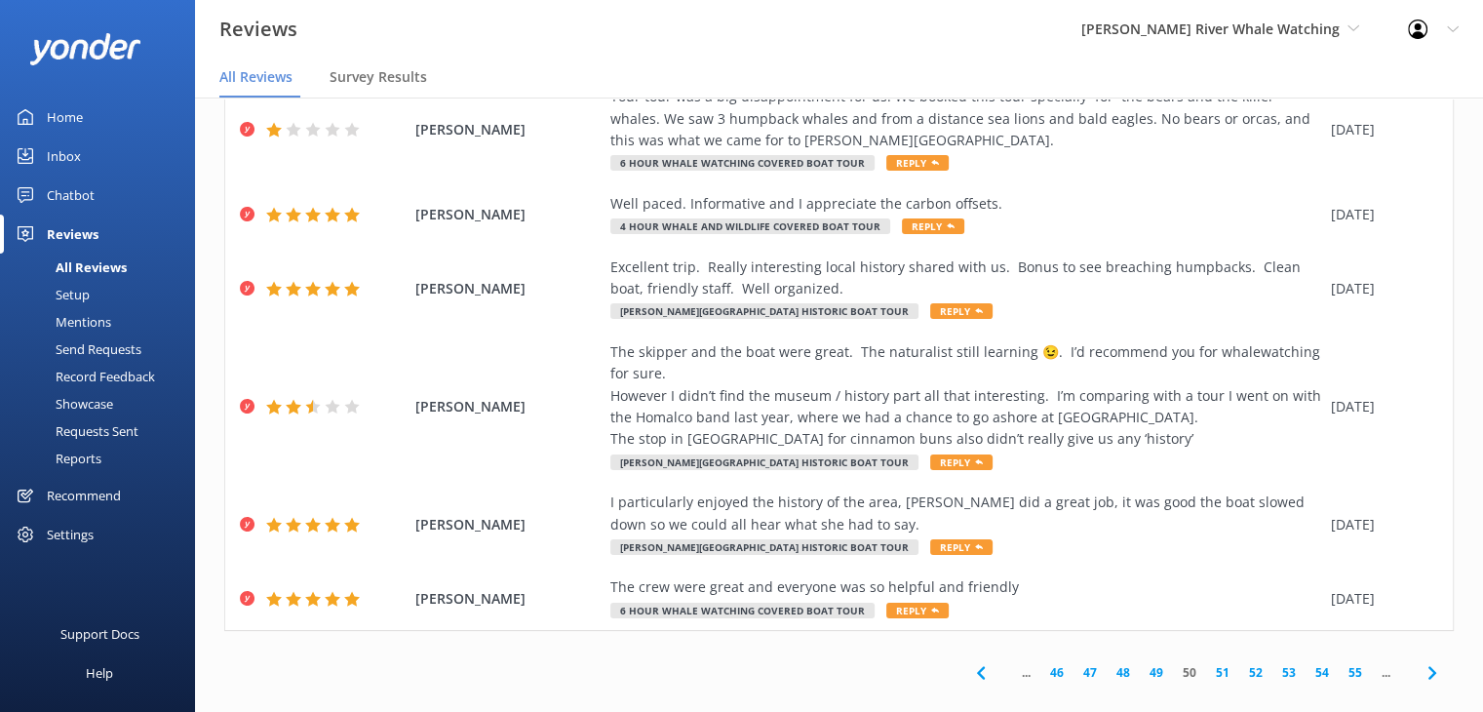
scroll to position [420, 0]
click at [1239, 667] on link "52" at bounding box center [1255, 671] width 33 height 19
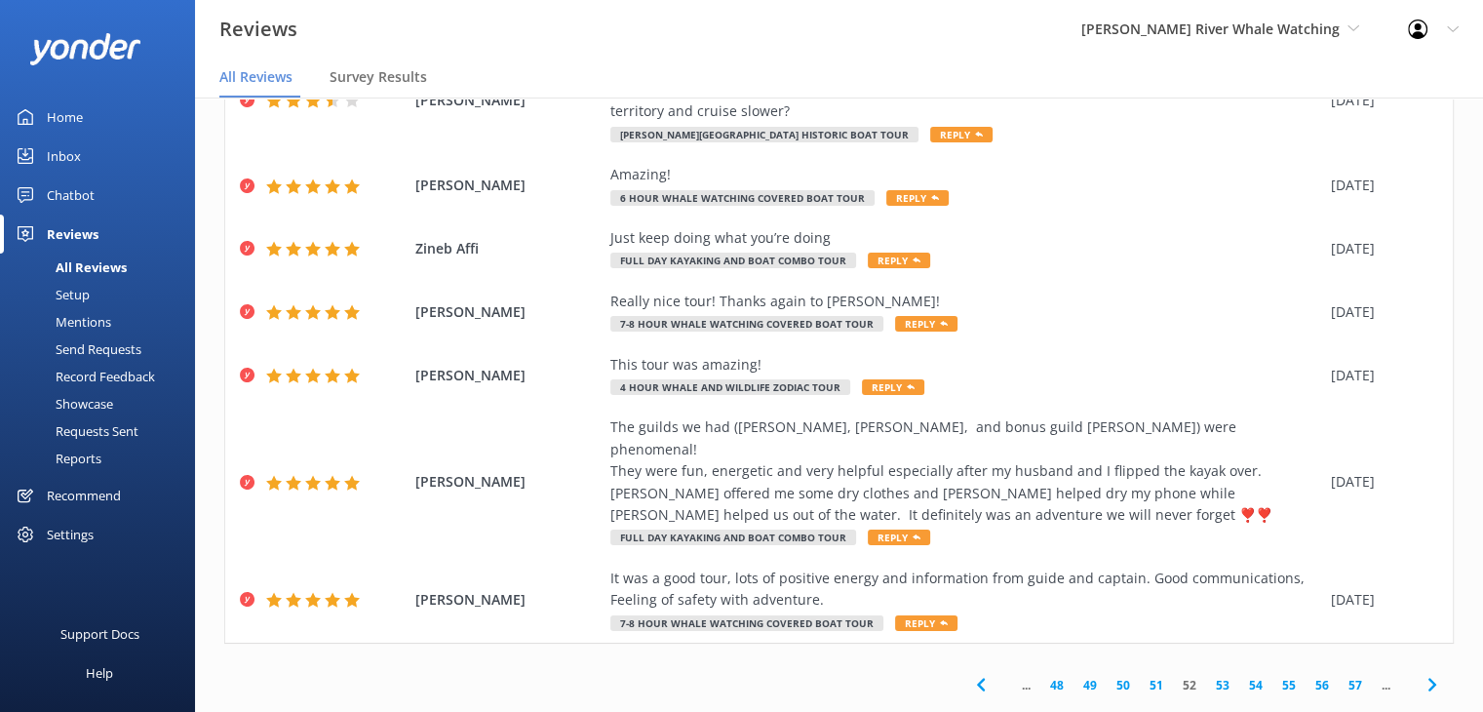
scroll to position [452, 0]
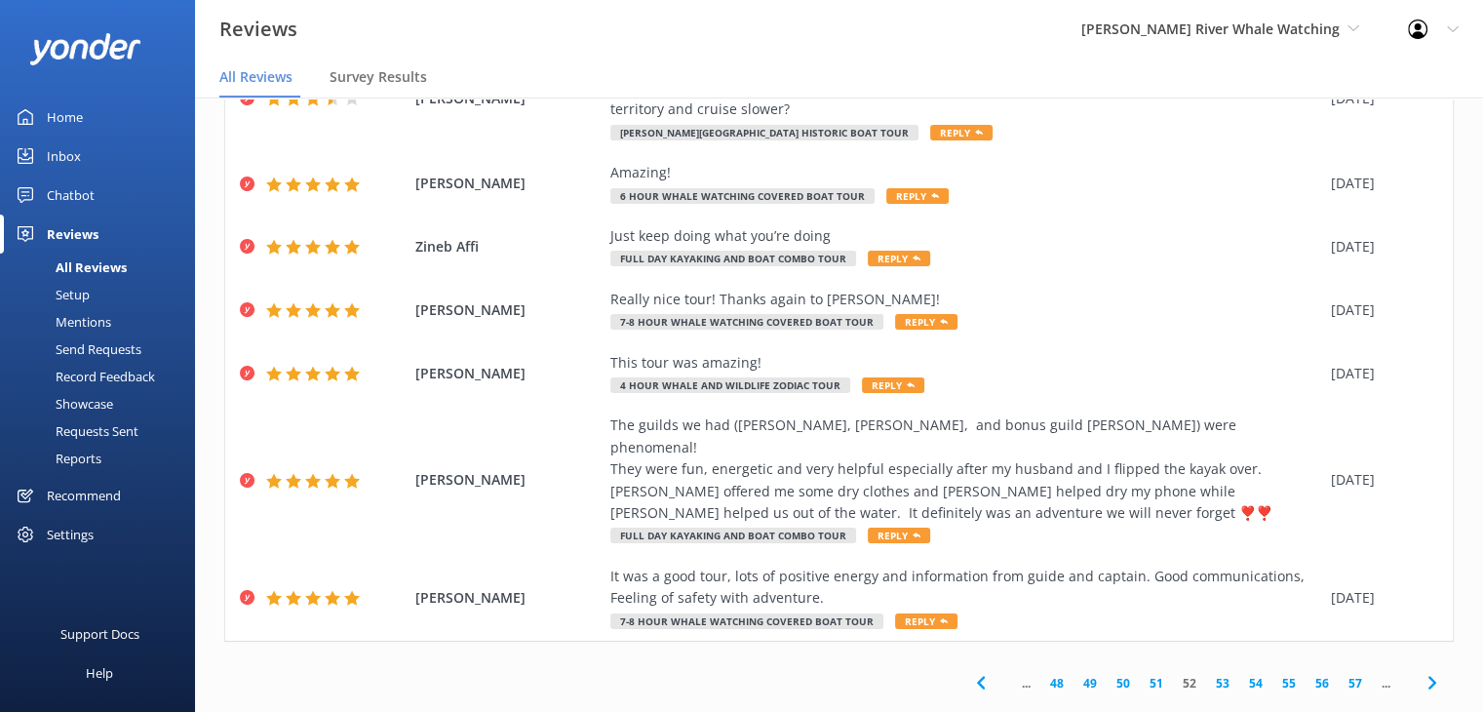
click at [1209, 674] on link "53" at bounding box center [1222, 683] width 33 height 19
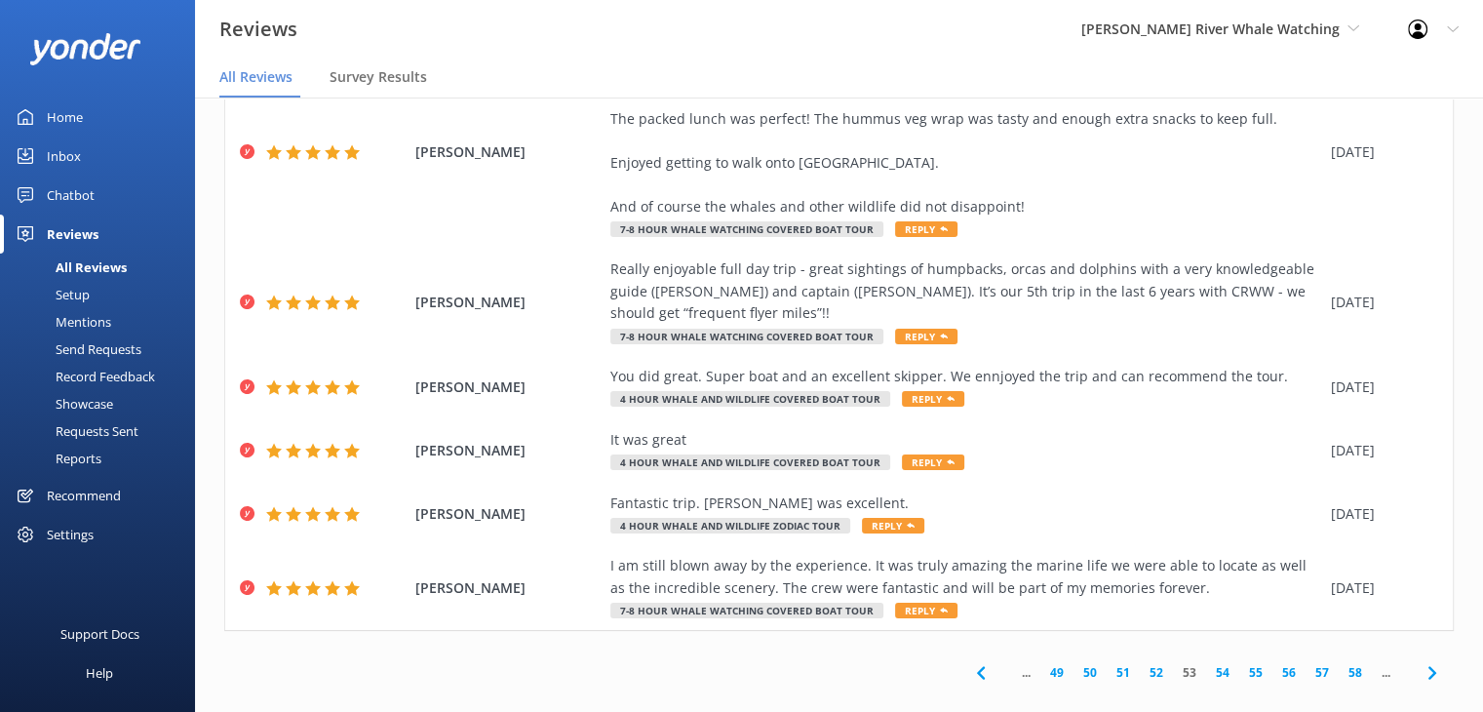
scroll to position [550, 0]
click at [1209, 663] on link "54" at bounding box center [1222, 672] width 33 height 19
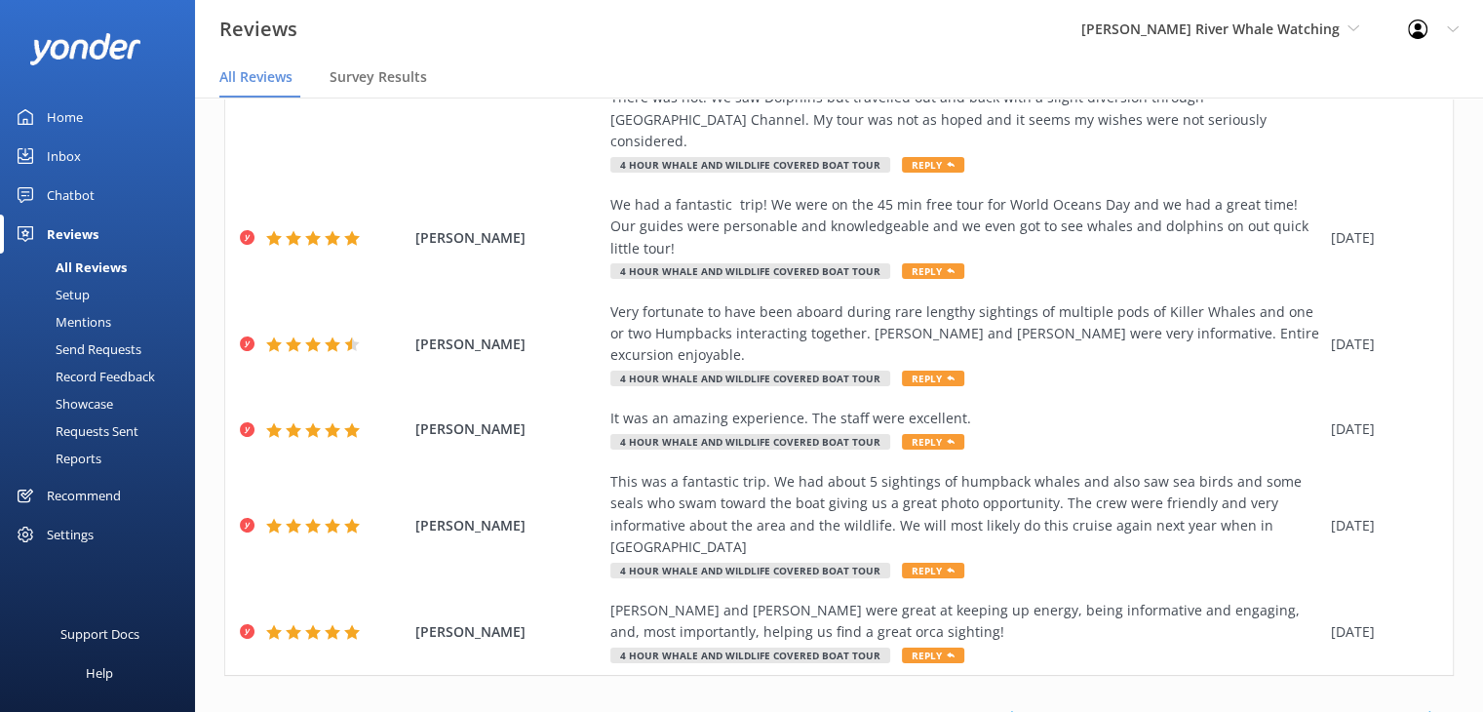
scroll to position [485, 0]
click at [1246, 707] on link "55" at bounding box center [1250, 716] width 33 height 19
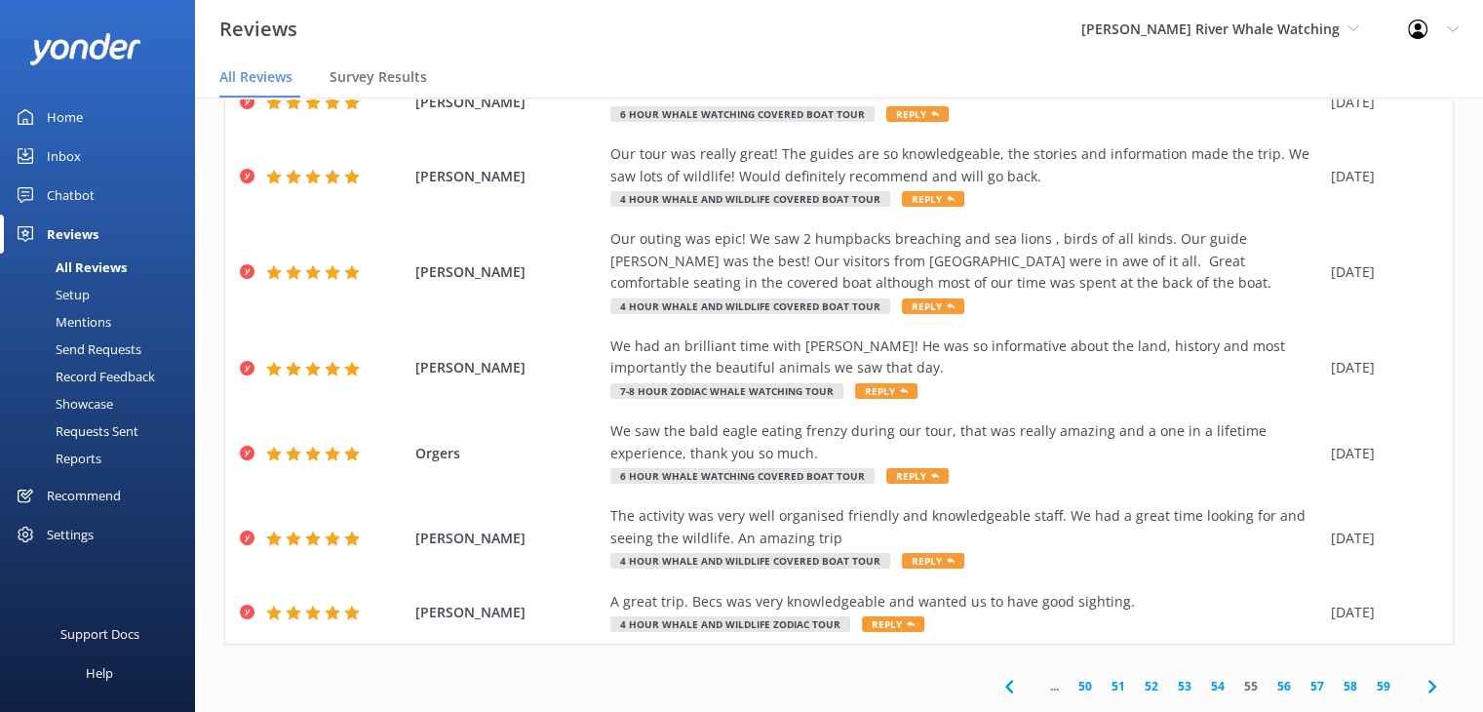
scroll to position [363, 0]
click at [1300, 688] on link "57" at bounding box center [1316, 685] width 33 height 19
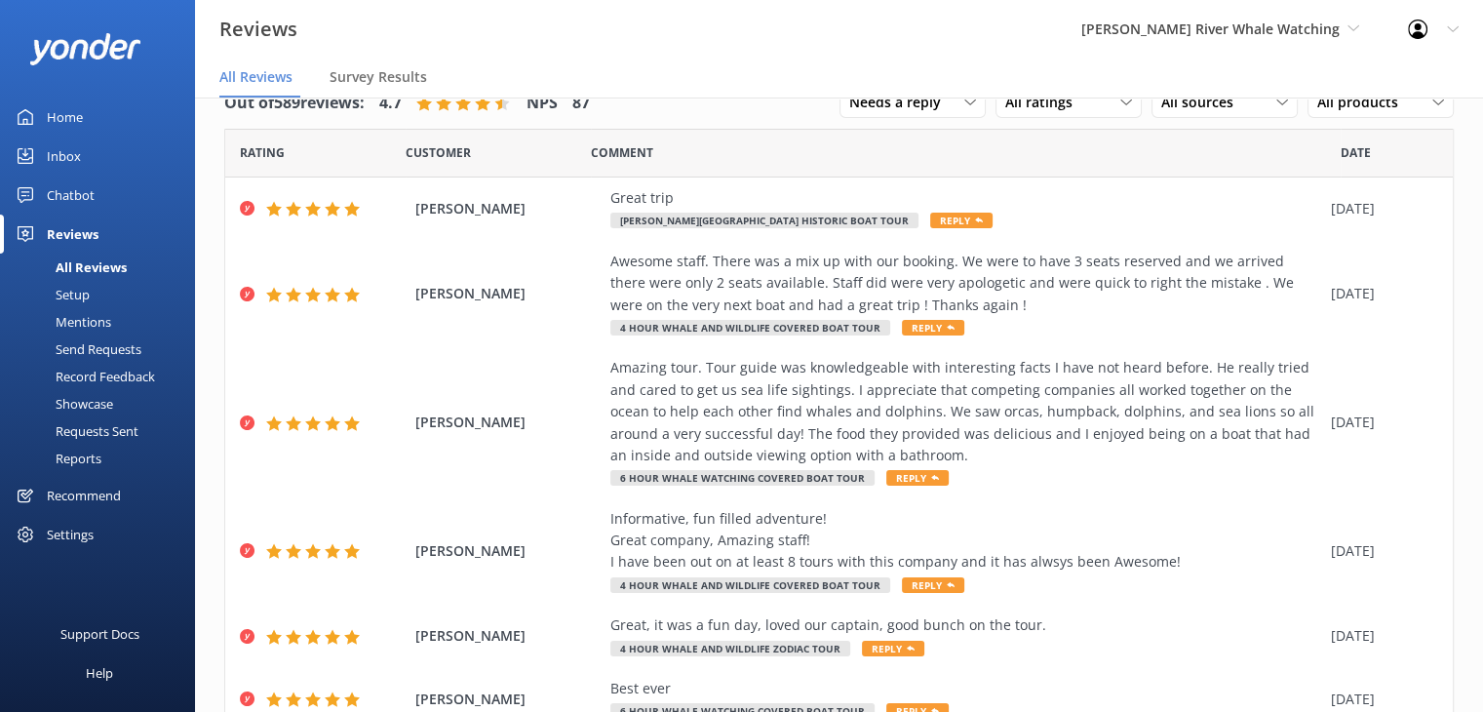
scroll to position [419, 0]
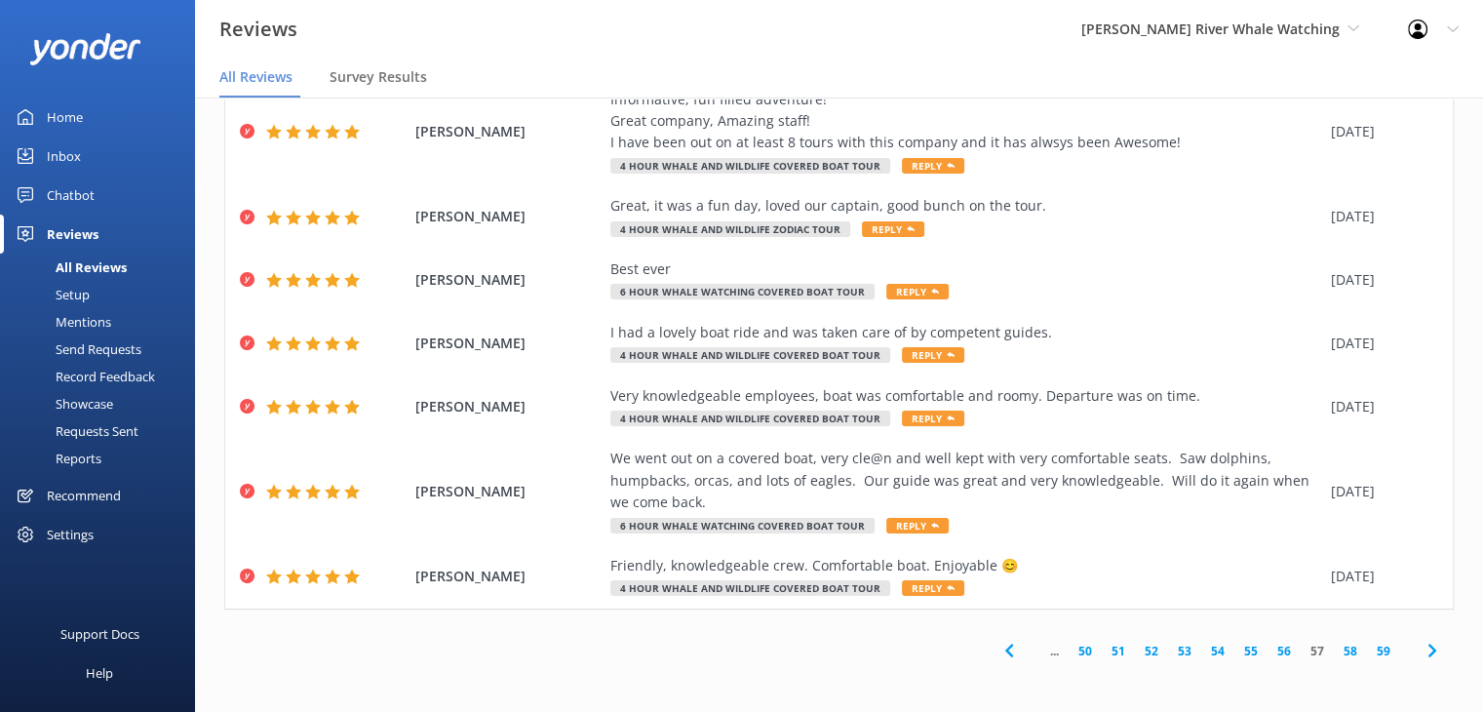
click at [1367, 651] on link "59" at bounding box center [1383, 650] width 33 height 19
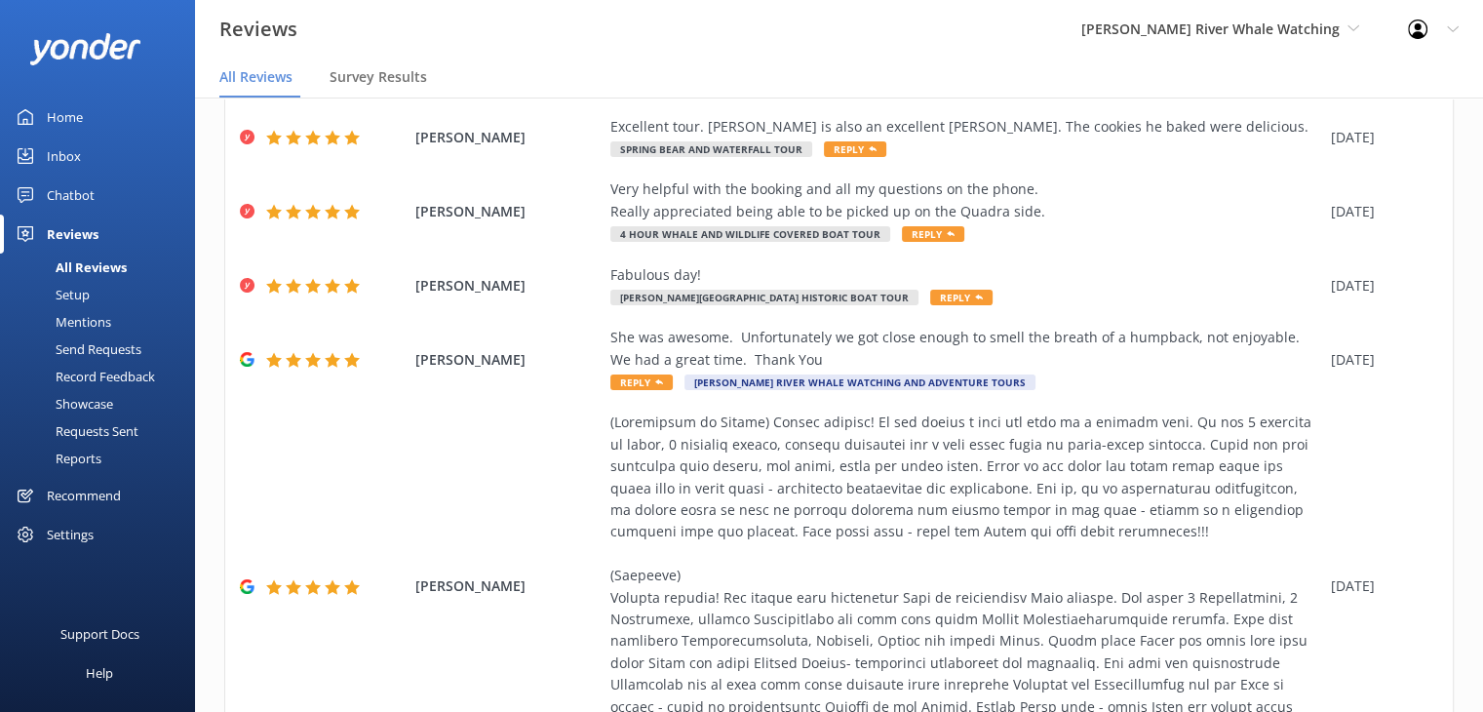
scroll to position [197, 0]
